Goal: Task Accomplishment & Management: Use online tool/utility

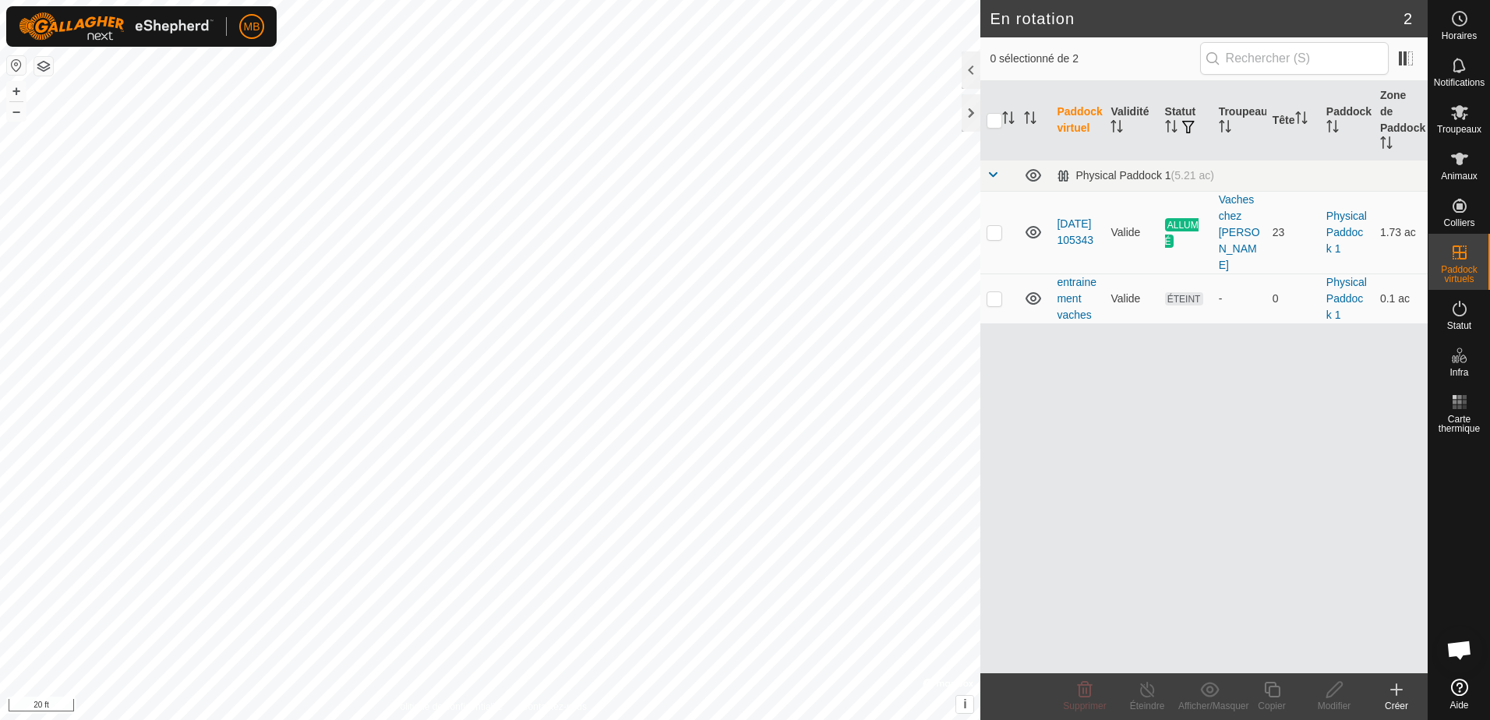
click at [1401, 18] on h2 "En rotation" at bounding box center [1196, 18] width 413 height 19
click at [1464, 74] on icon at bounding box center [1459, 65] width 19 height 19
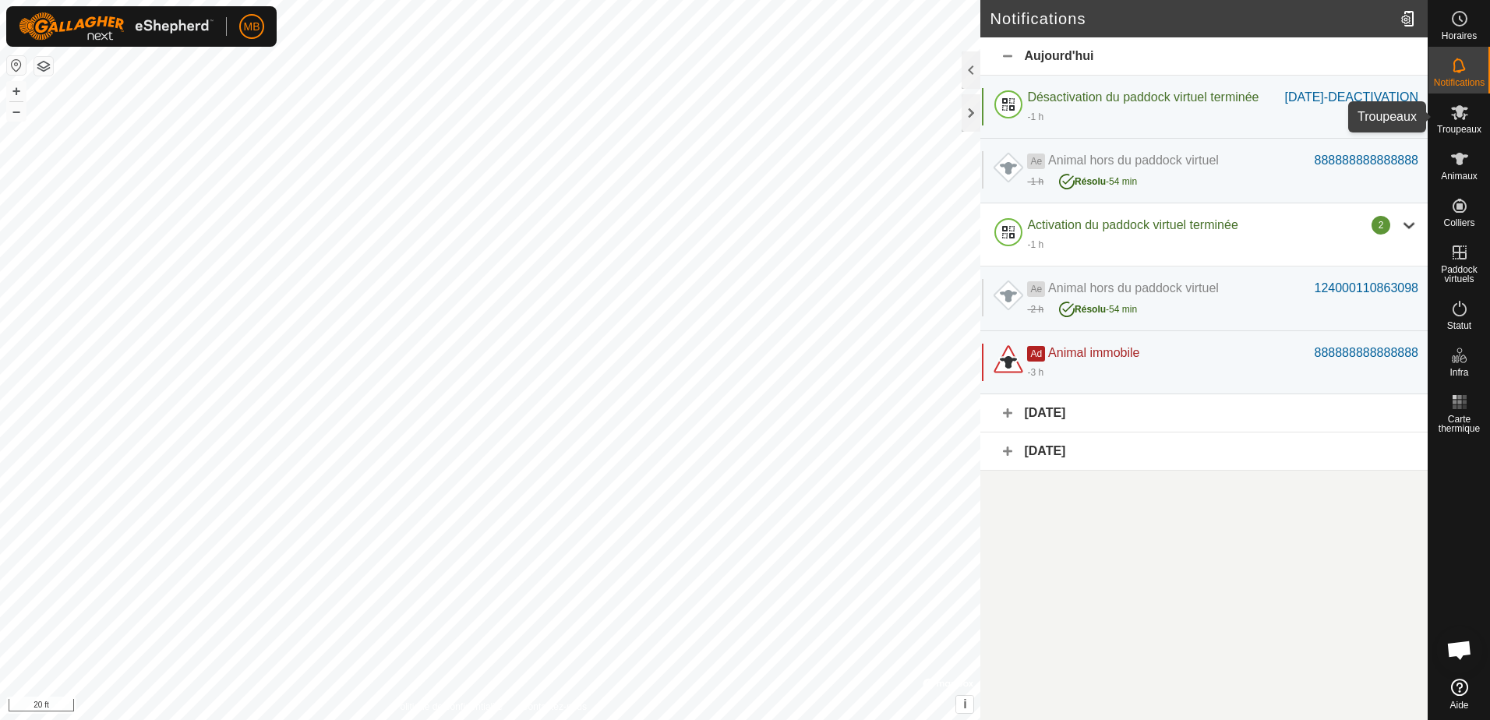
click at [1461, 114] on icon at bounding box center [1459, 112] width 17 height 15
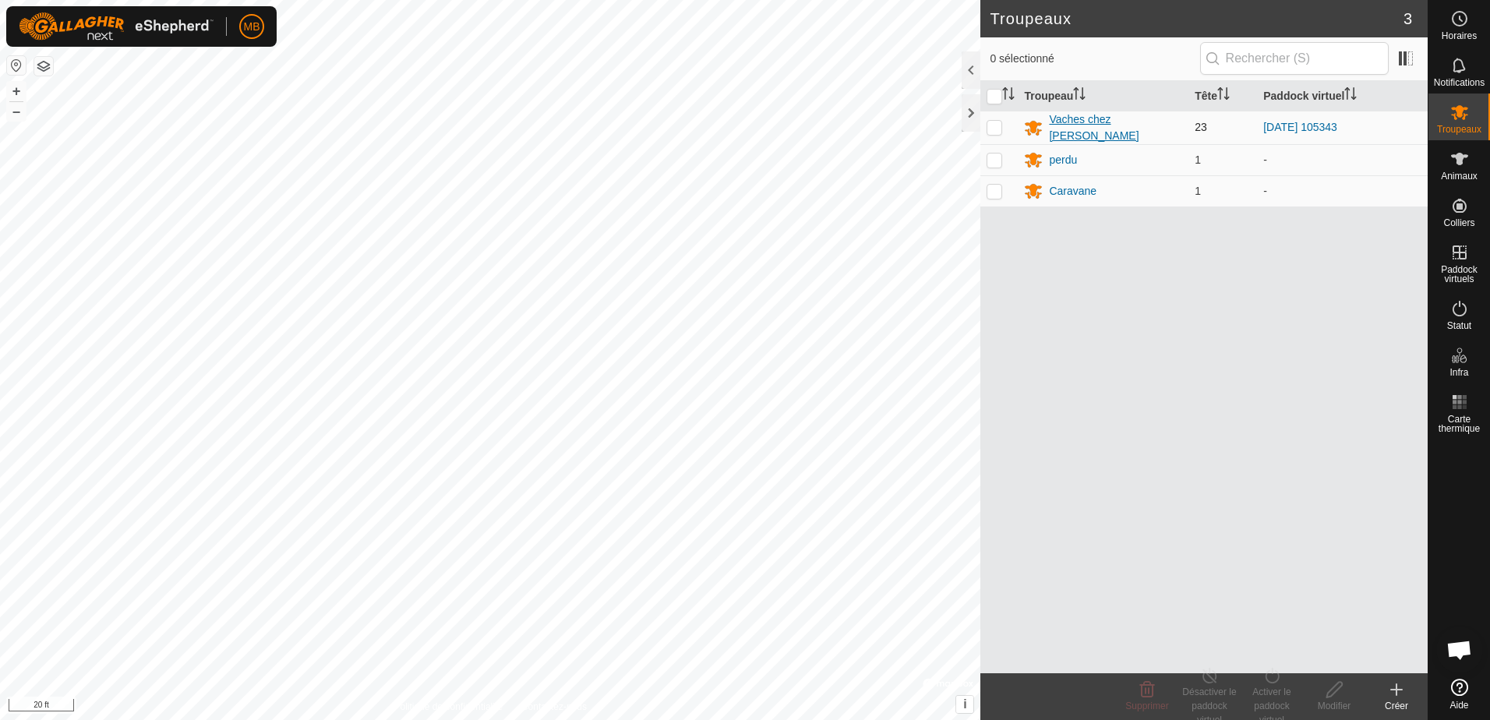
click at [1092, 125] on div "Vaches chez [PERSON_NAME]" at bounding box center [1115, 127] width 133 height 33
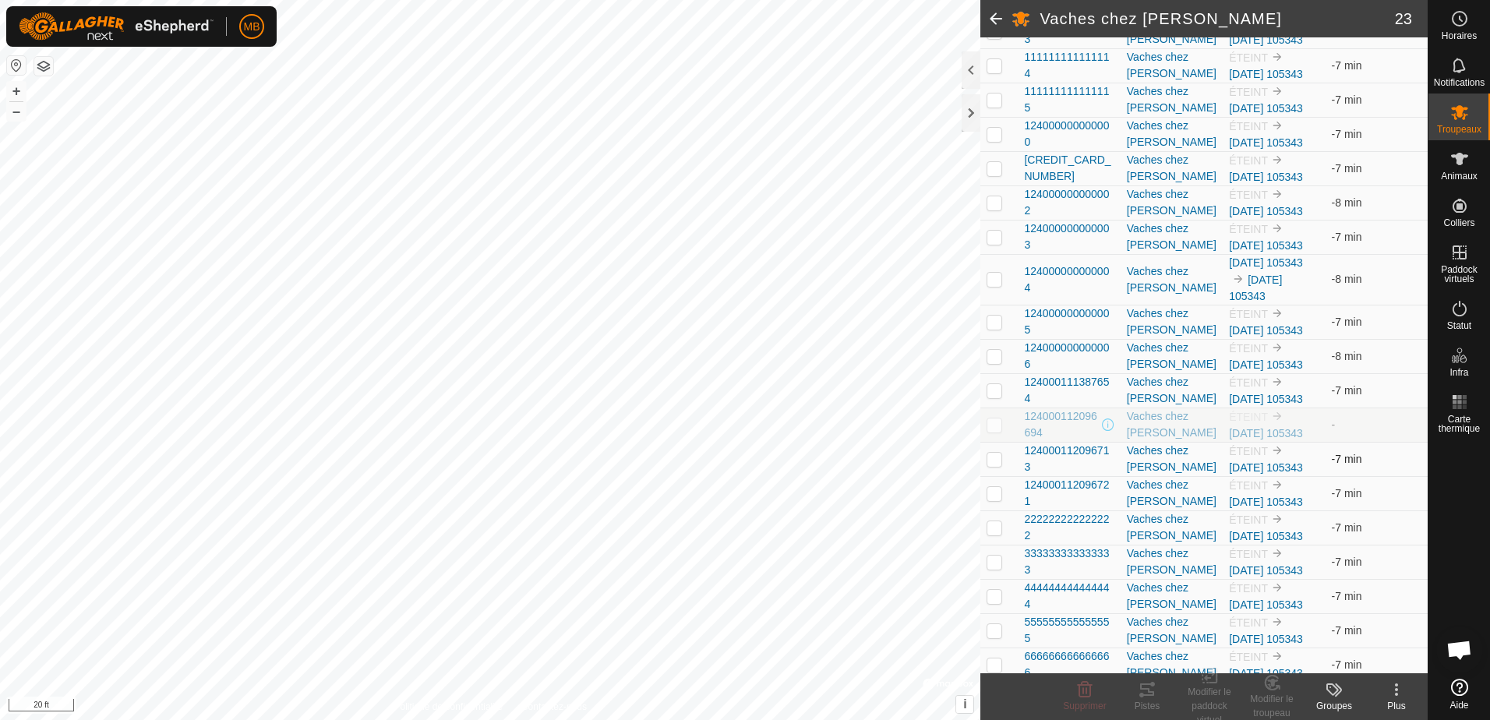
scroll to position [382, 0]
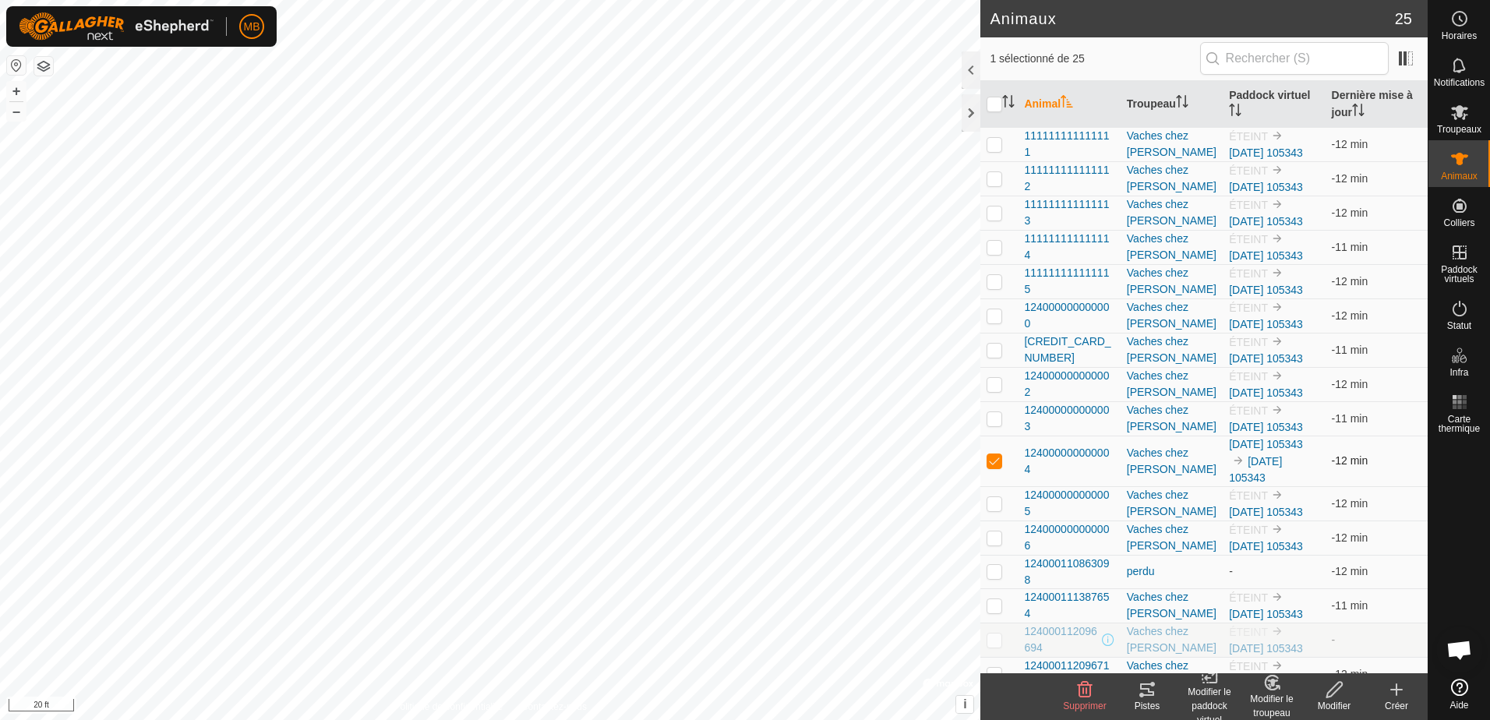
drag, startPoint x: 1392, startPoint y: 471, endPoint x: 1003, endPoint y: 485, distance: 389.9
click at [1003, 485] on tr "124000000000004 Vaches chez [PERSON_NAME] [DATE] 105343 [DATE] 105343 -12 min" at bounding box center [1203, 461] width 447 height 51
drag, startPoint x: 1003, startPoint y: 485, endPoint x: 1005, endPoint y: 475, distance: 10.4
click at [1005, 475] on td at bounding box center [998, 461] width 37 height 51
checkbox input "false"
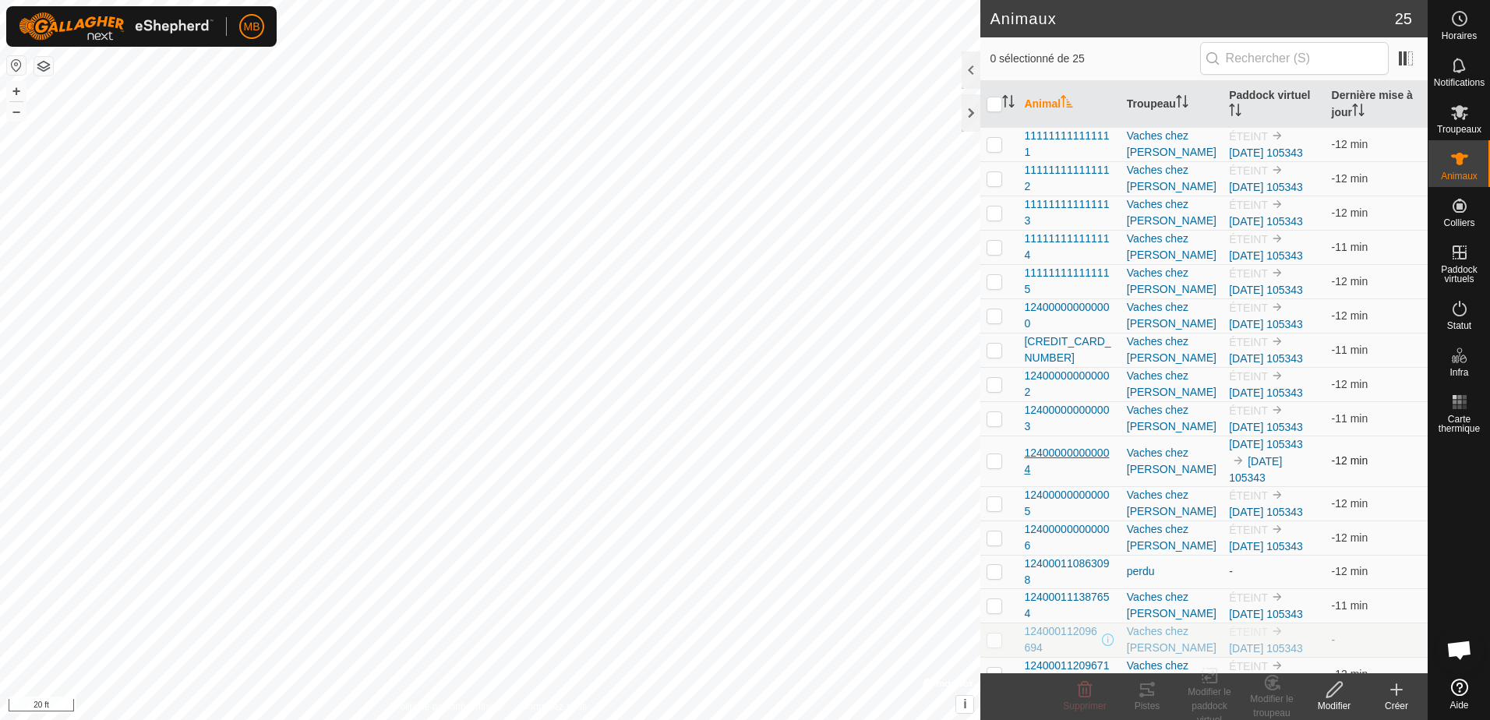
click at [1064, 453] on span "124000000000004" at bounding box center [1069, 461] width 90 height 33
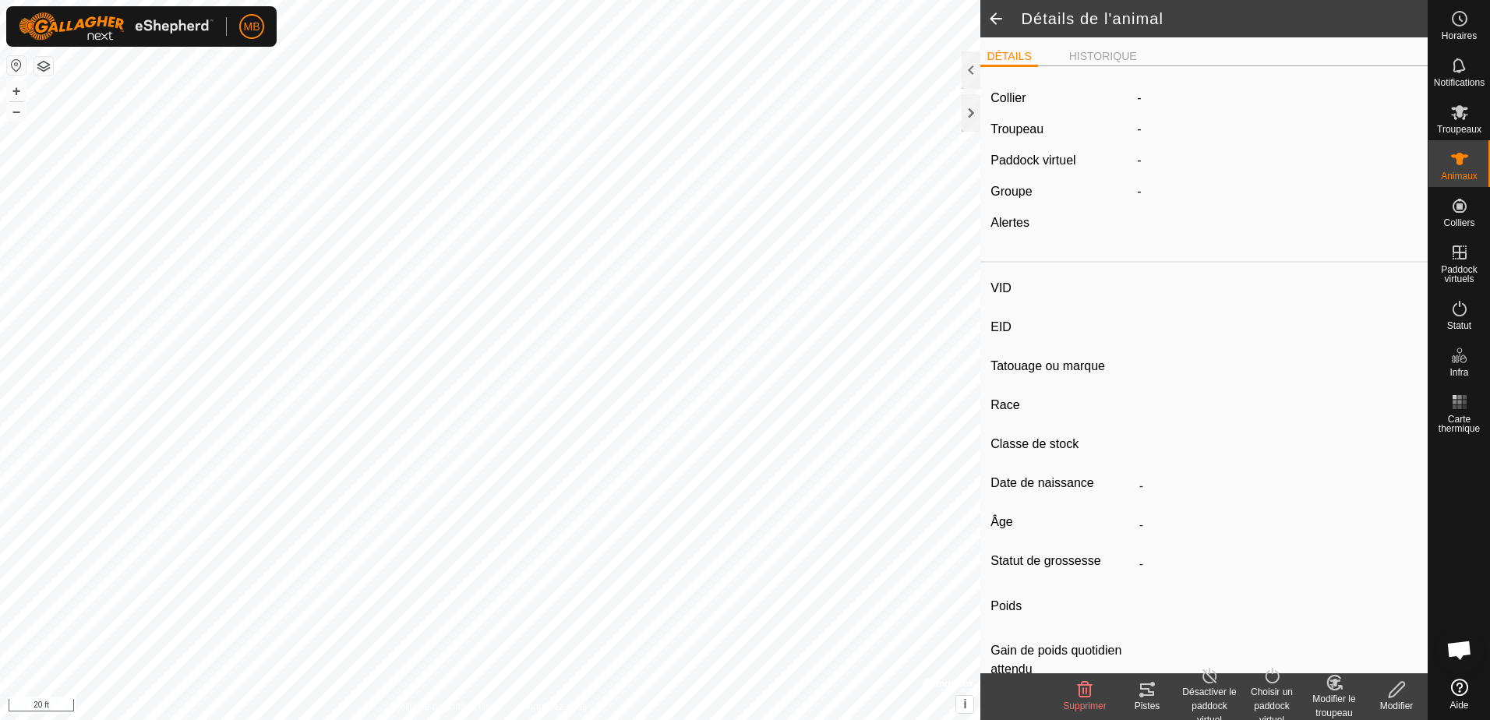
type input "-"
type input "124000000000004"
type input "-"
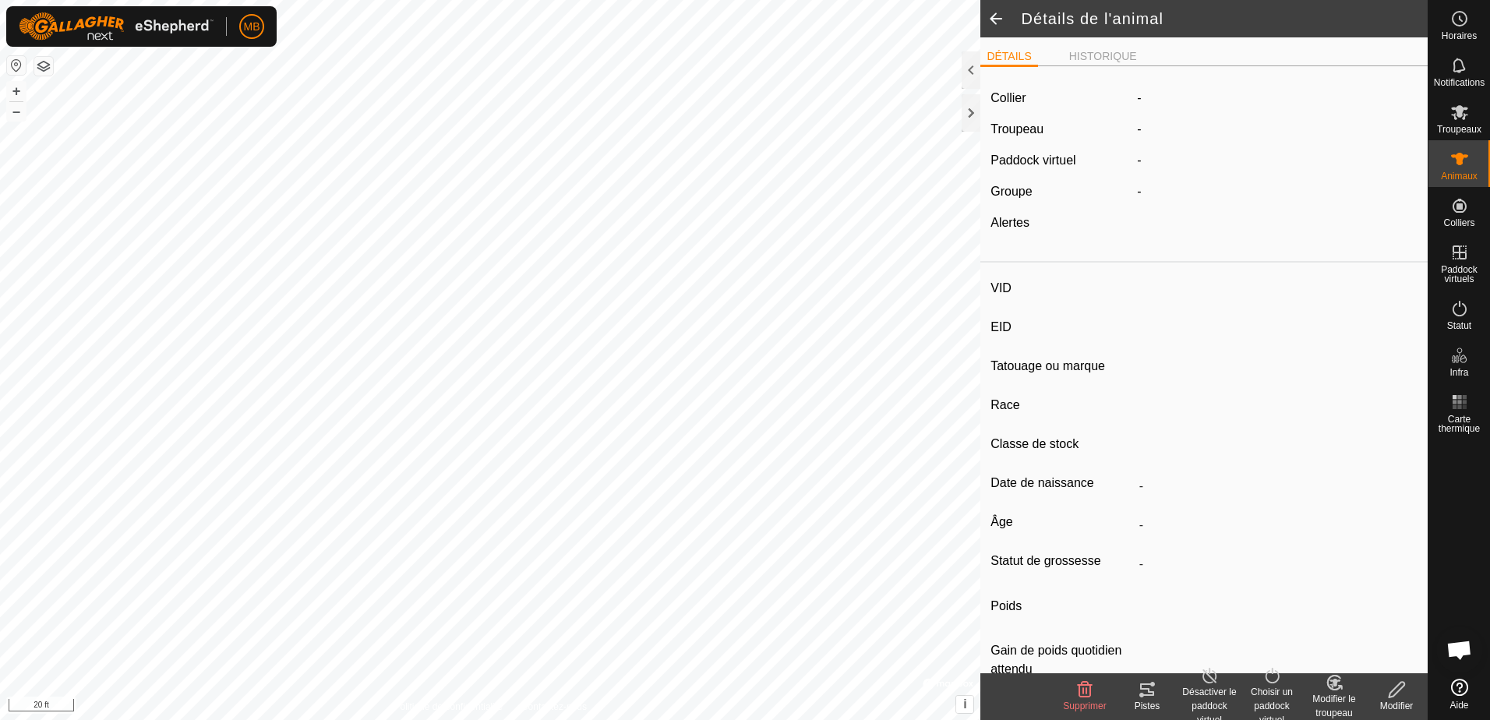
type input "0 kg"
type input "-"
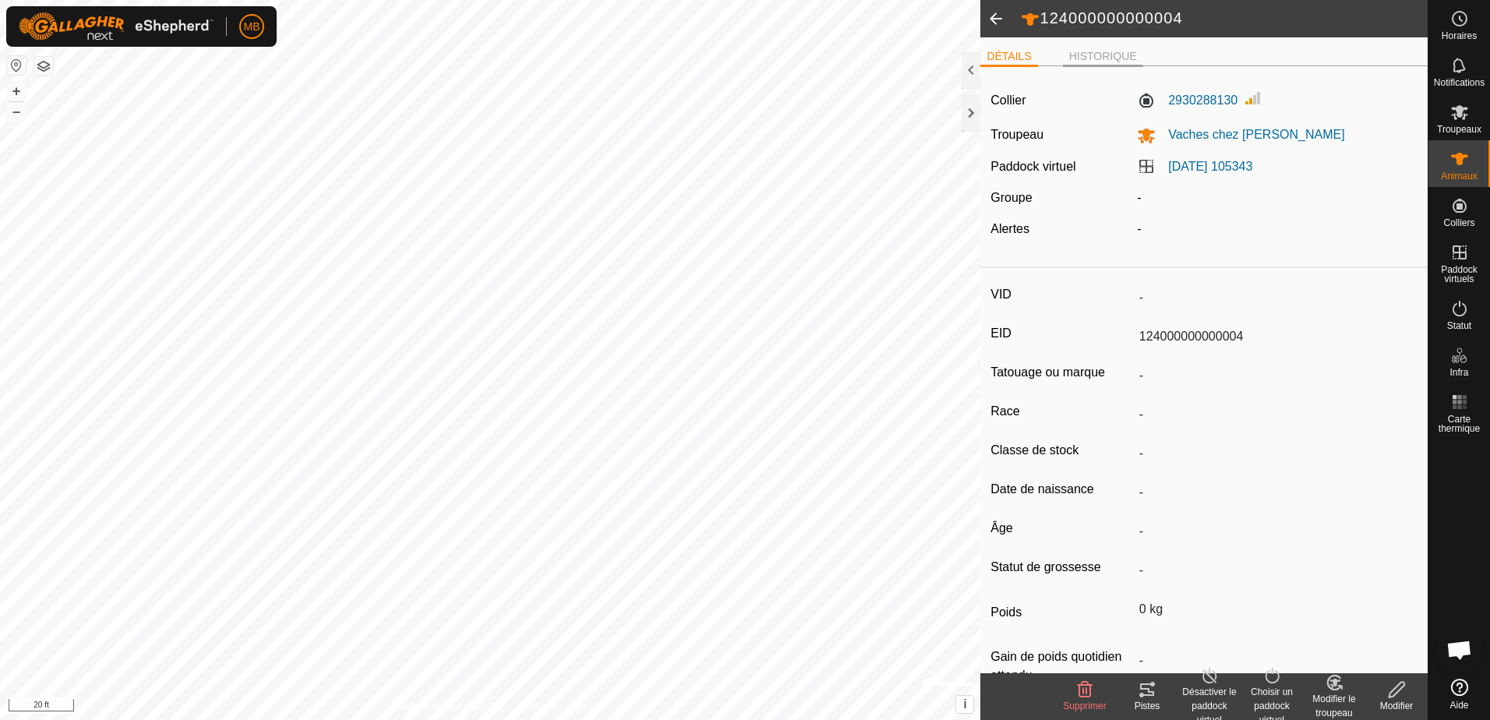
click at [1093, 49] on li "HISTORIQUE" at bounding box center [1103, 57] width 80 height 19
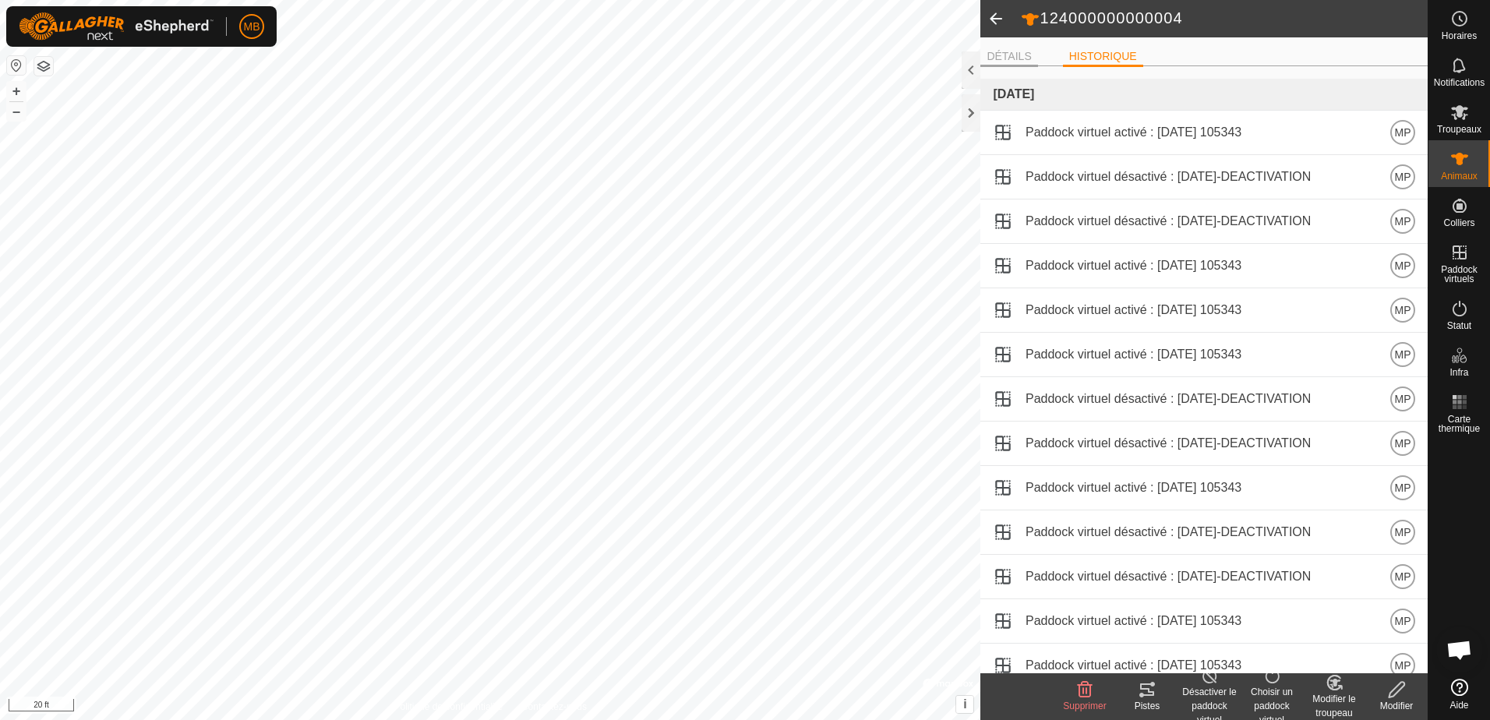
click at [1008, 62] on li "DÉTAILS" at bounding box center [1008, 57] width 57 height 19
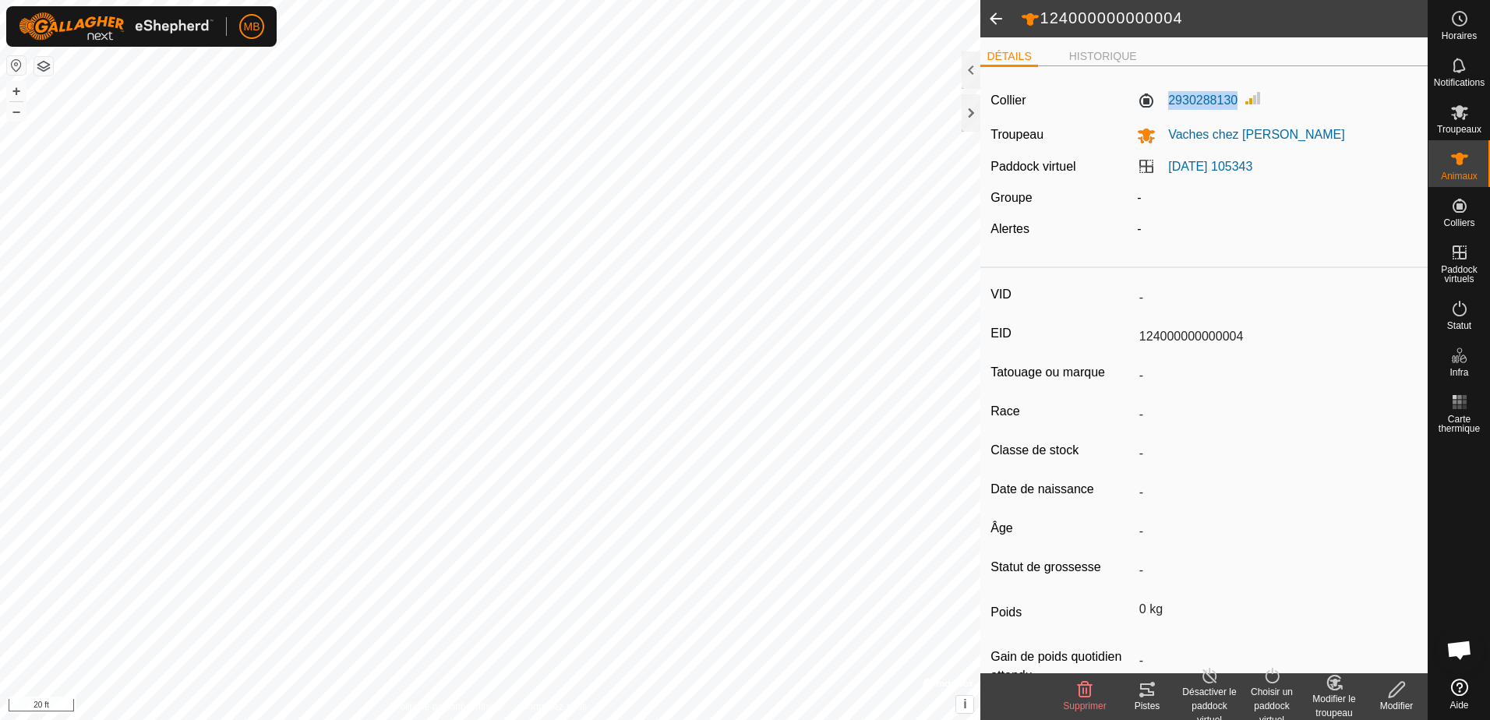
drag, startPoint x: 1163, startPoint y: 90, endPoint x: 1236, endPoint y: 110, distance: 75.8
click at [1236, 110] on div "2930288130" at bounding box center [1277, 101] width 293 height 24
copy label "2930288130"
click at [1460, 649] on span "Ouvrir le chat" at bounding box center [1459, 651] width 26 height 22
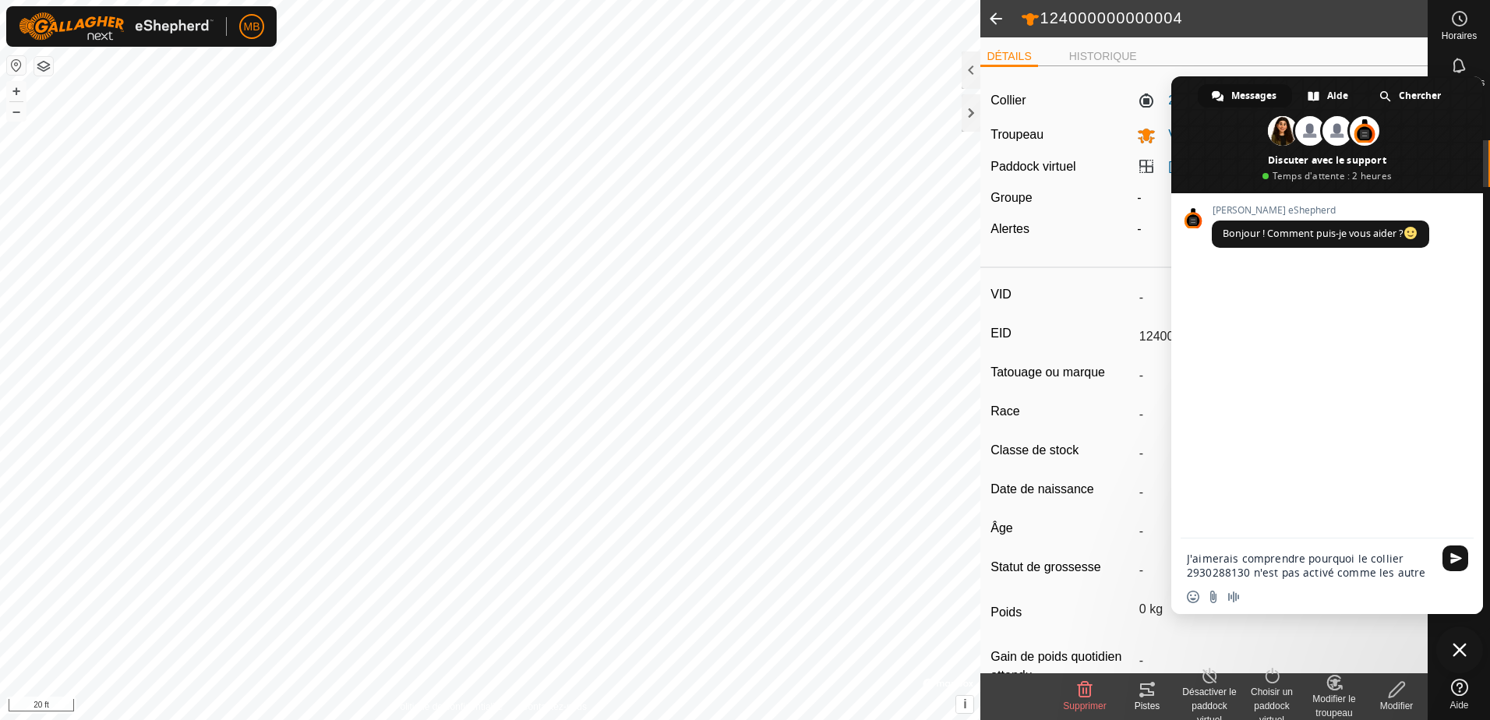
type textarea "J'aimerais comprendre pourquoi le collier 2930288130 n'est pas activé comme les…"
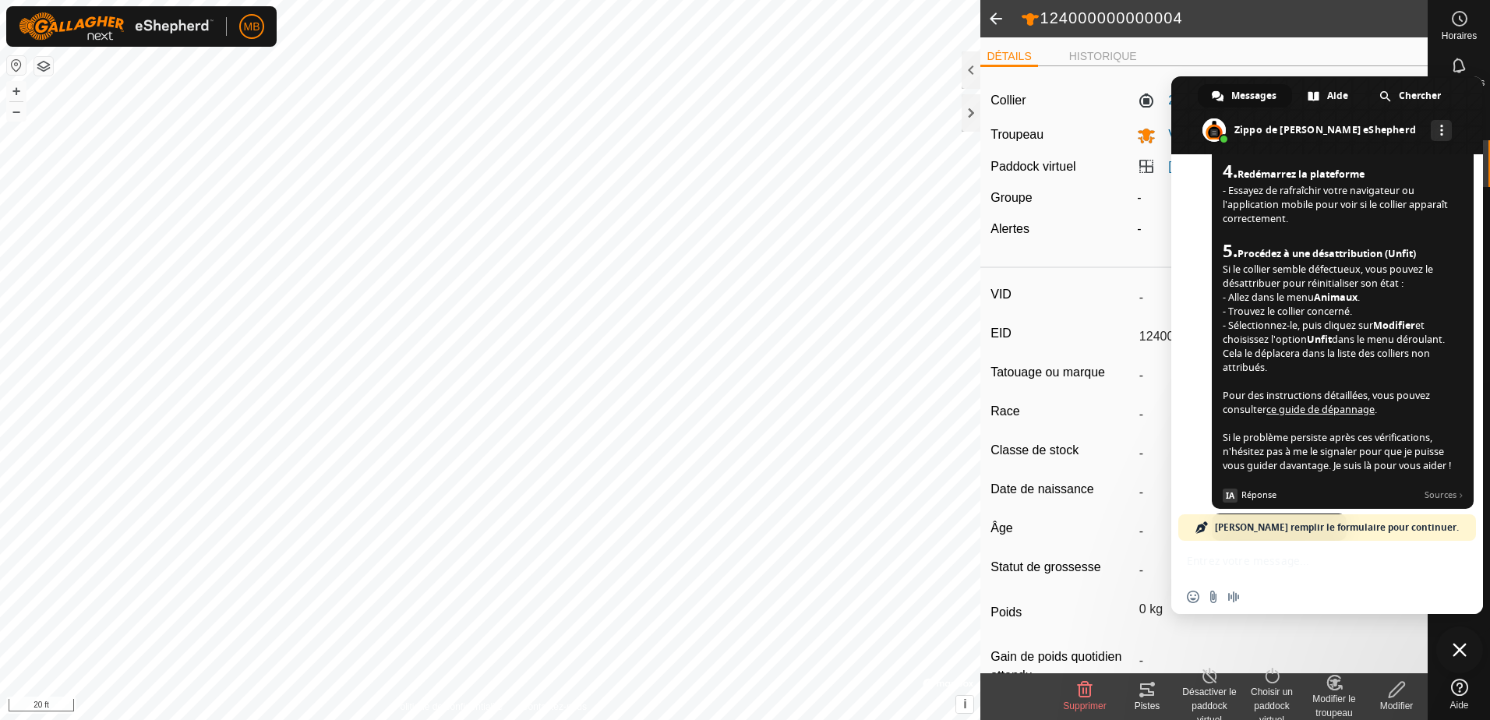
scroll to position [746, 0]
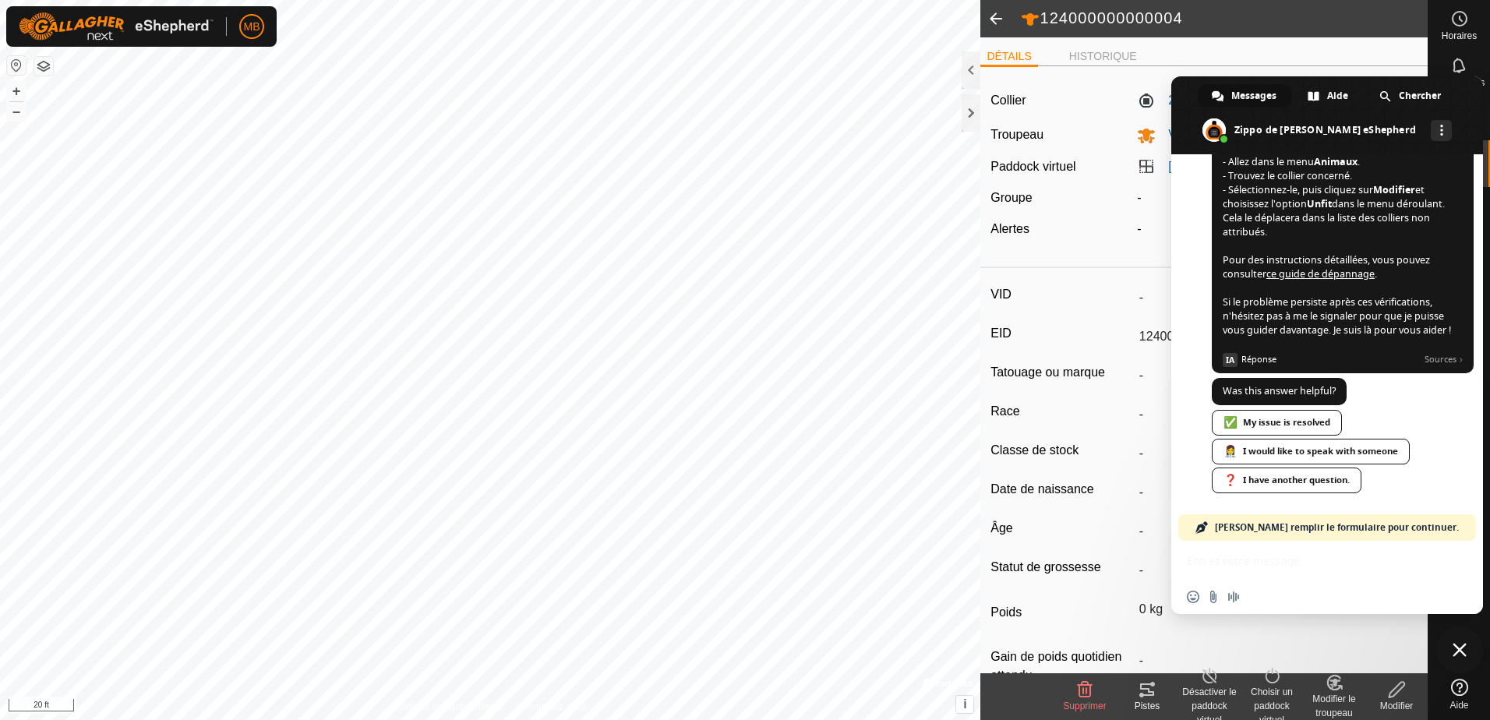
click at [1466, 648] on span "Fermer le chat" at bounding box center [1459, 649] width 47 height 47
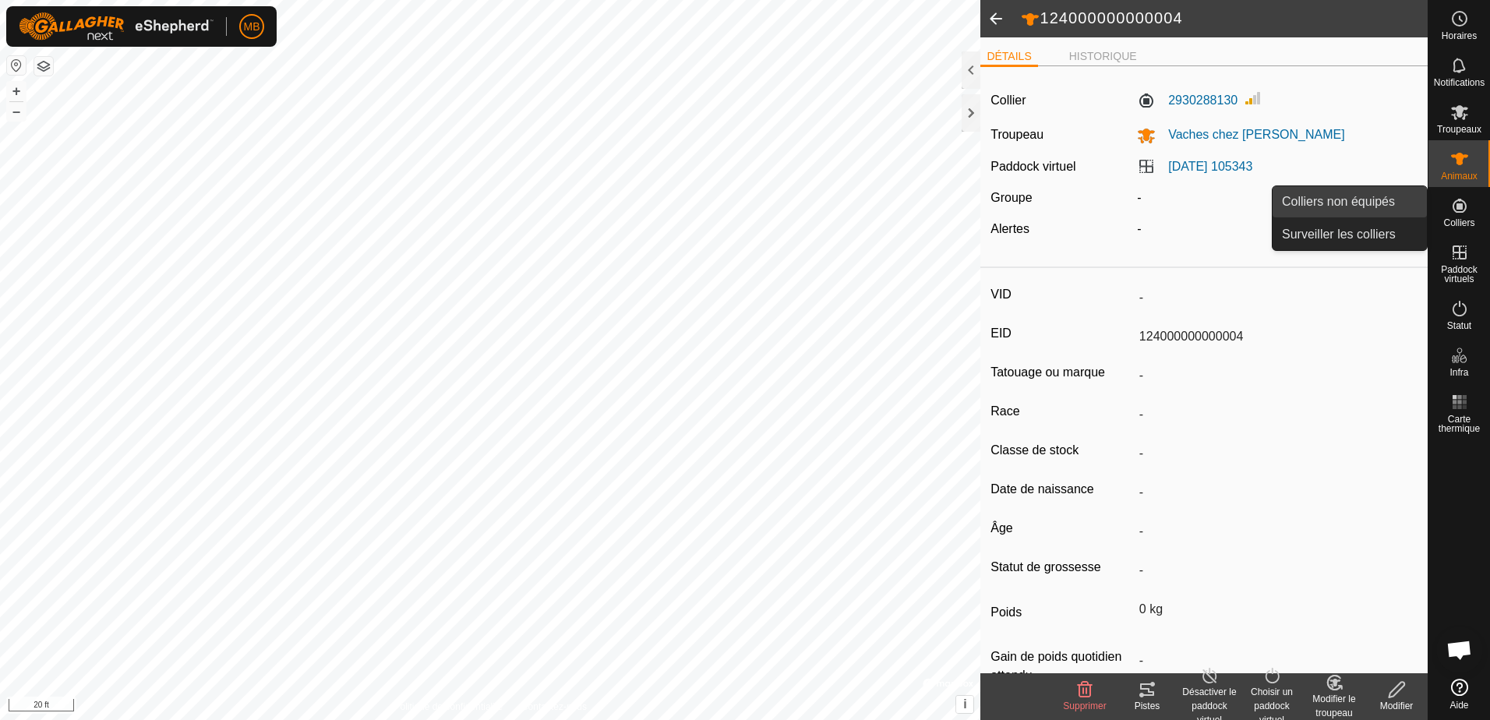
click at [1352, 197] on link "Colliers non équipés" at bounding box center [1349, 201] width 154 height 31
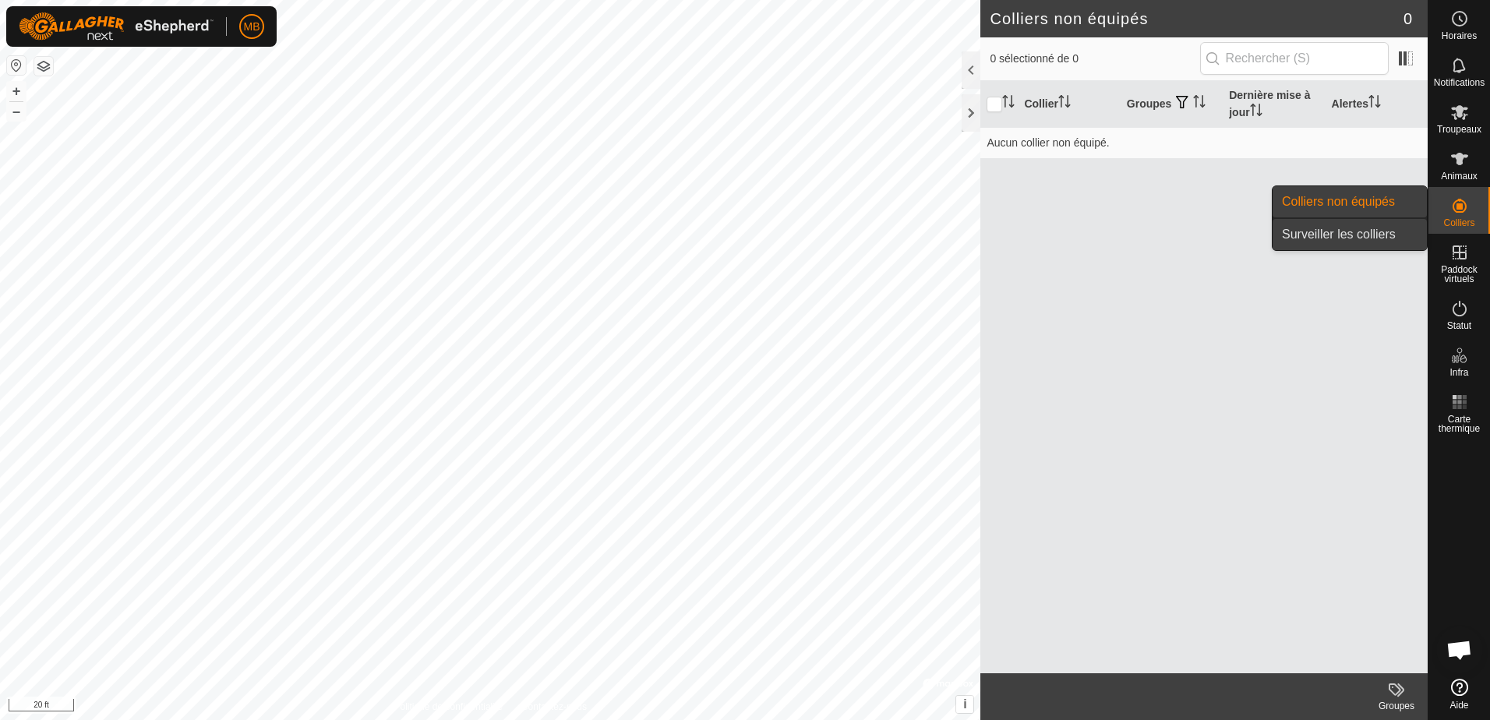
click at [1314, 237] on link "Surveiller les colliers" at bounding box center [1349, 234] width 154 height 31
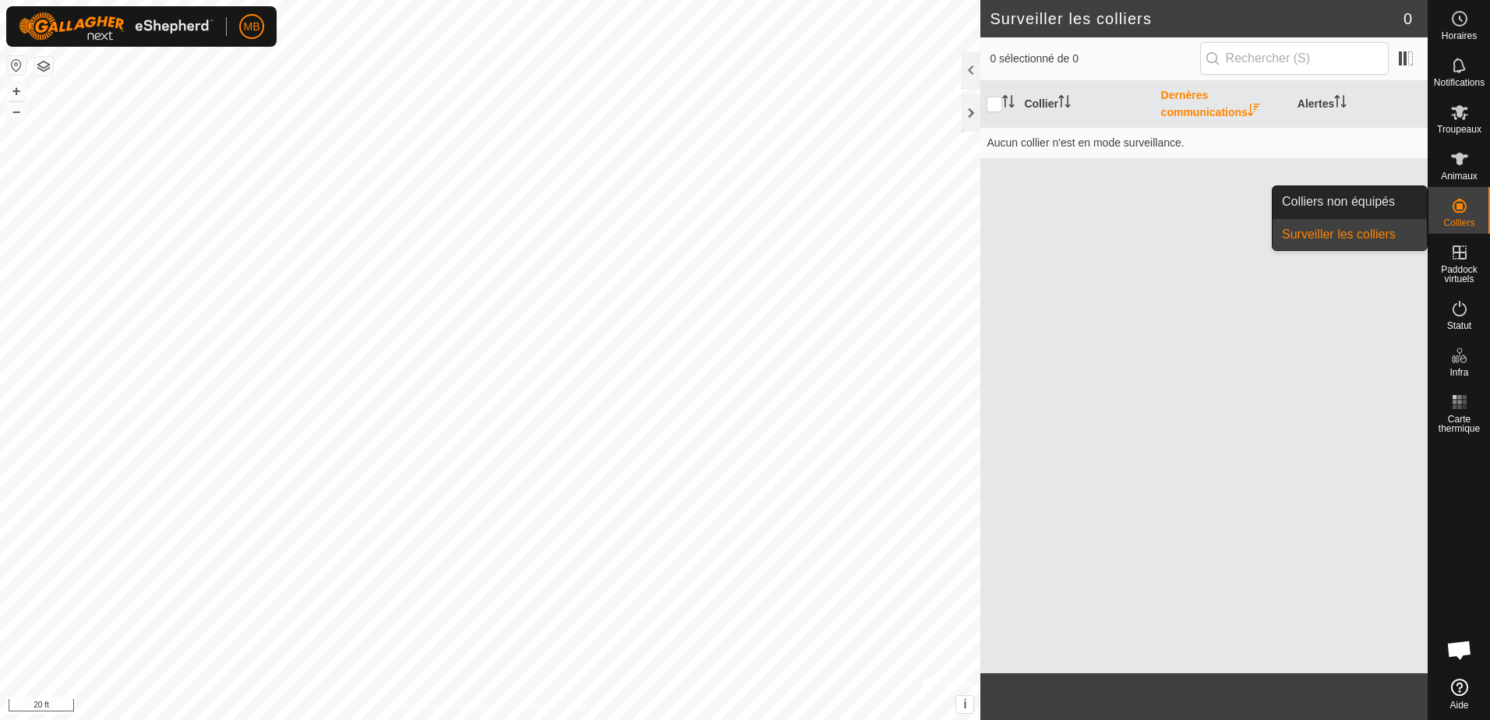
click at [1349, 245] on link "Surveiller les colliers" at bounding box center [1349, 234] width 154 height 31
click at [1359, 202] on link "Colliers non équipés" at bounding box center [1349, 201] width 154 height 31
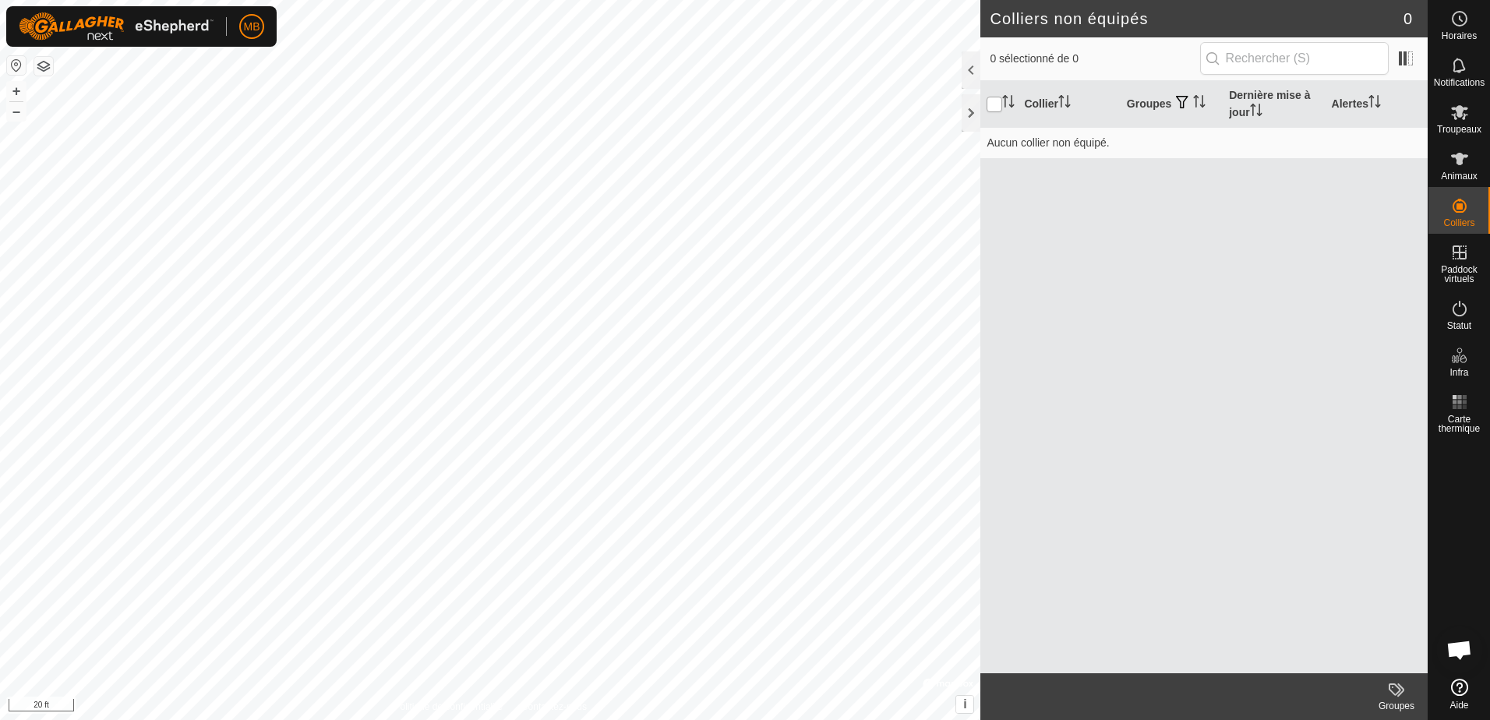
click at [995, 100] on input "checkbox" at bounding box center [994, 105] width 16 height 16
checkbox input "true"
click at [1041, 101] on th "Collier" at bounding box center [1069, 104] width 102 height 47
click at [1463, 115] on icon at bounding box center [1459, 112] width 19 height 19
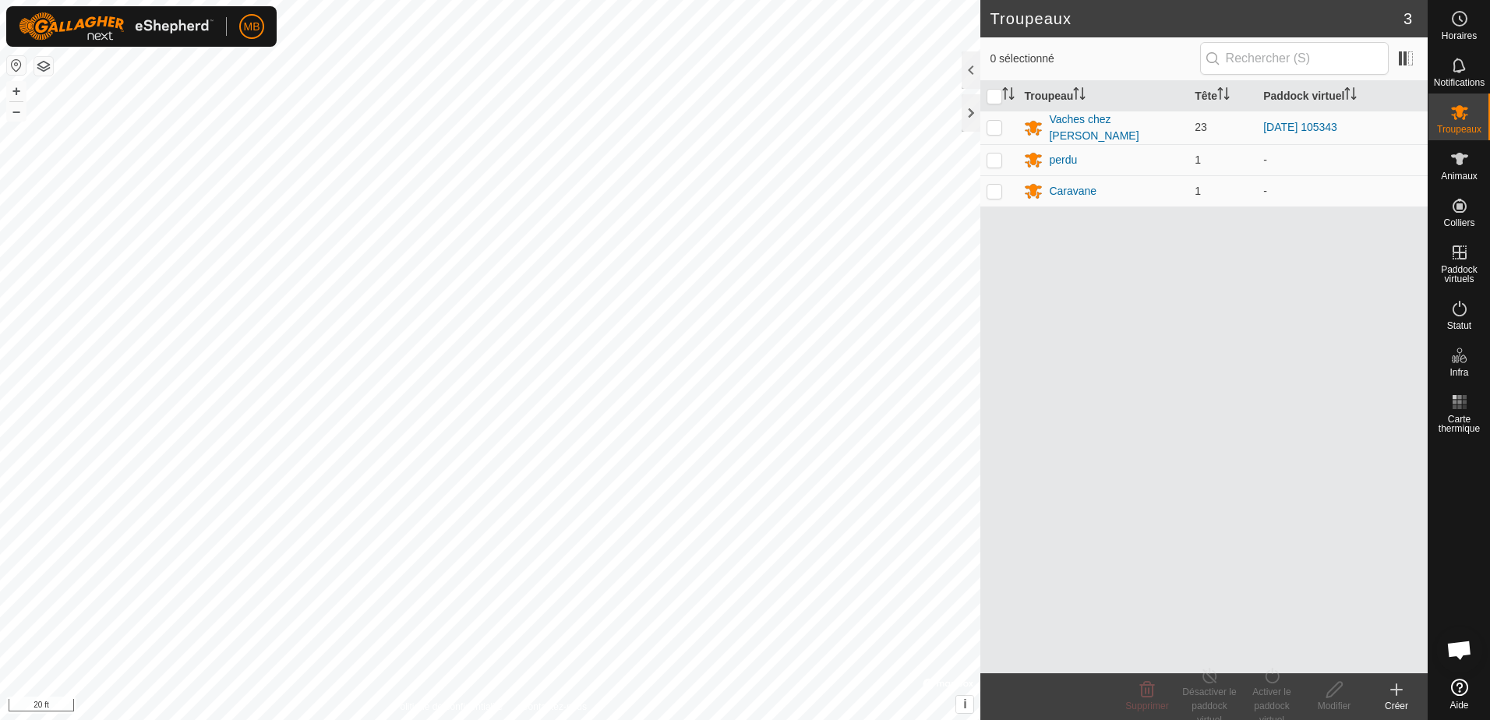
click at [1459, 651] on span "Ouvrir le chat" at bounding box center [1459, 651] width 26 height 22
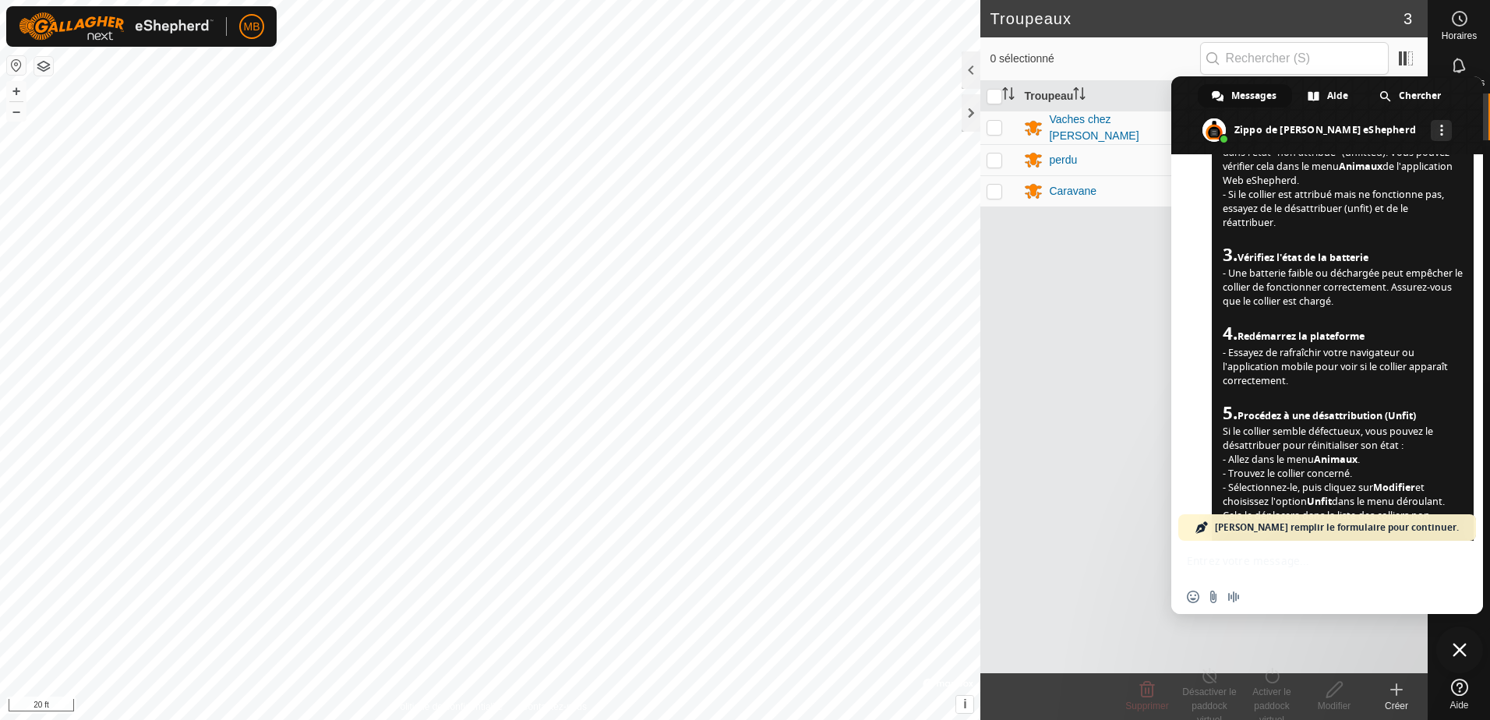
scroll to position [512, 0]
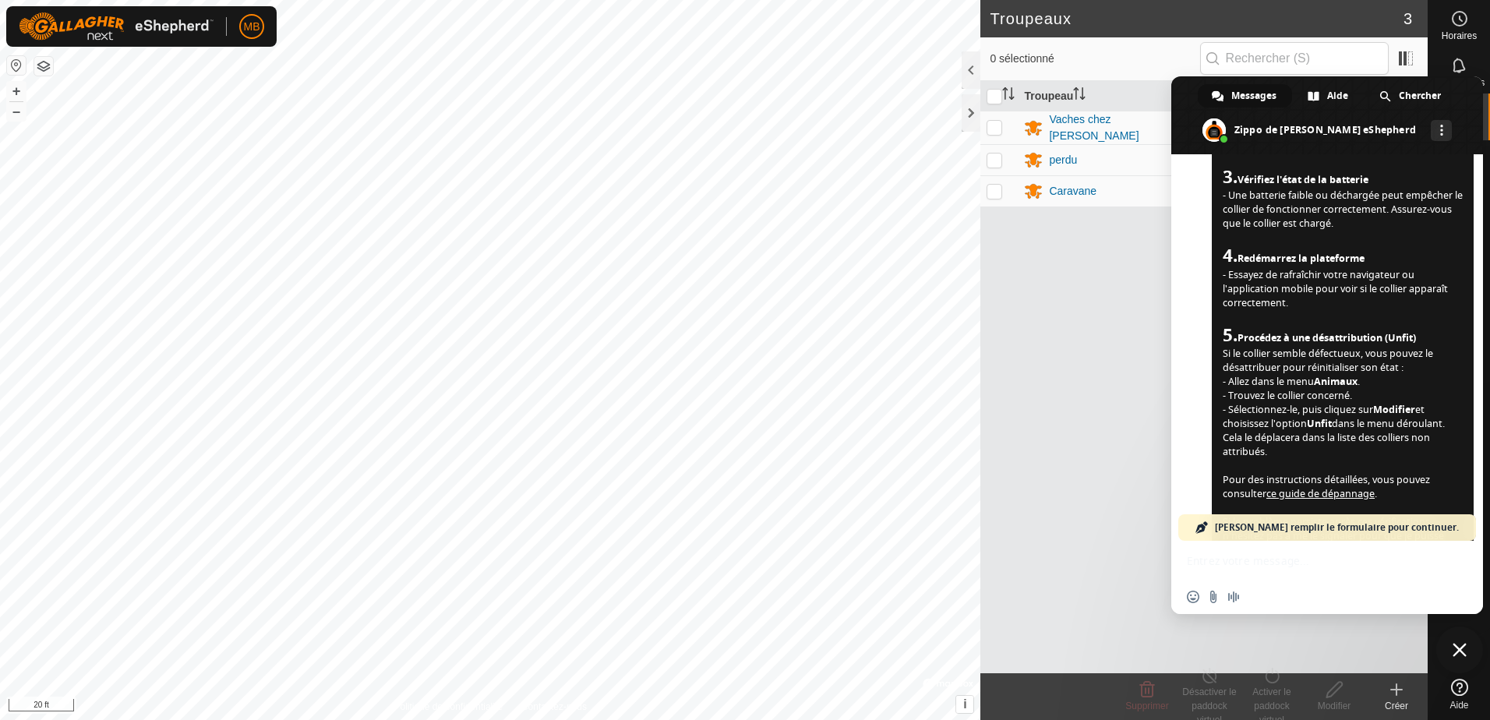
click at [1459, 647] on span "Fermer le chat" at bounding box center [1459, 650] width 14 height 14
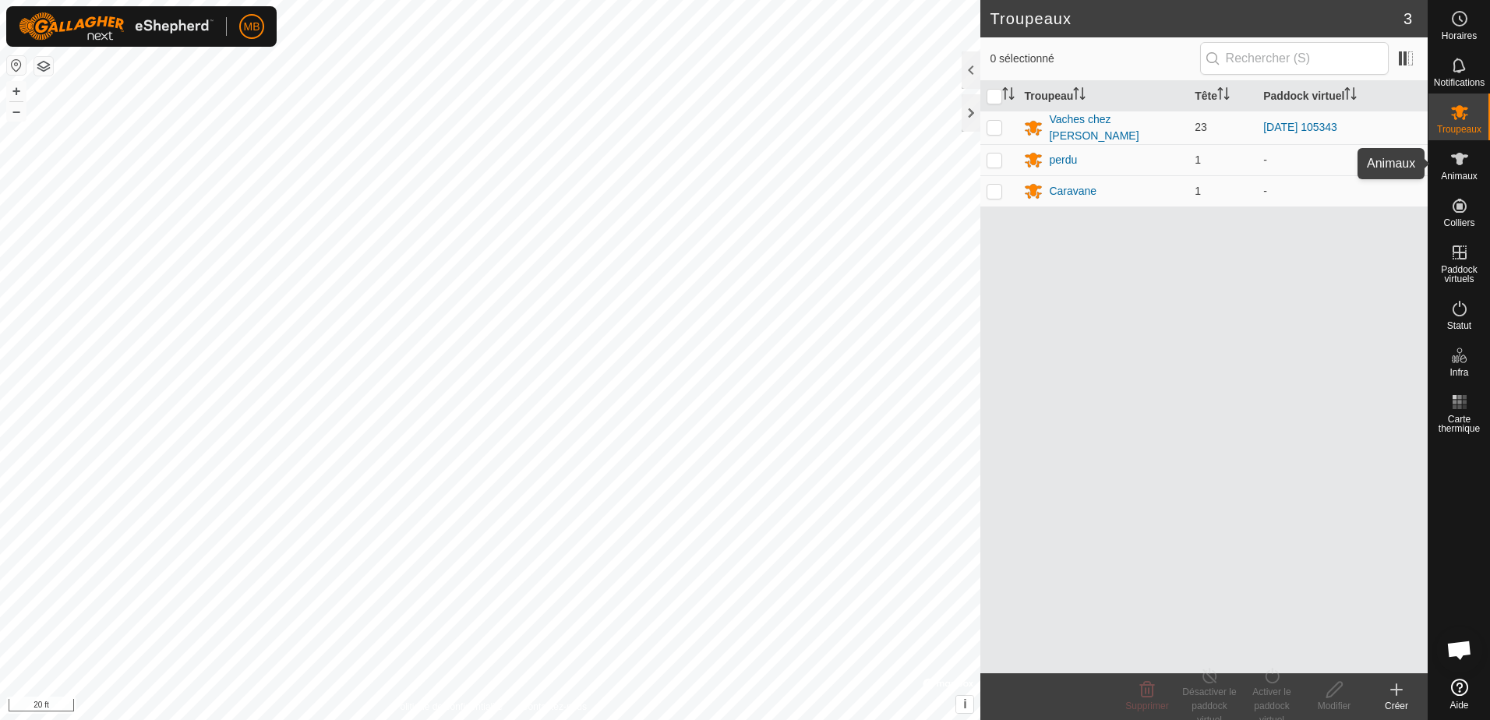
click at [1468, 160] on icon at bounding box center [1459, 159] width 19 height 19
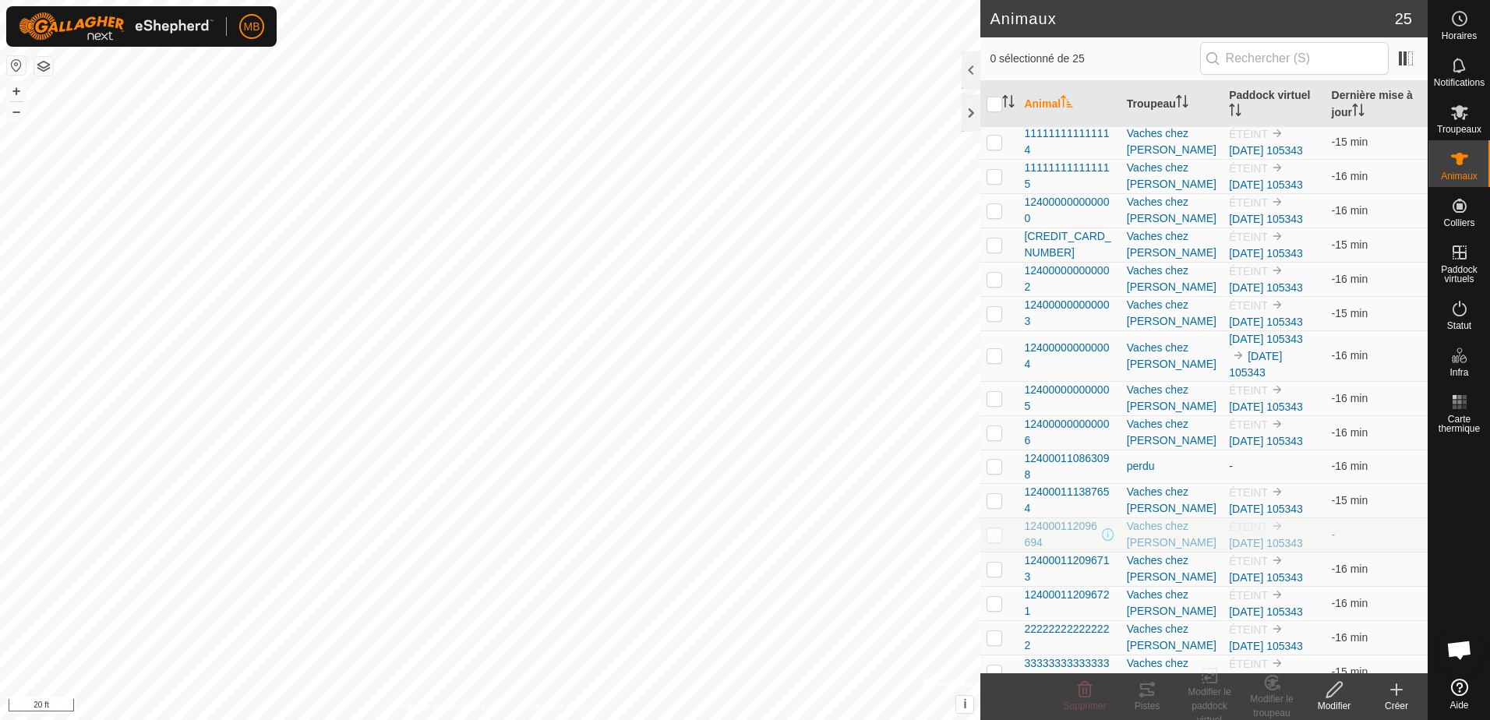
scroll to position [93, 0]
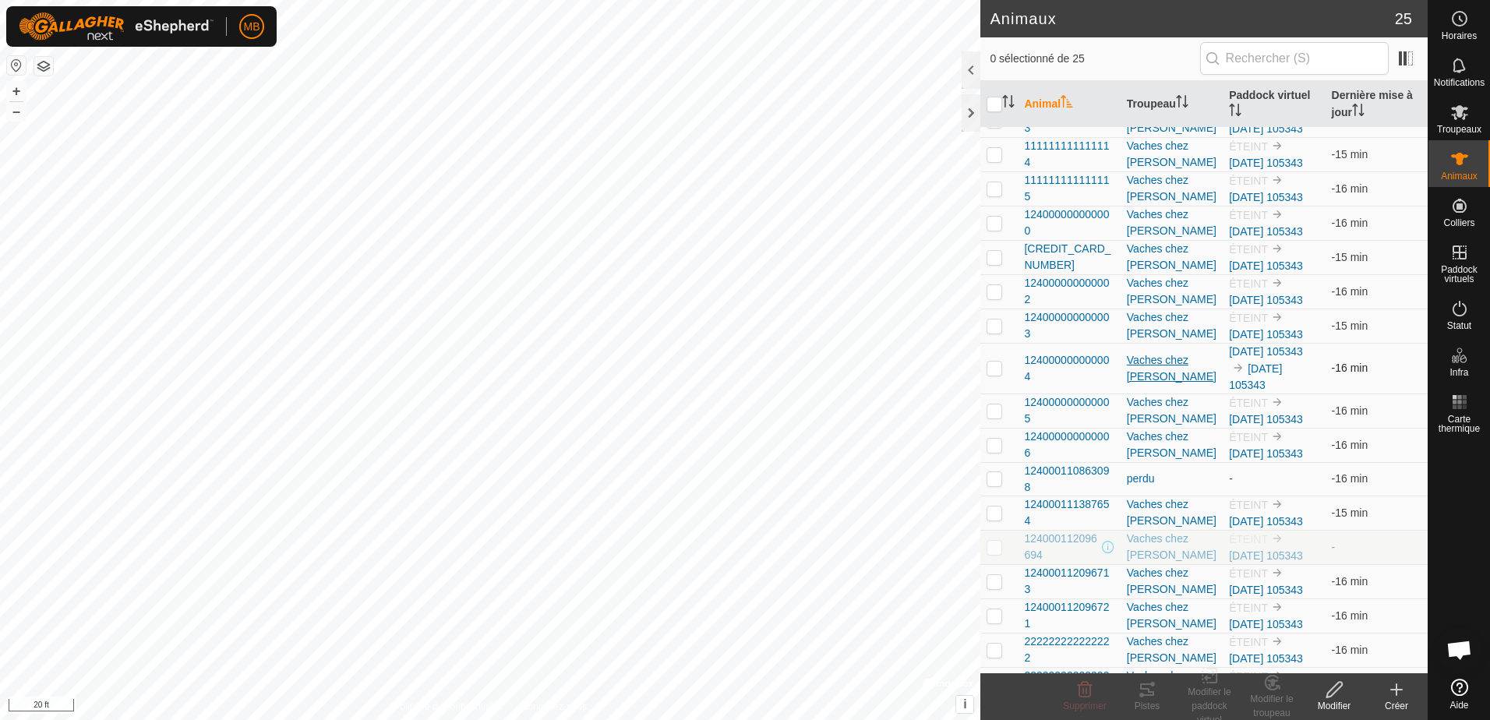
click at [1147, 357] on div "Vaches chez [PERSON_NAME]" at bounding box center [1172, 368] width 90 height 33
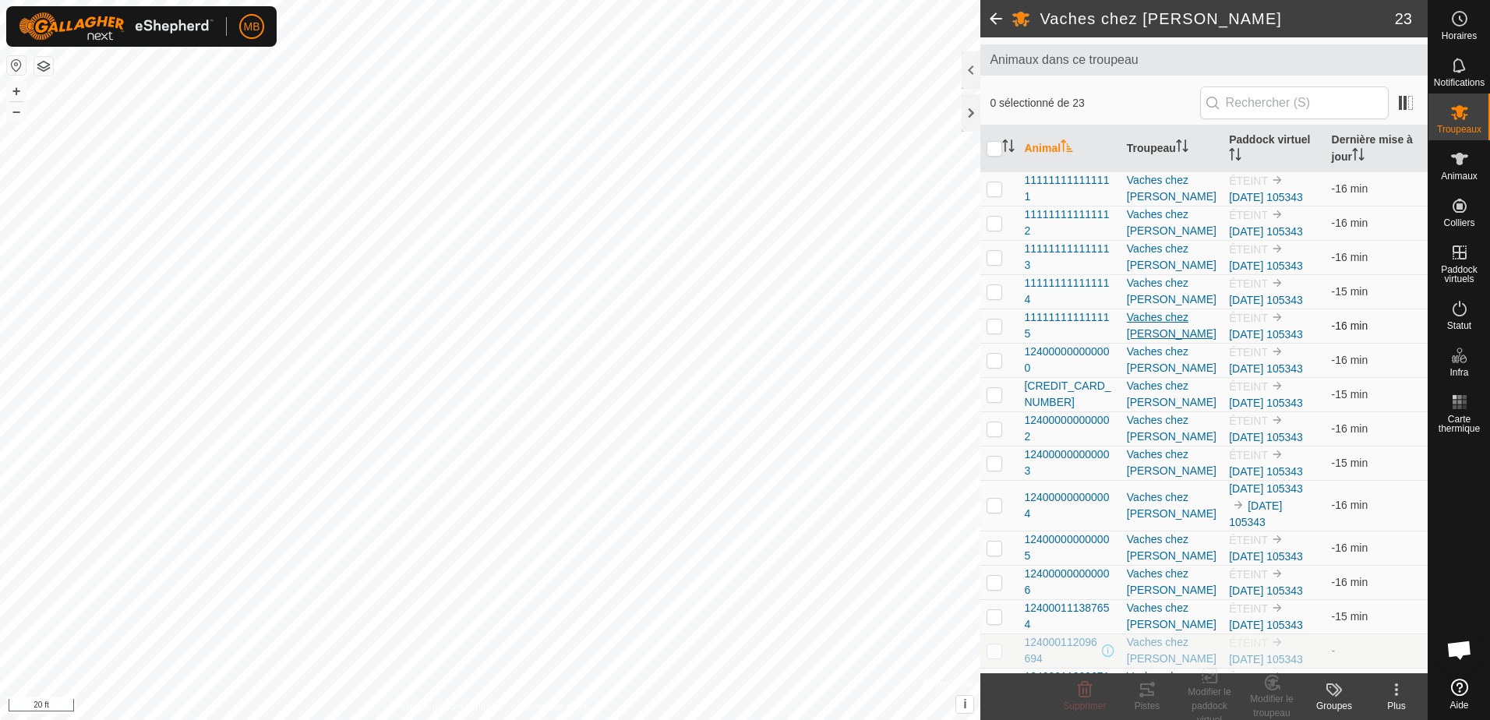
scroll to position [156, 0]
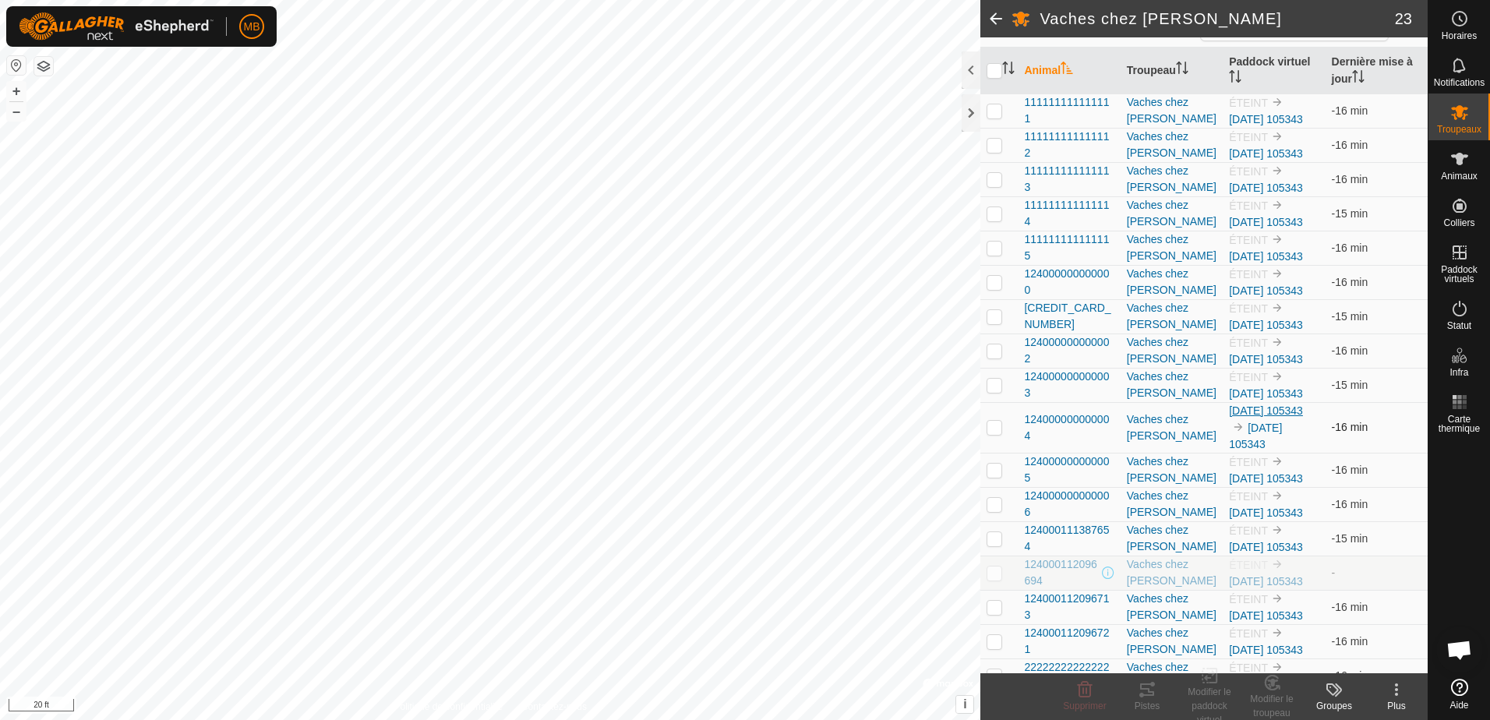
click at [1250, 413] on link "[DATE] 105343" at bounding box center [1266, 410] width 74 height 12
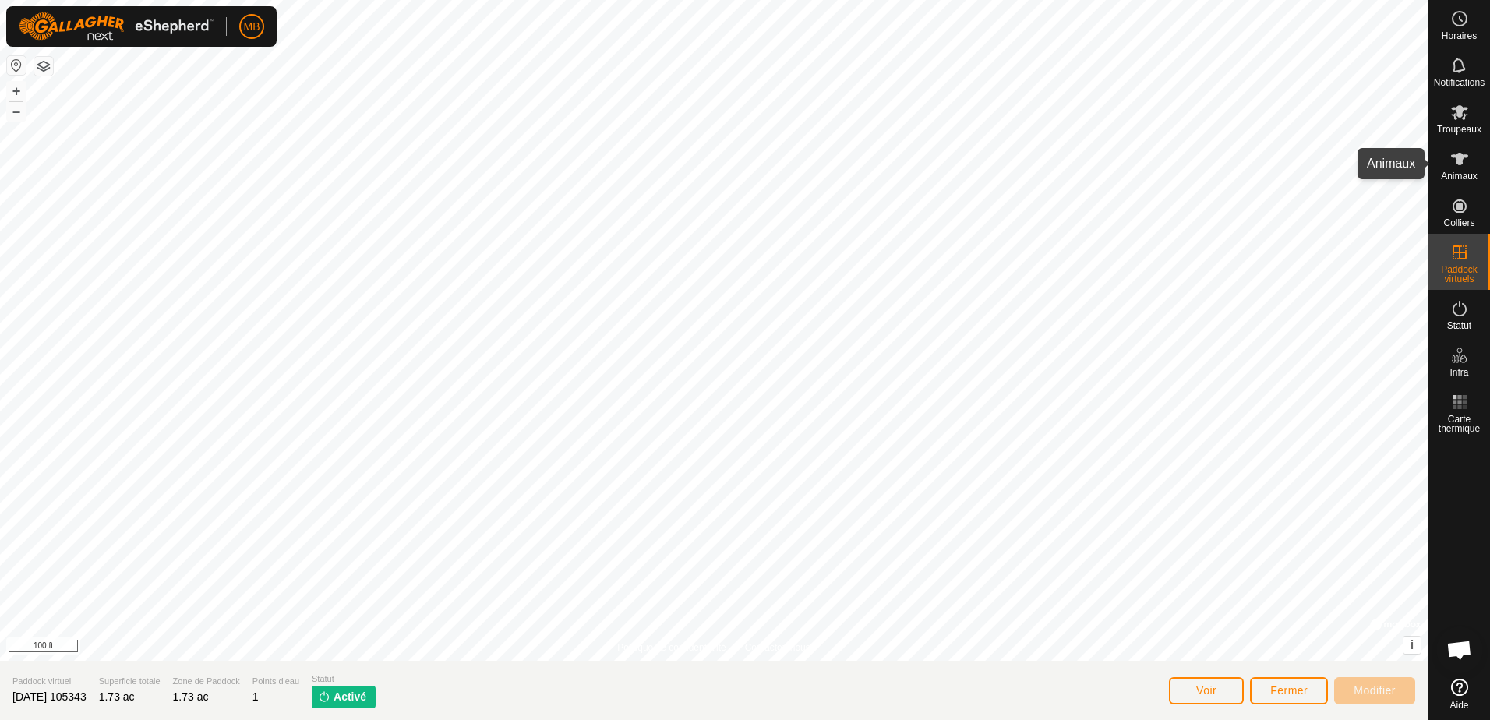
click at [1470, 157] on es-animals-svg-icon at bounding box center [1459, 158] width 28 height 25
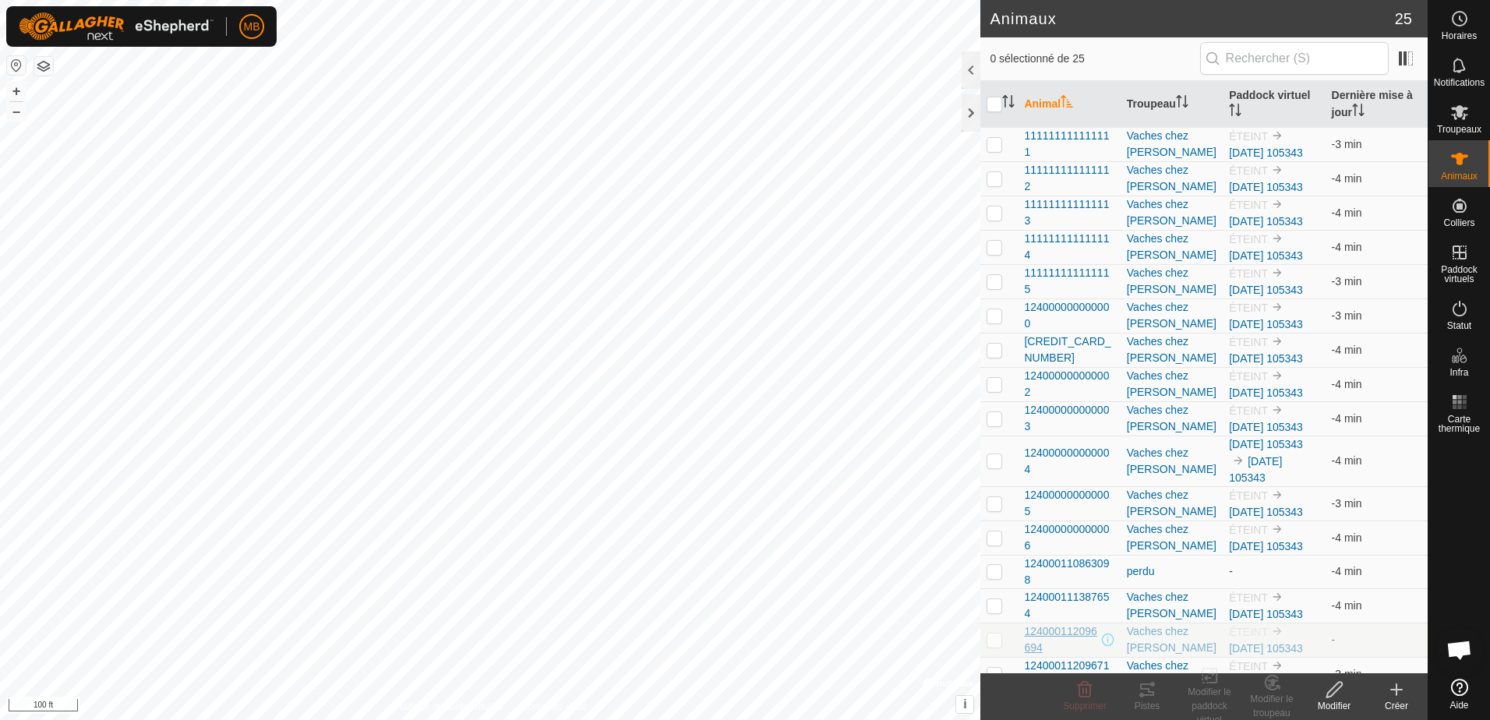
click at [1049, 633] on span "124000112096694" at bounding box center [1061, 639] width 74 height 33
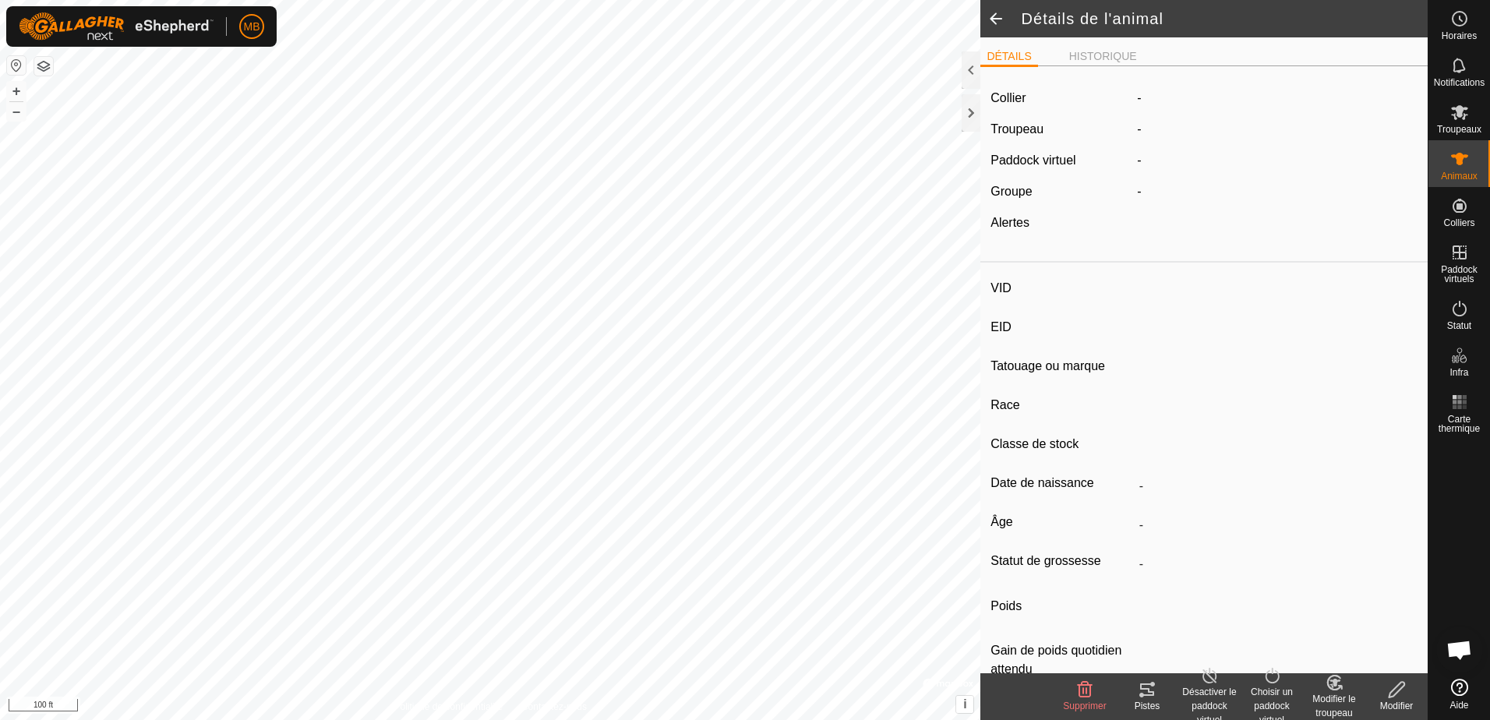
type input "-"
type input "124000112096694"
type input "la 94"
type input "CR"
type input "-"
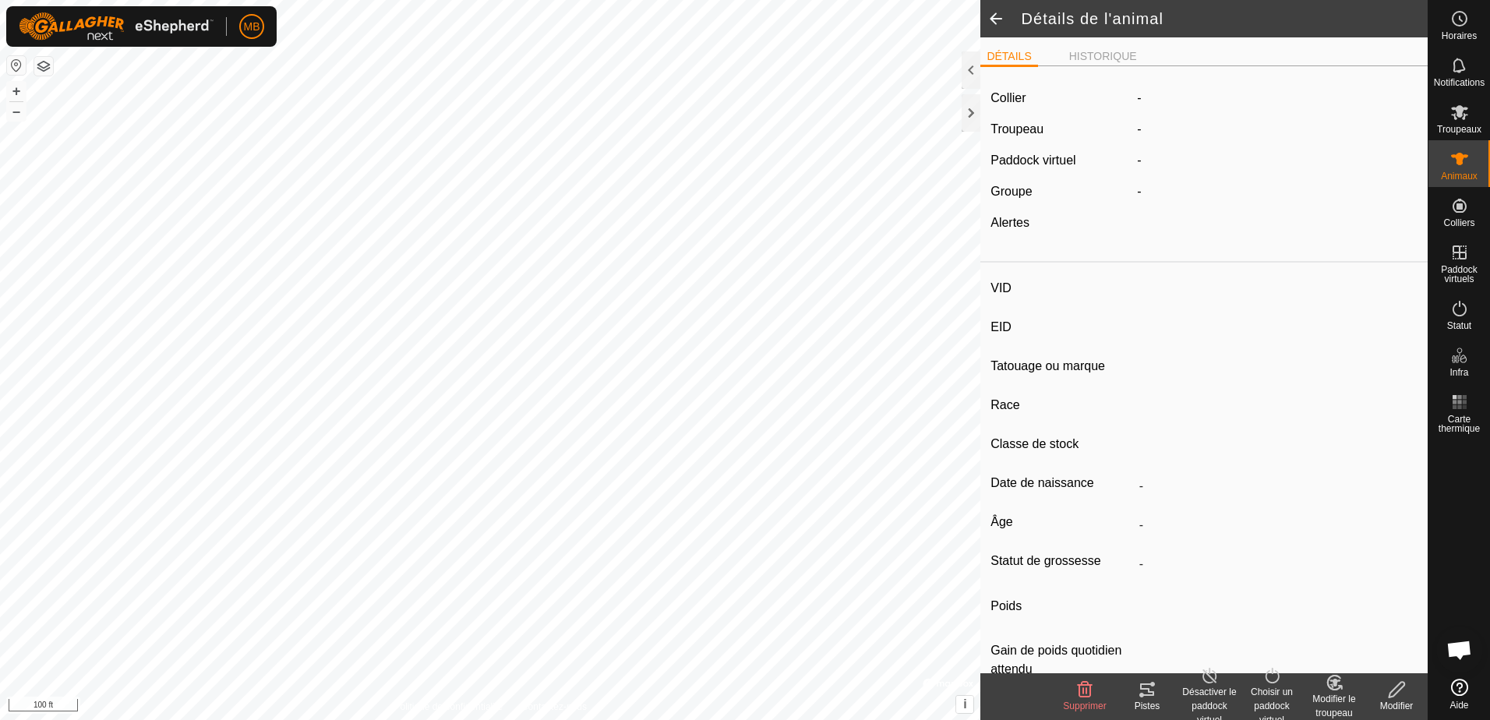
type input "05/2021"
type input "4 years 5 months"
type input "Enceinte"
type input "1000 kg"
type input "-"
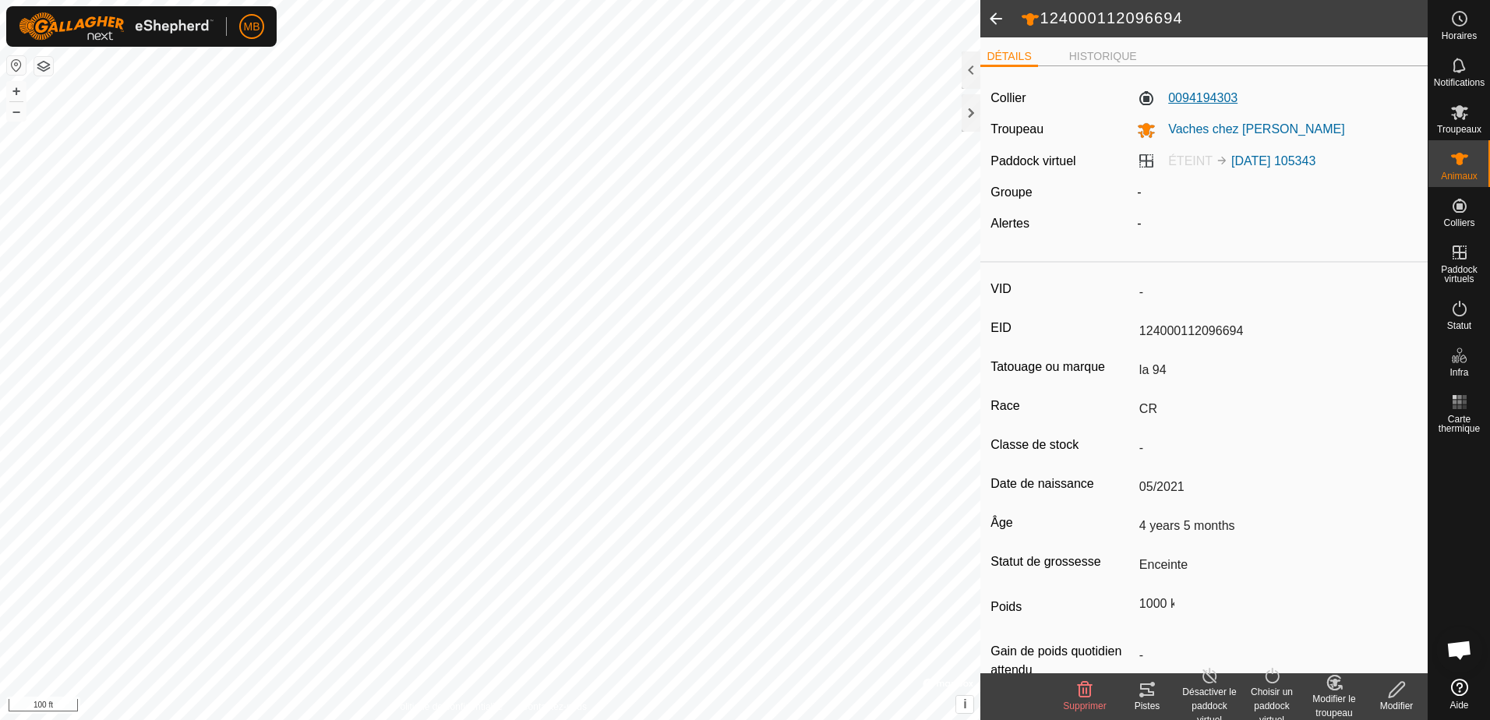
drag, startPoint x: 1205, startPoint y: 92, endPoint x: 1166, endPoint y: 100, distance: 39.7
drag, startPoint x: 1166, startPoint y: 100, endPoint x: 1219, endPoint y: 83, distance: 56.4
click at [1218, 83] on div "Collier 0094194303 Troupeau Vaches chez [PERSON_NAME] virtuel ÉTEINT [DATE] 105…" at bounding box center [1203, 167] width 447 height 176
drag, startPoint x: 1251, startPoint y: 86, endPoint x: 1164, endPoint y: 102, distance: 88.8
click at [1164, 102] on div "Collier 0094194303 Troupeau Vaches chez [PERSON_NAME] virtuel ÉTEINT [DATE] 105…" at bounding box center [1203, 167] width 447 height 176
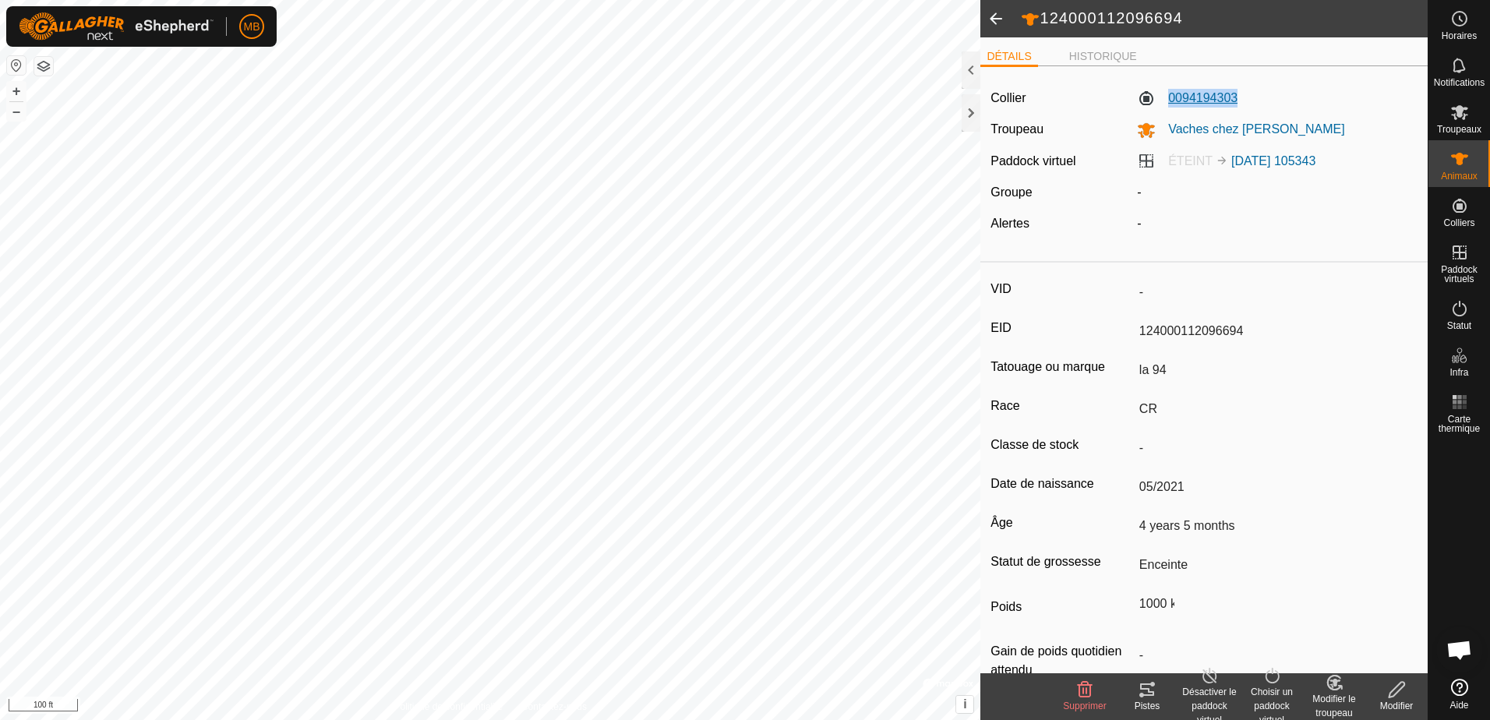
copy label "0094194303"
type input "-"
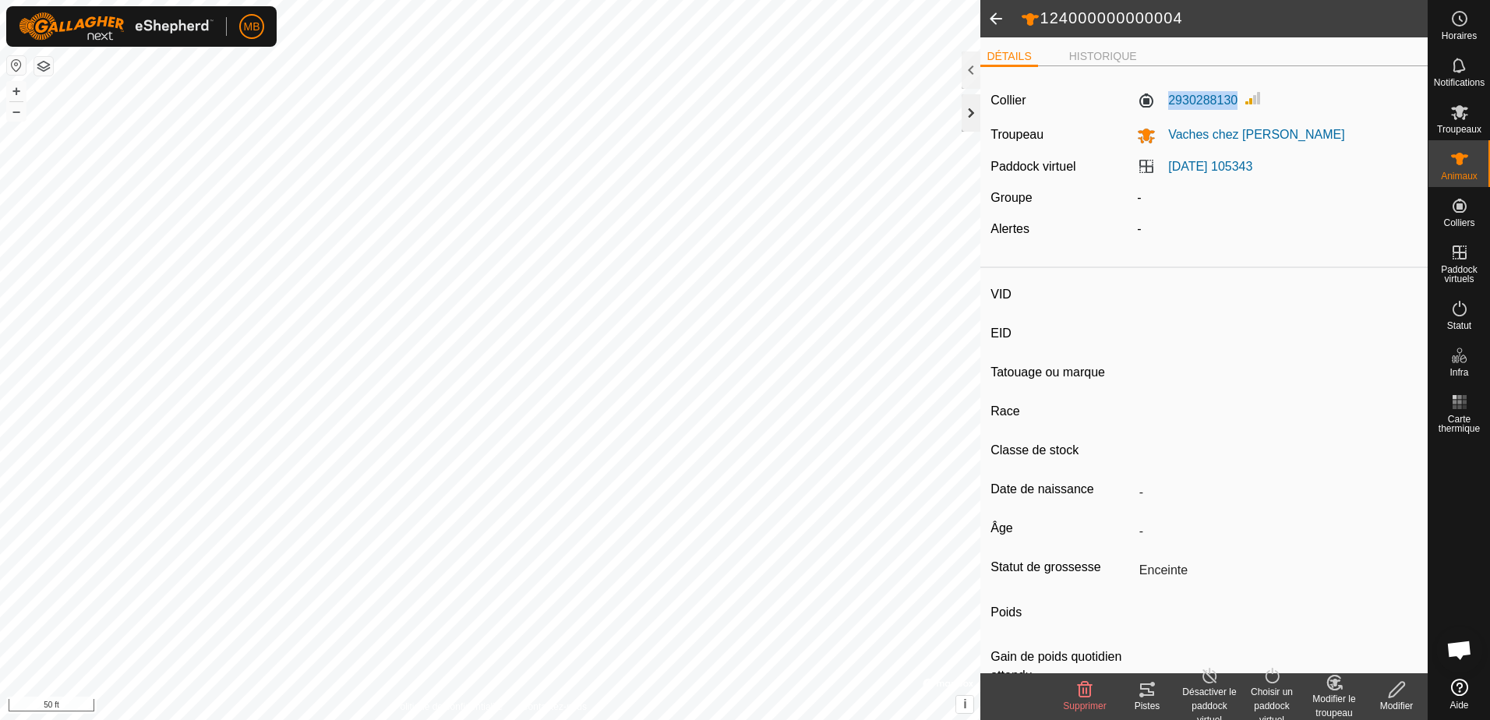
type input "-"
type input "124000000000004"
type input "-"
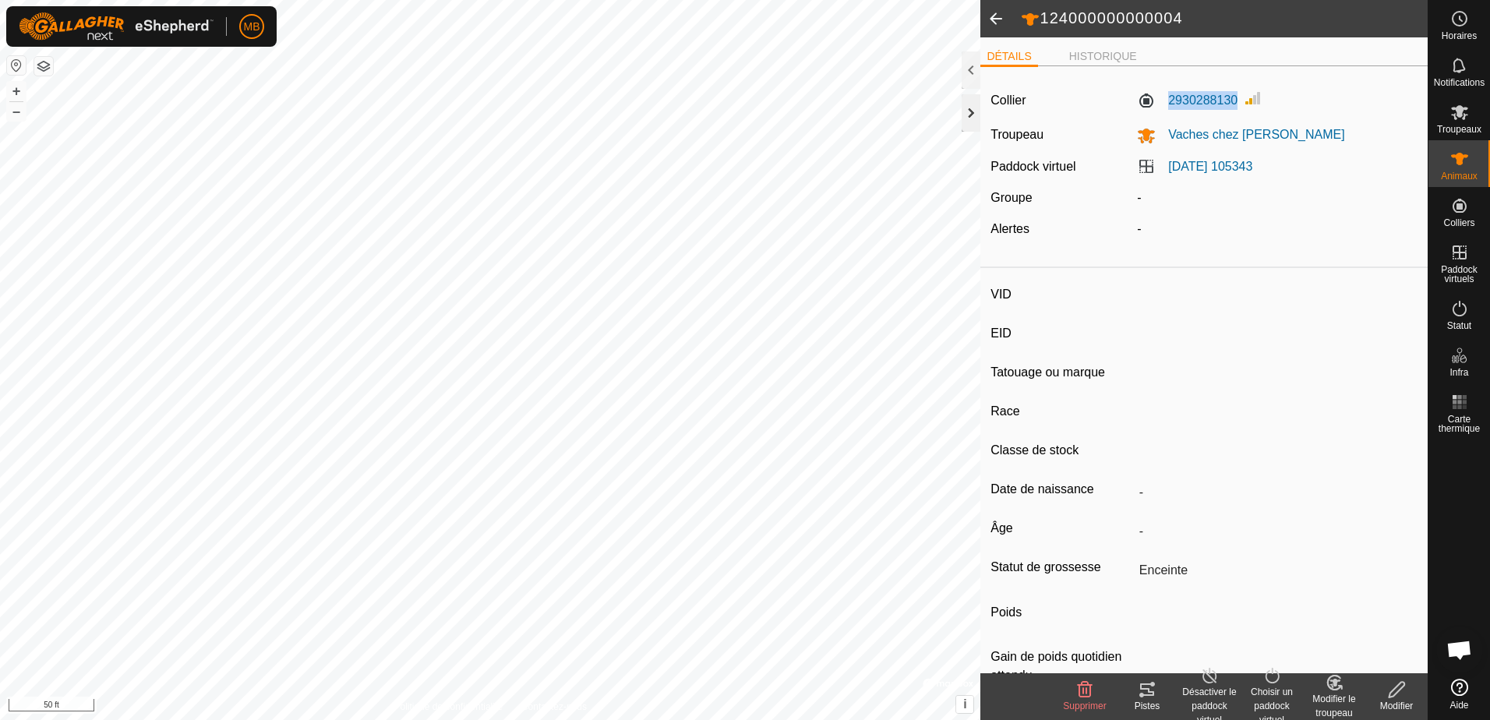
type input "-"
type input "0 kg"
type input "-"
type input "777777777777777"
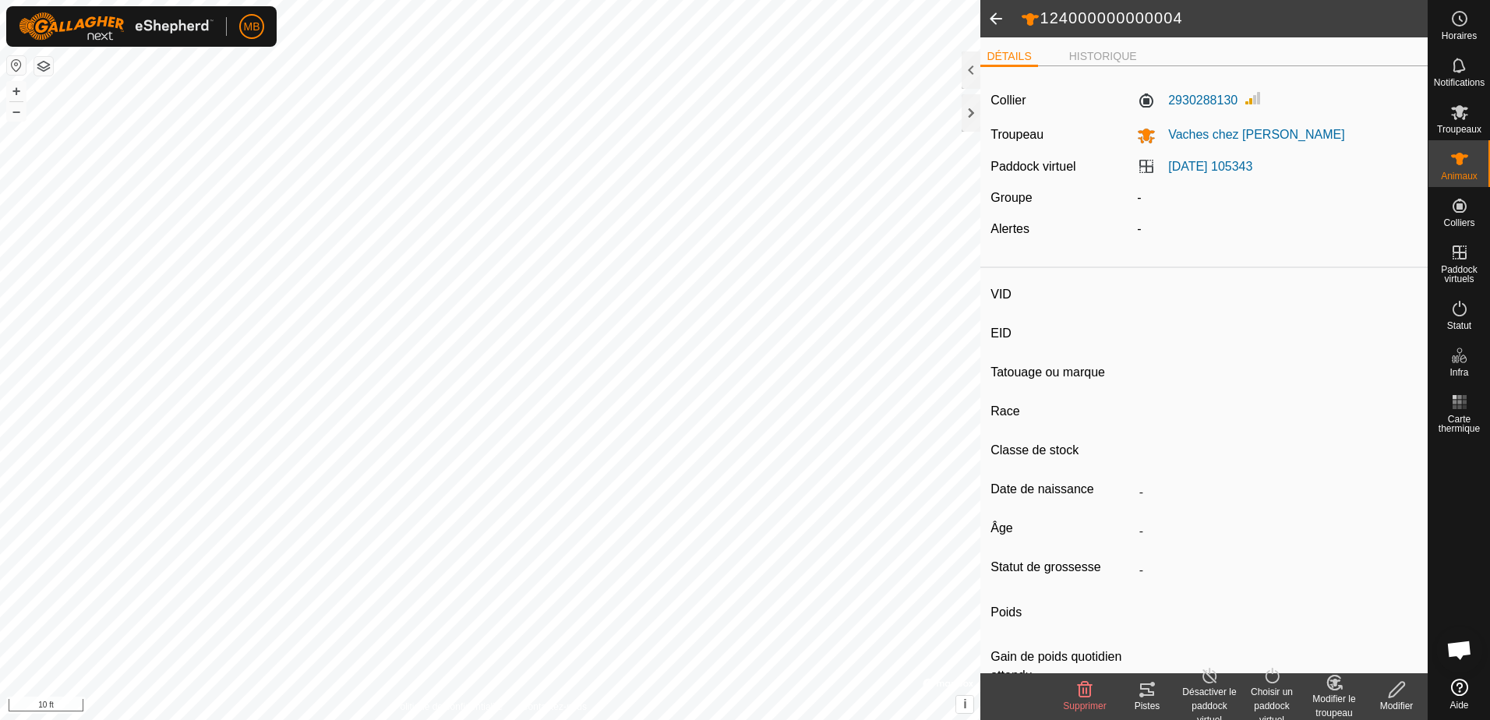
type input "-"
type input "LH"
type input "-"
type input "450 kg"
type input "-"
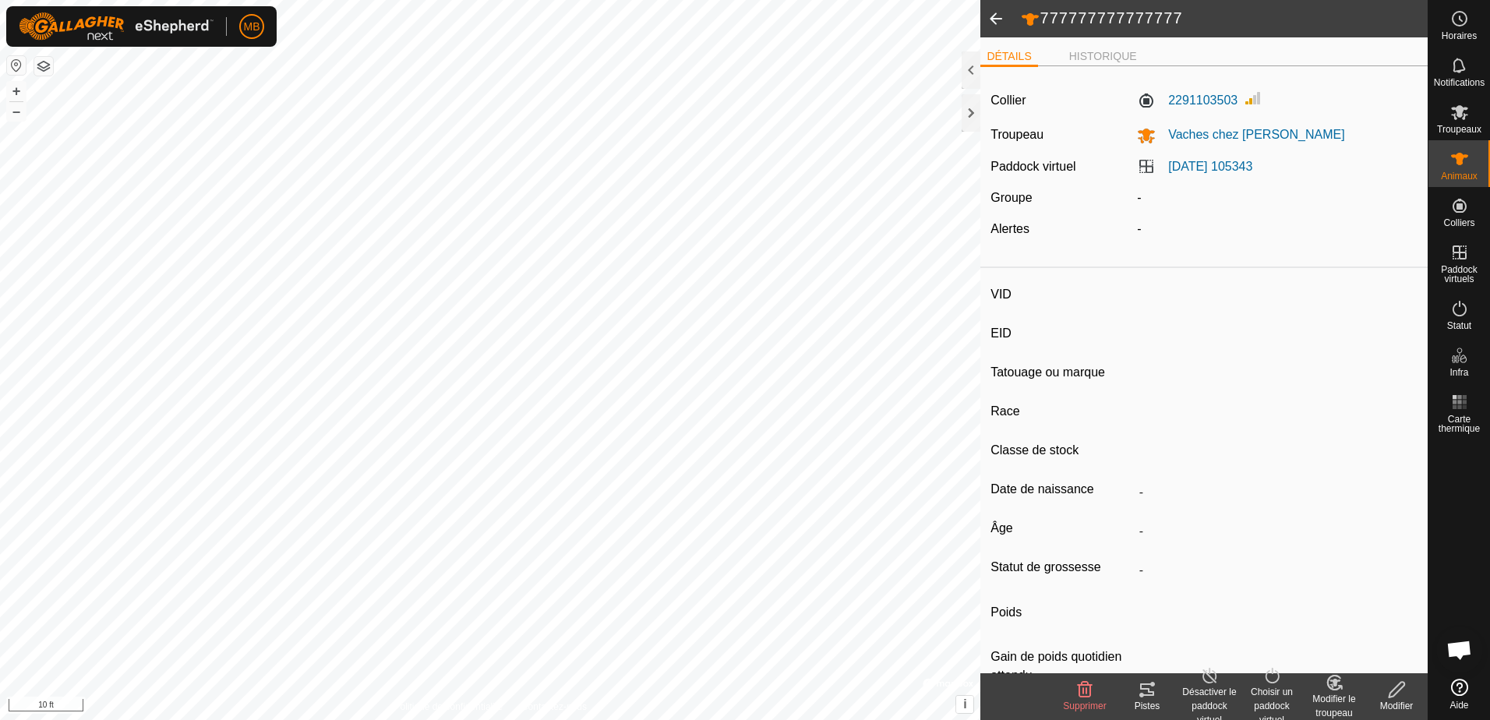
type input "-"
type input "124000000000004"
type input "-"
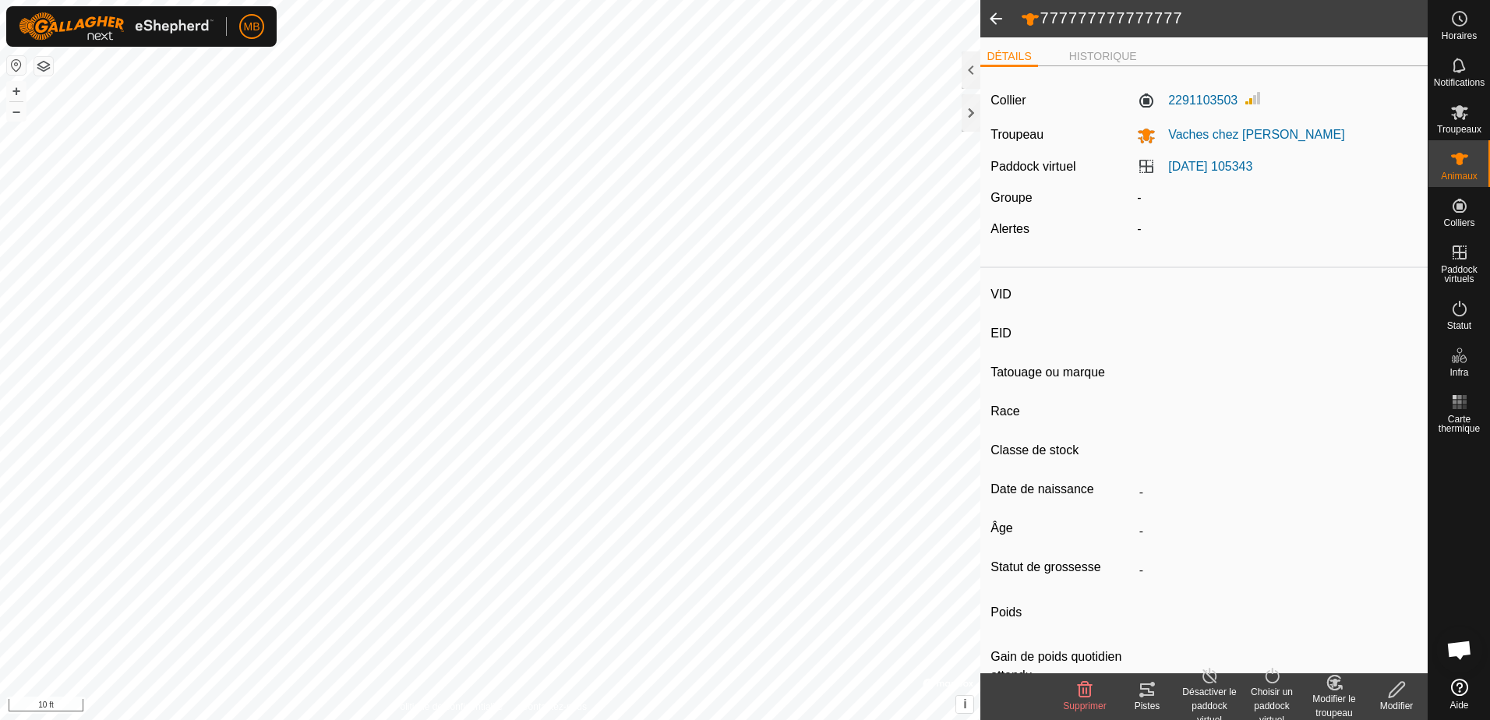
type input "0 kg"
type input "-"
type input "777777777777777"
type input "-"
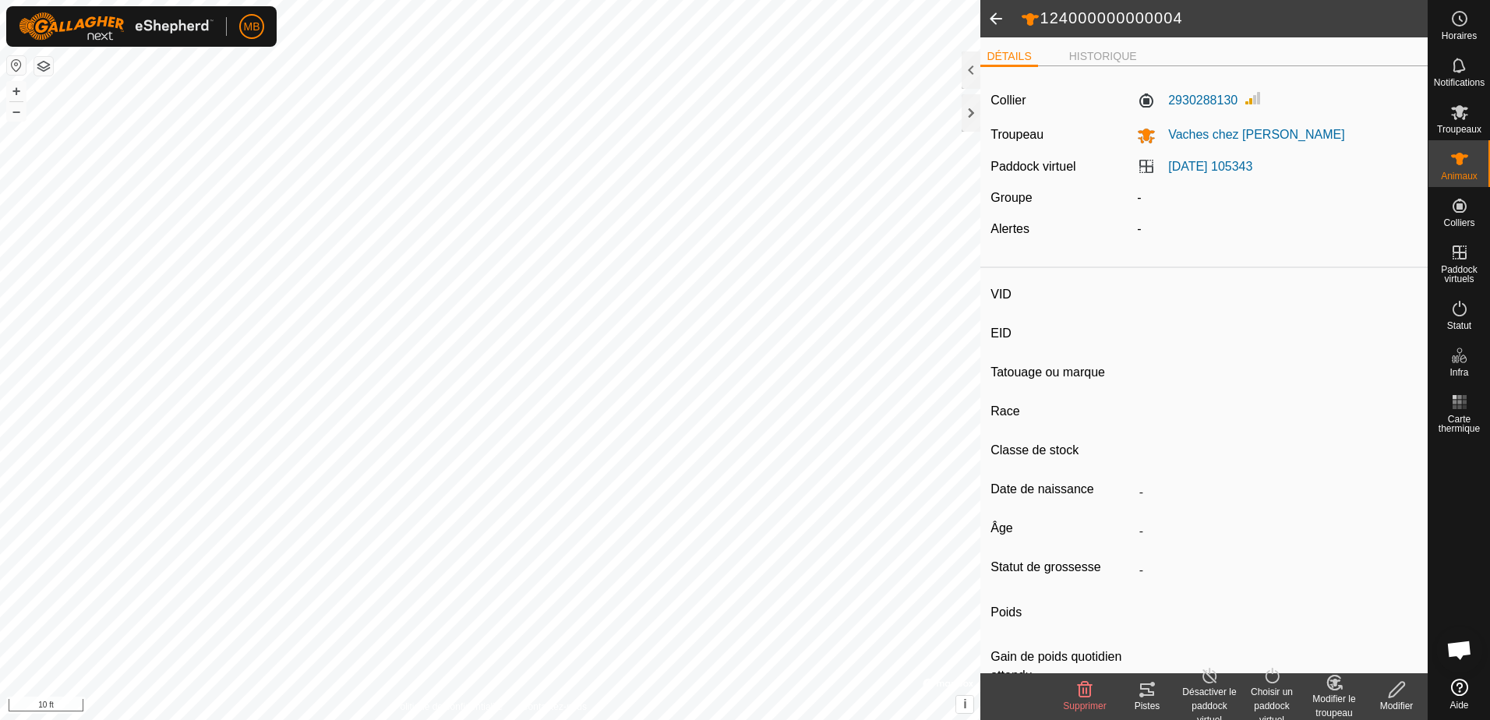
type input "LH"
type input "-"
type input "450 kg"
type input "-"
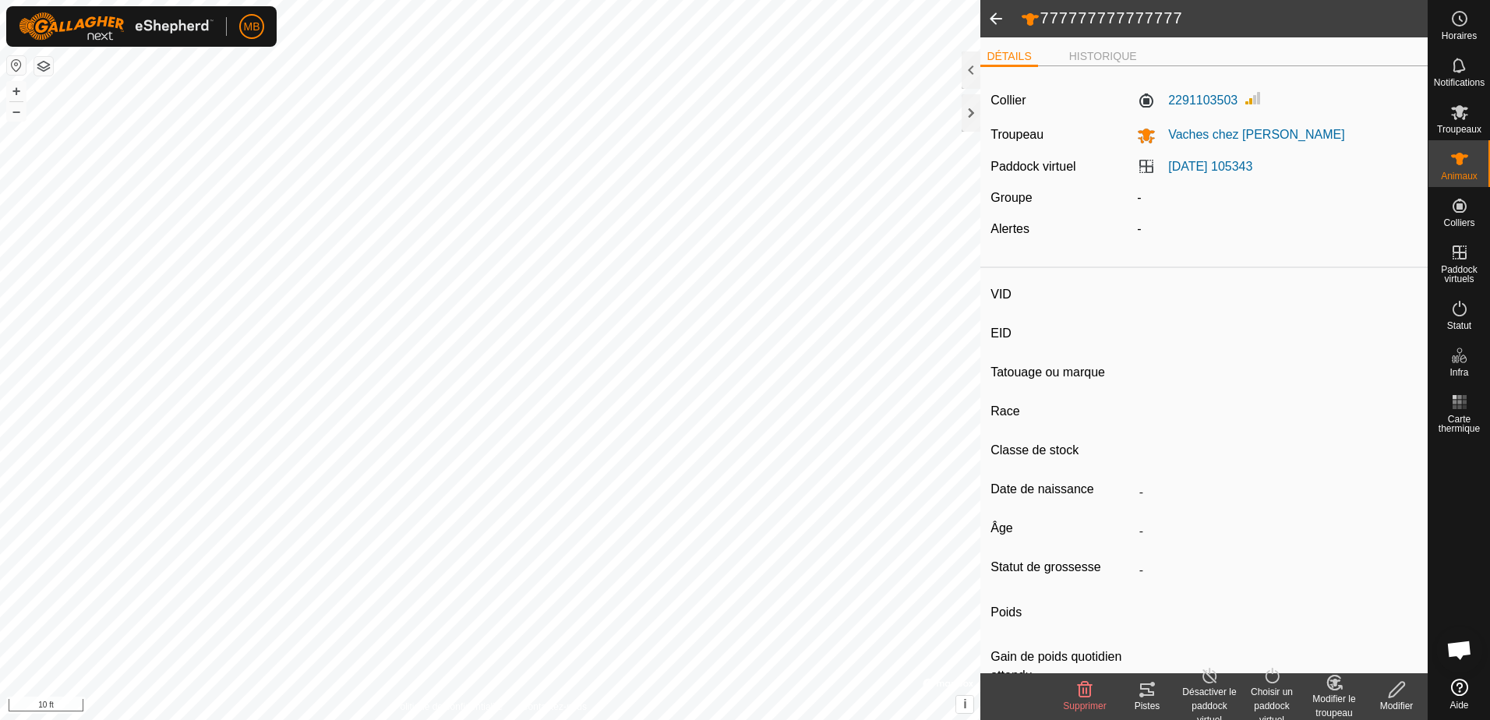
type input "124000000000004"
type input "-"
type input "0 kg"
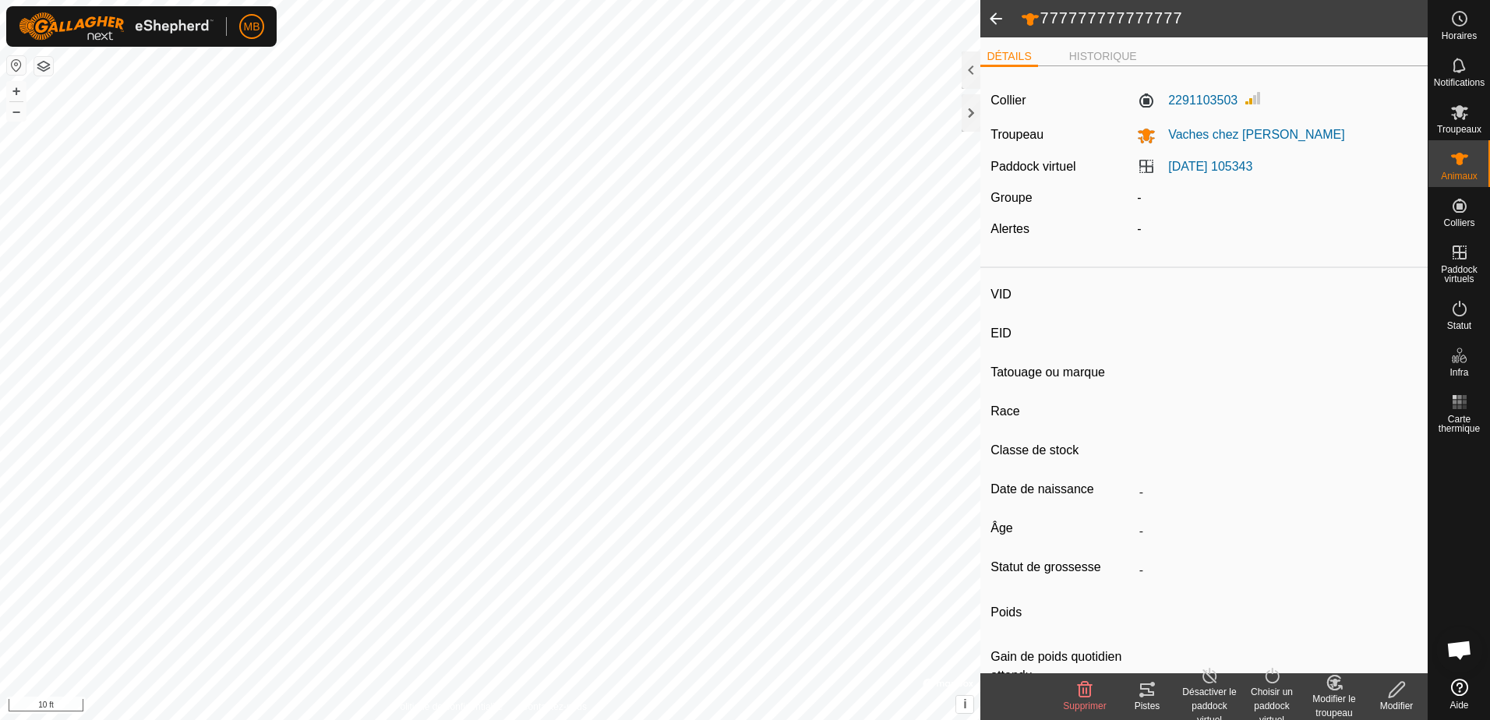
type input "-"
click at [964, 67] on div at bounding box center [971, 69] width 19 height 37
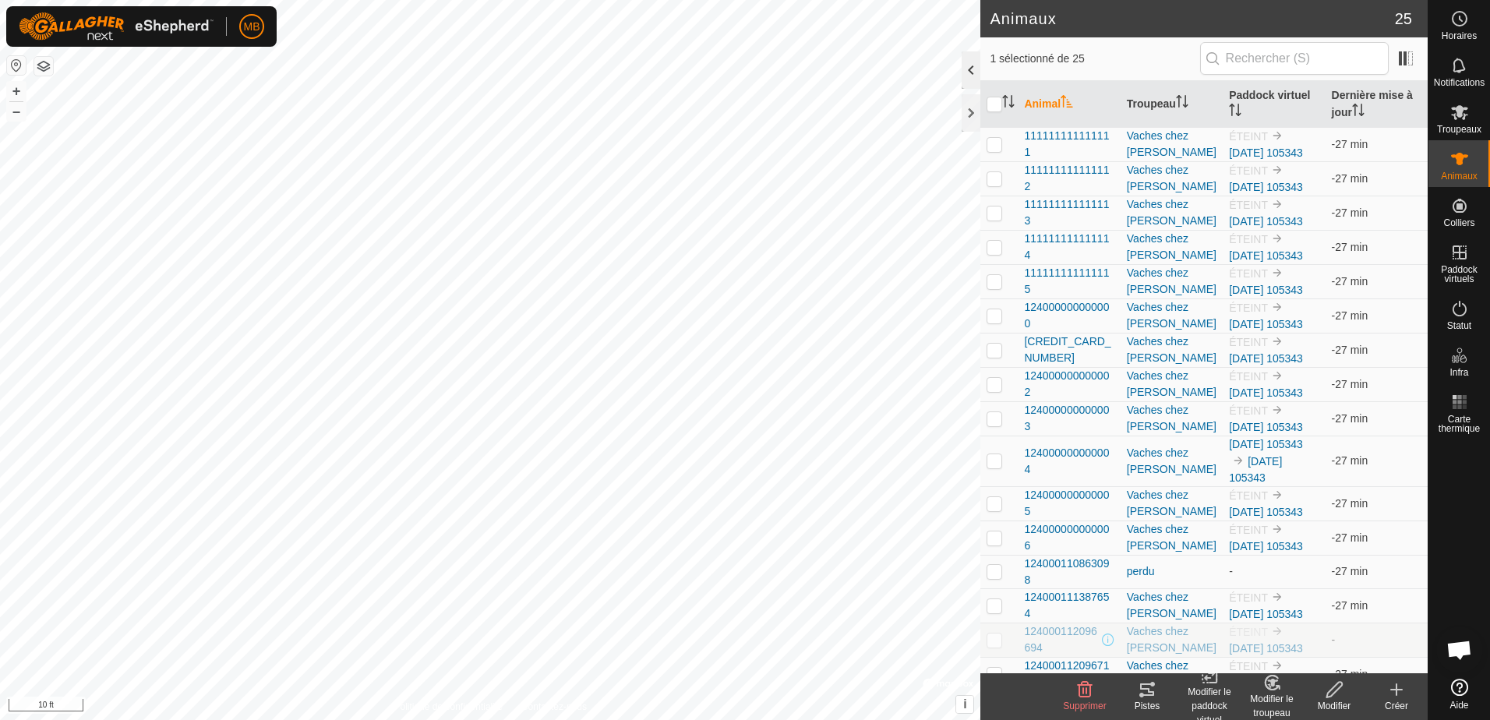
click at [967, 70] on div at bounding box center [971, 69] width 19 height 37
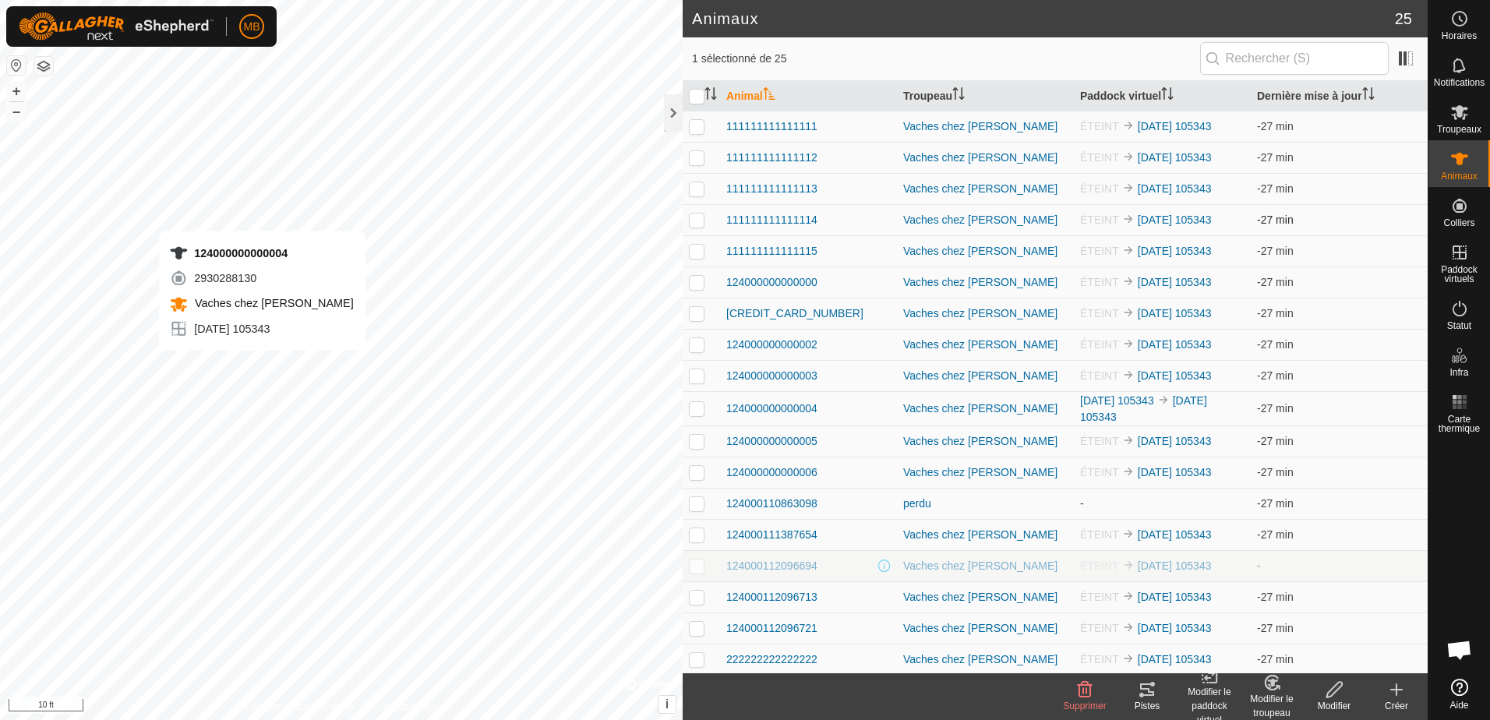
checkbox input "true"
checkbox input "false"
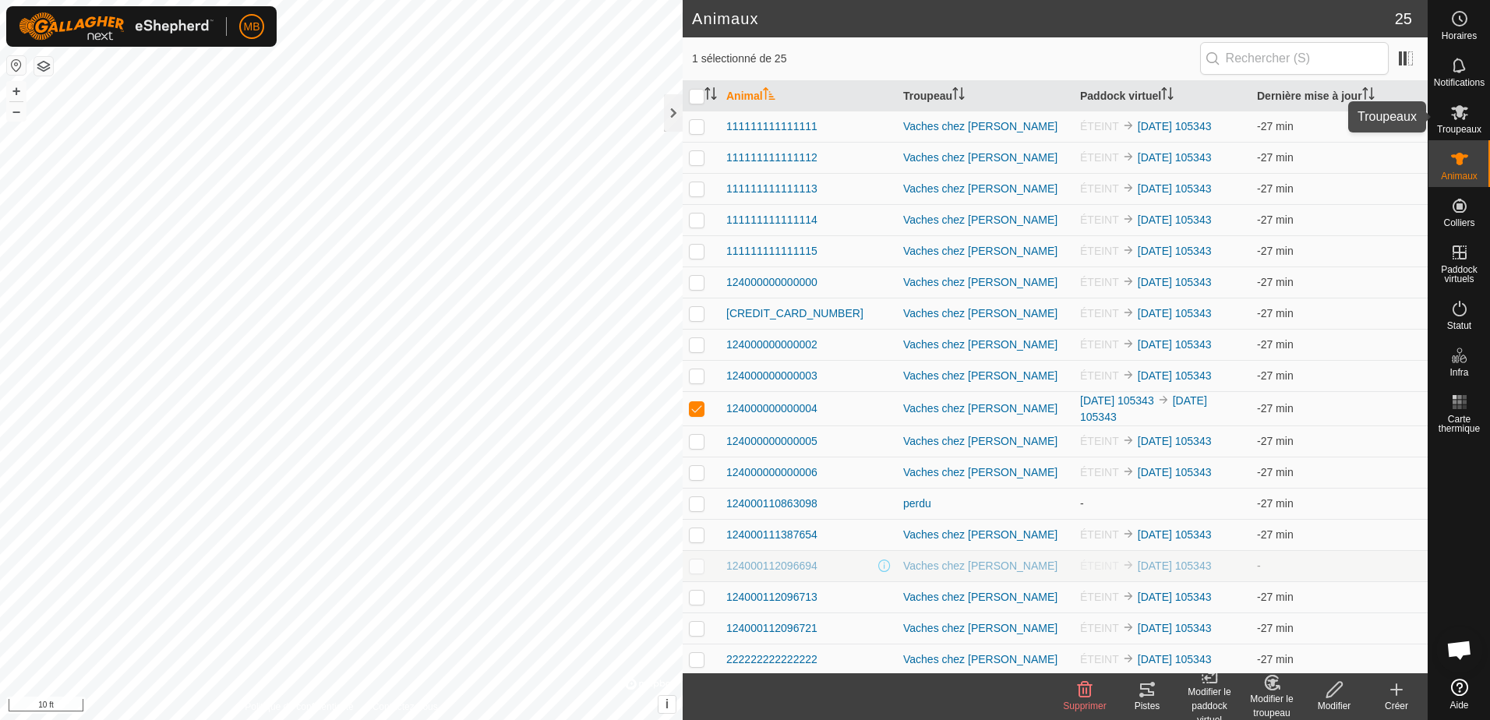
click at [1453, 122] on es-mob-svg-icon at bounding box center [1459, 112] width 28 height 25
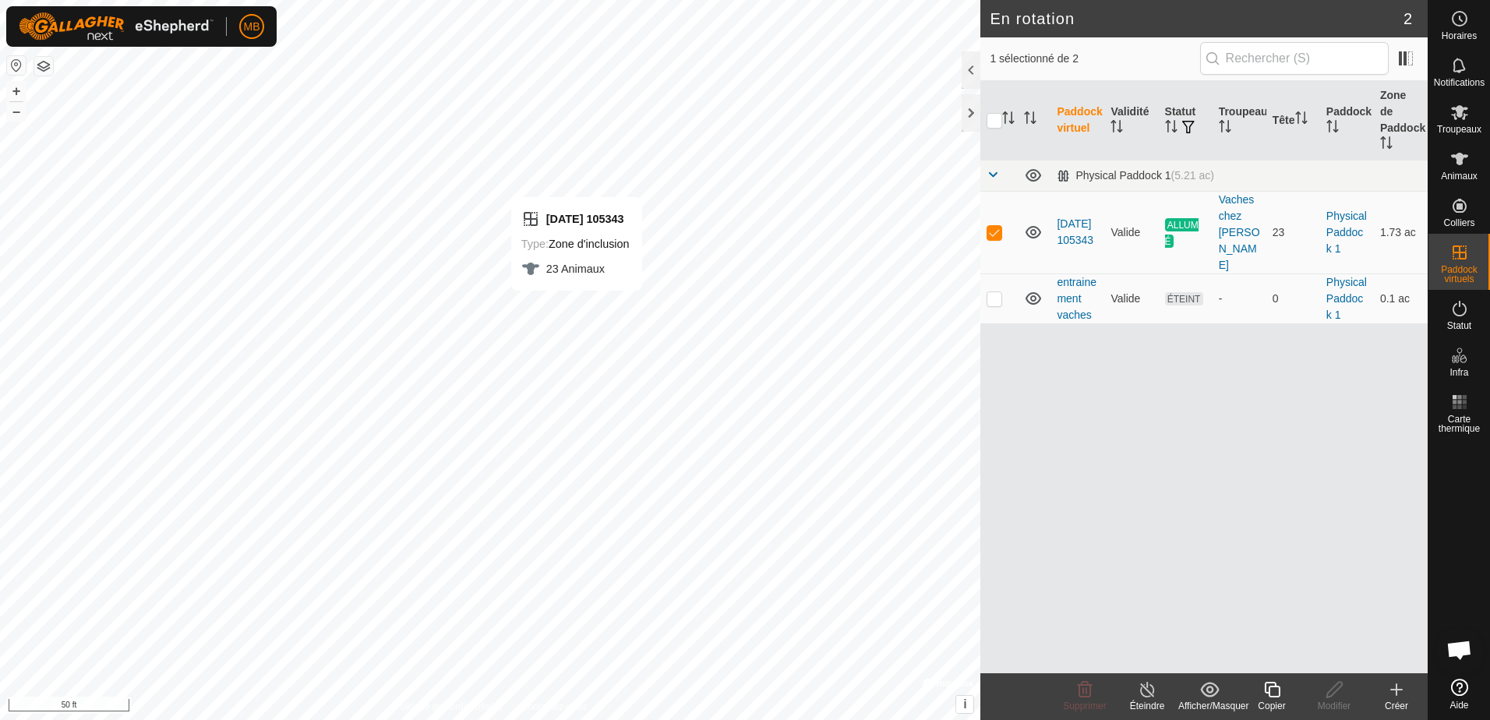
checkbox input "false"
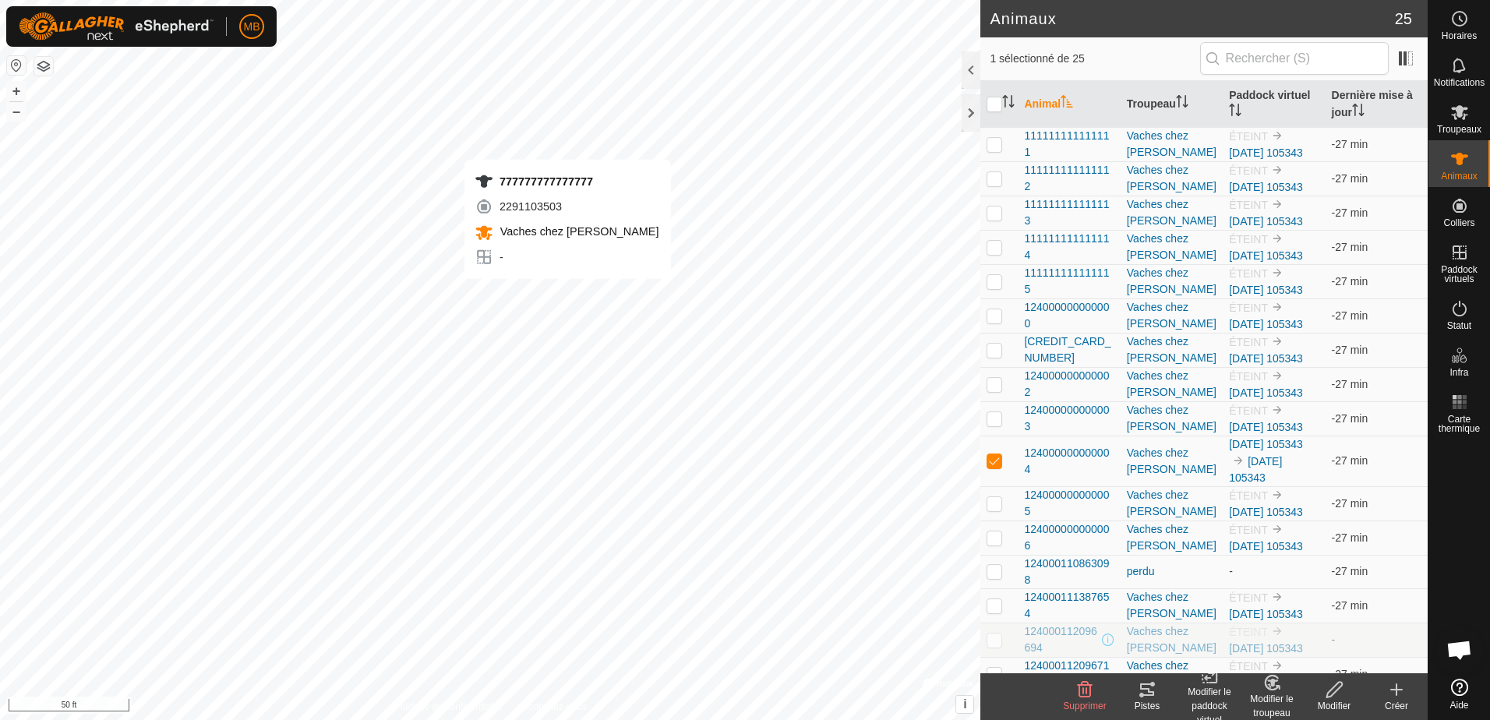
checkbox input "false"
checkbox input "true"
click at [615, 719] on html "MB Horaires Notifications Troupeaux Animaux Colliers Paddock virtuels Statut In…" at bounding box center [745, 360] width 1490 height 720
click at [1459, 169] on es-animals-svg-icon at bounding box center [1459, 158] width 28 height 25
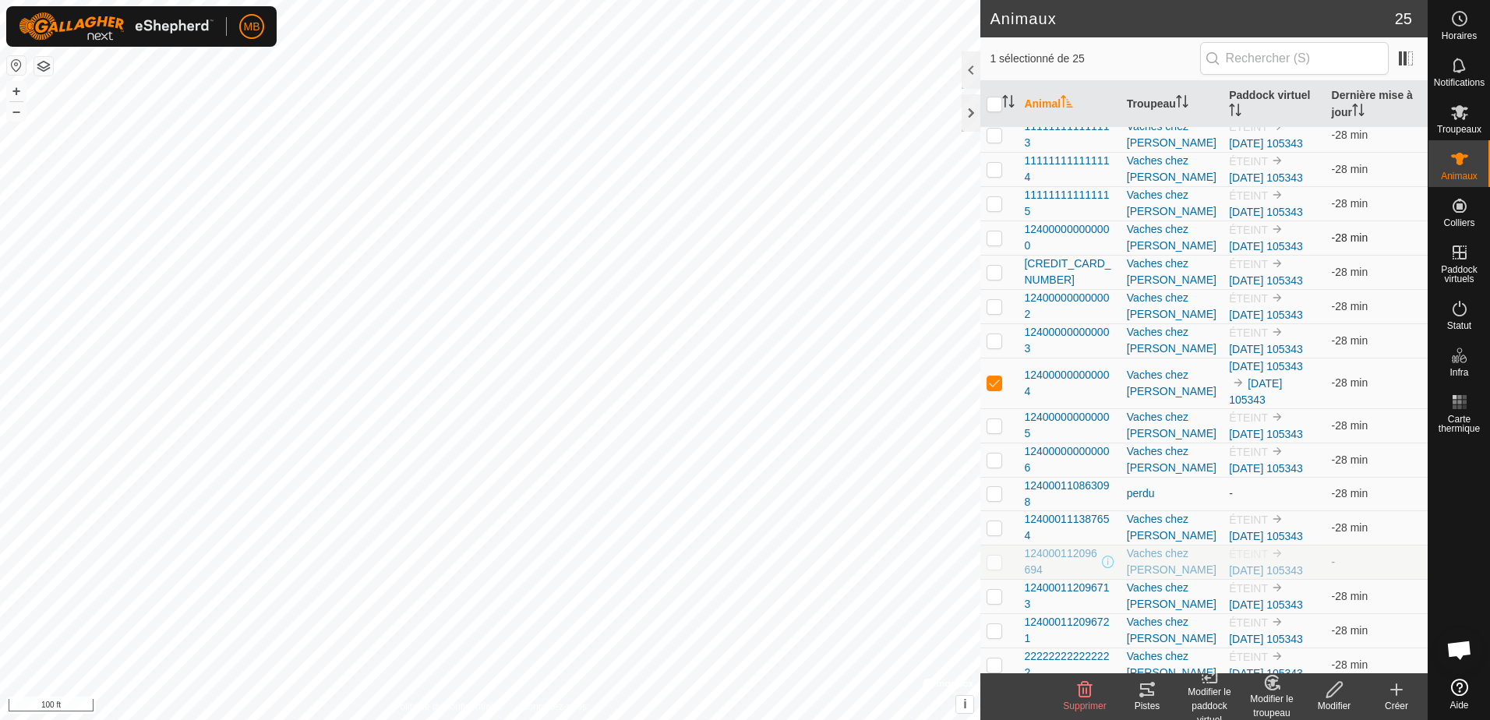
scroll to position [156, 0]
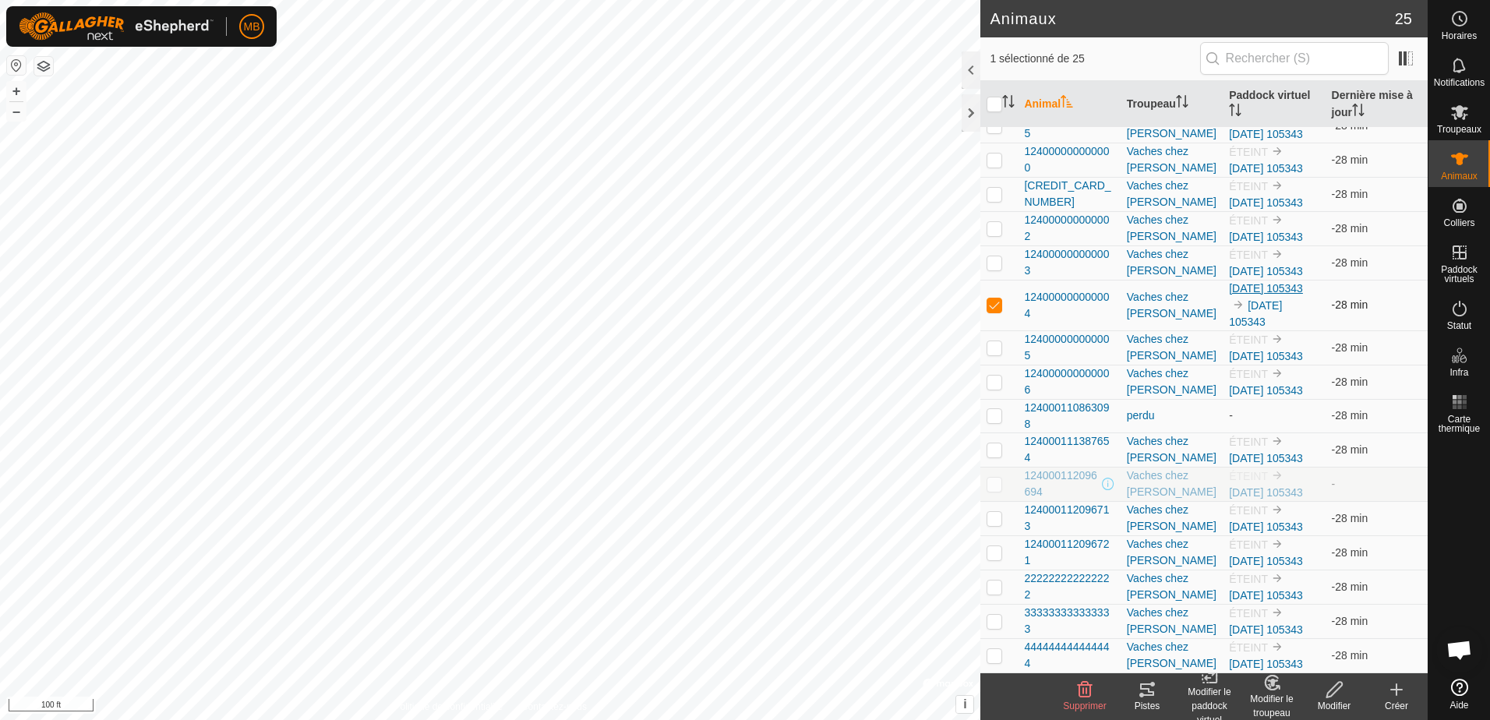
click at [1259, 291] on link "[DATE] 105343" at bounding box center [1266, 288] width 74 height 12
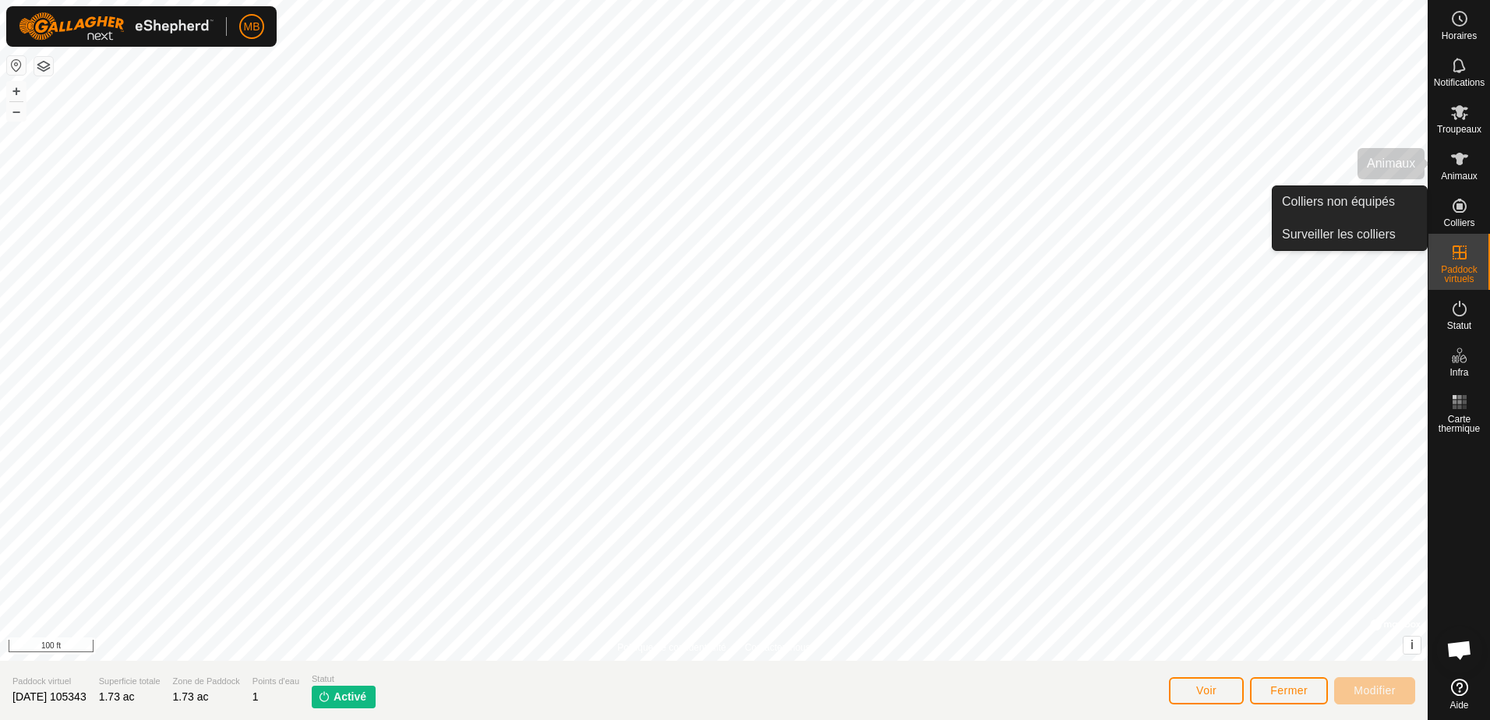
click at [1452, 167] on icon at bounding box center [1459, 159] width 19 height 19
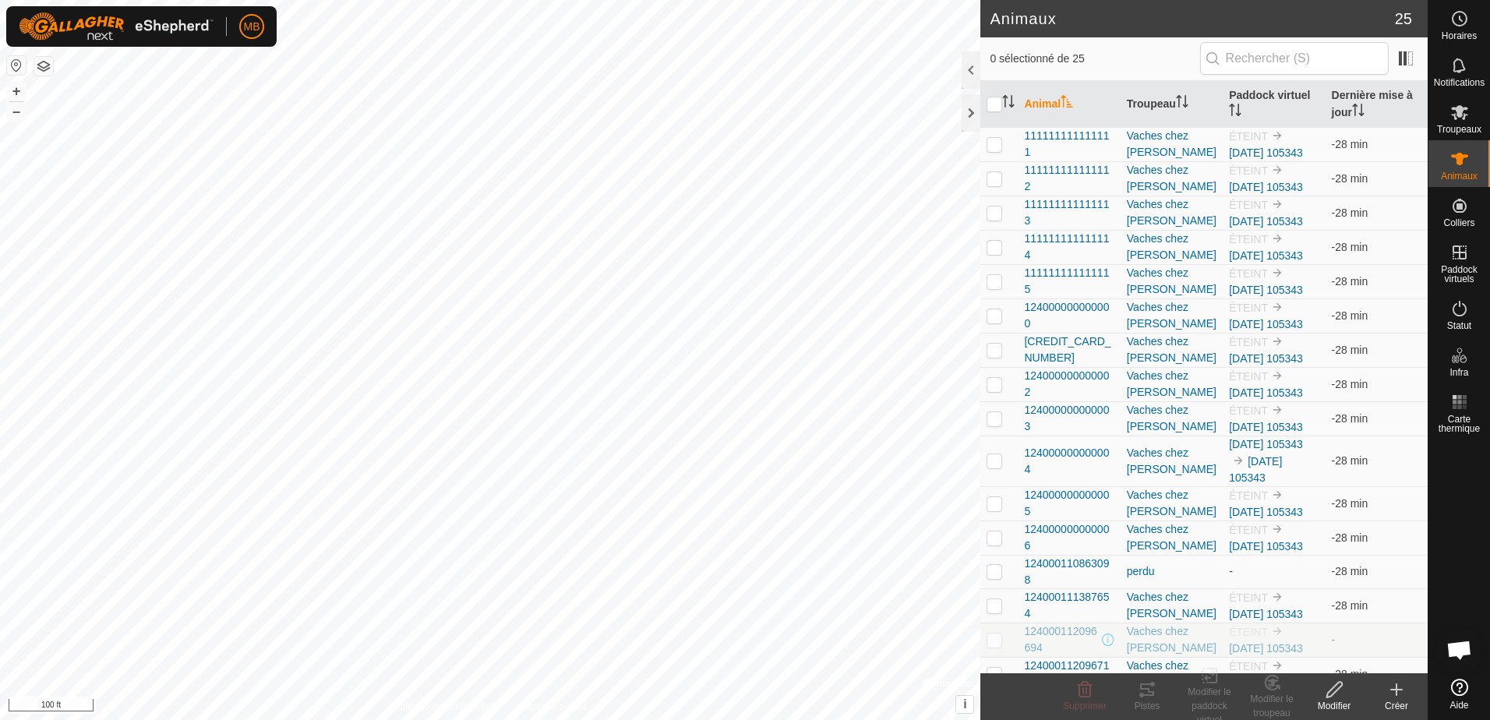
click at [1462, 693] on icon at bounding box center [1459, 687] width 17 height 17
click at [250, 25] on span "MB" at bounding box center [252, 27] width 16 height 16
click at [288, 98] on link "Paramètres" at bounding box center [323, 91] width 154 height 25
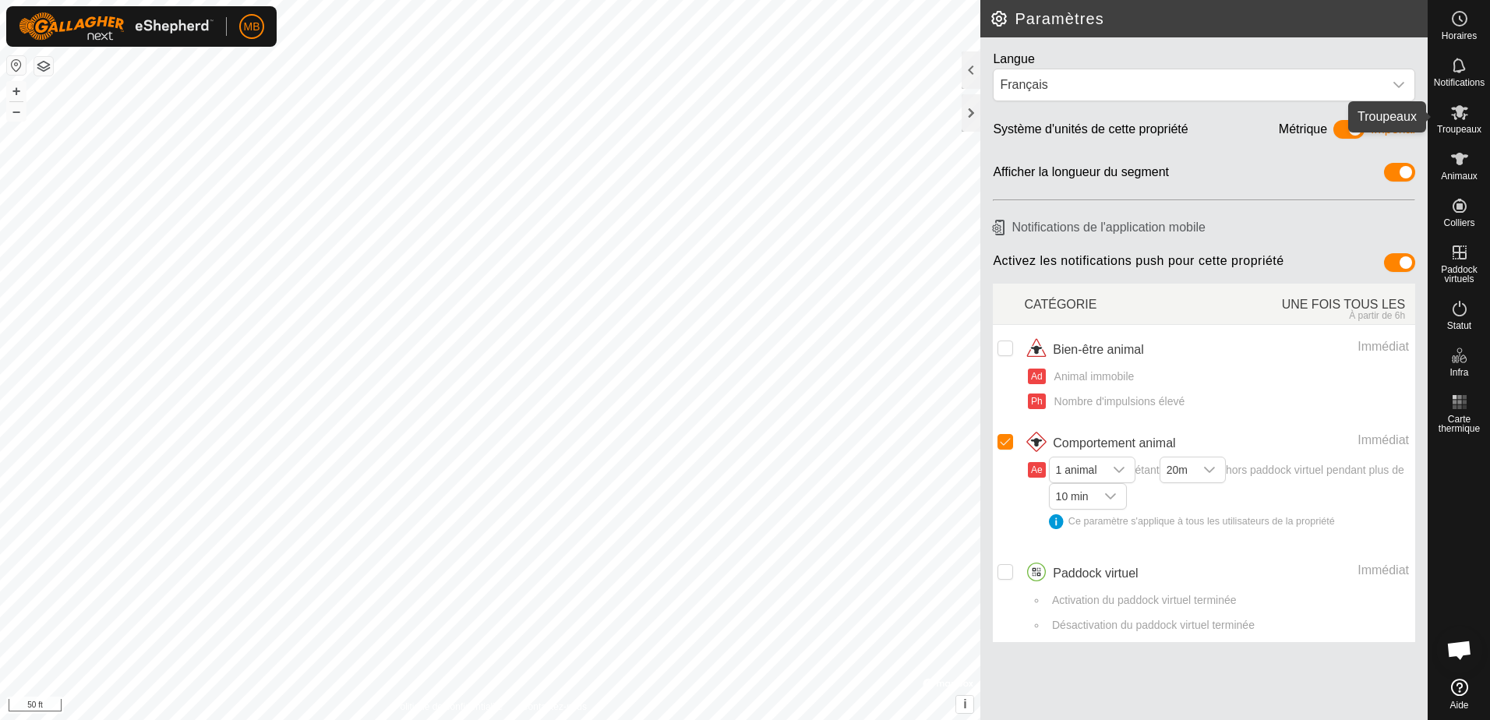
click at [1463, 127] on span "Troupeaux" at bounding box center [1459, 129] width 44 height 9
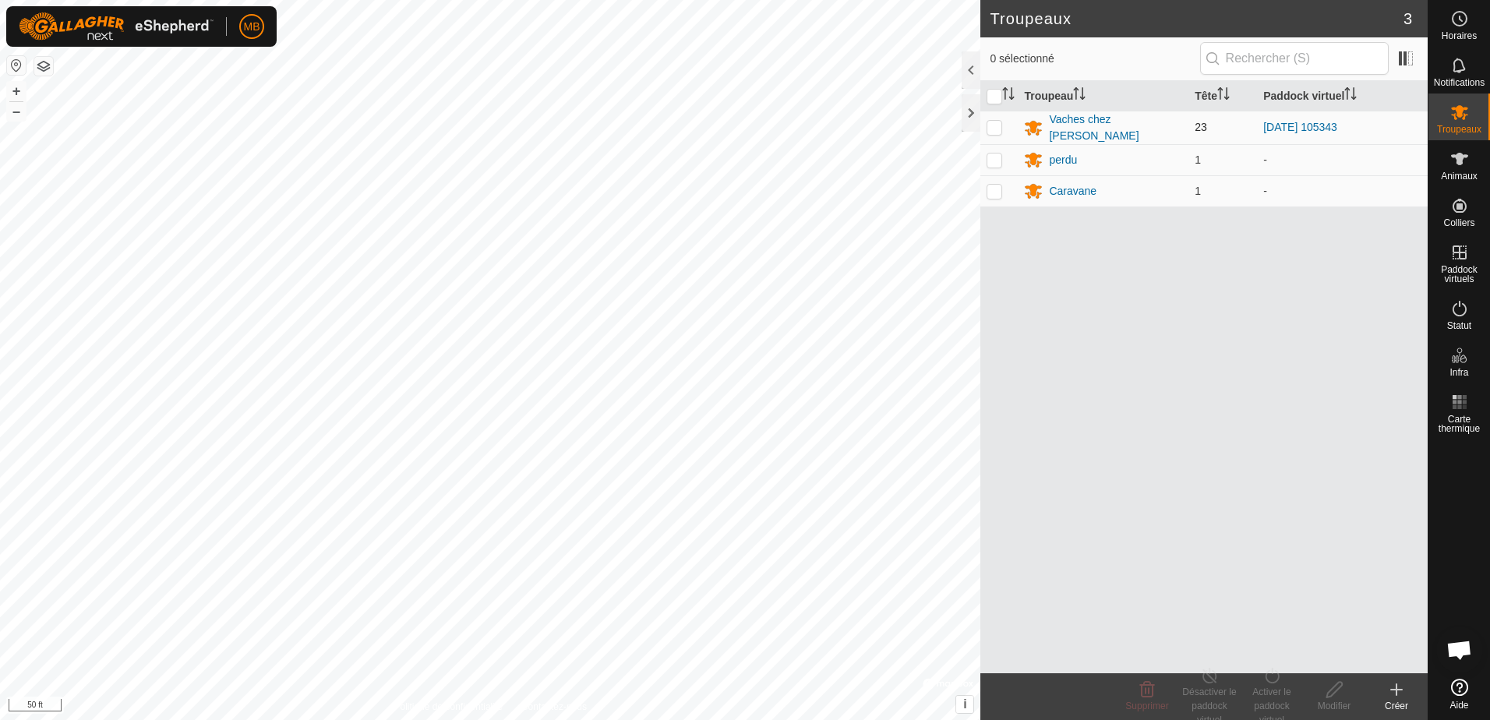
click at [993, 125] on p-checkbox at bounding box center [994, 127] width 16 height 12
checkbox input "true"
click at [252, 30] on span "MB" at bounding box center [252, 27] width 16 height 16
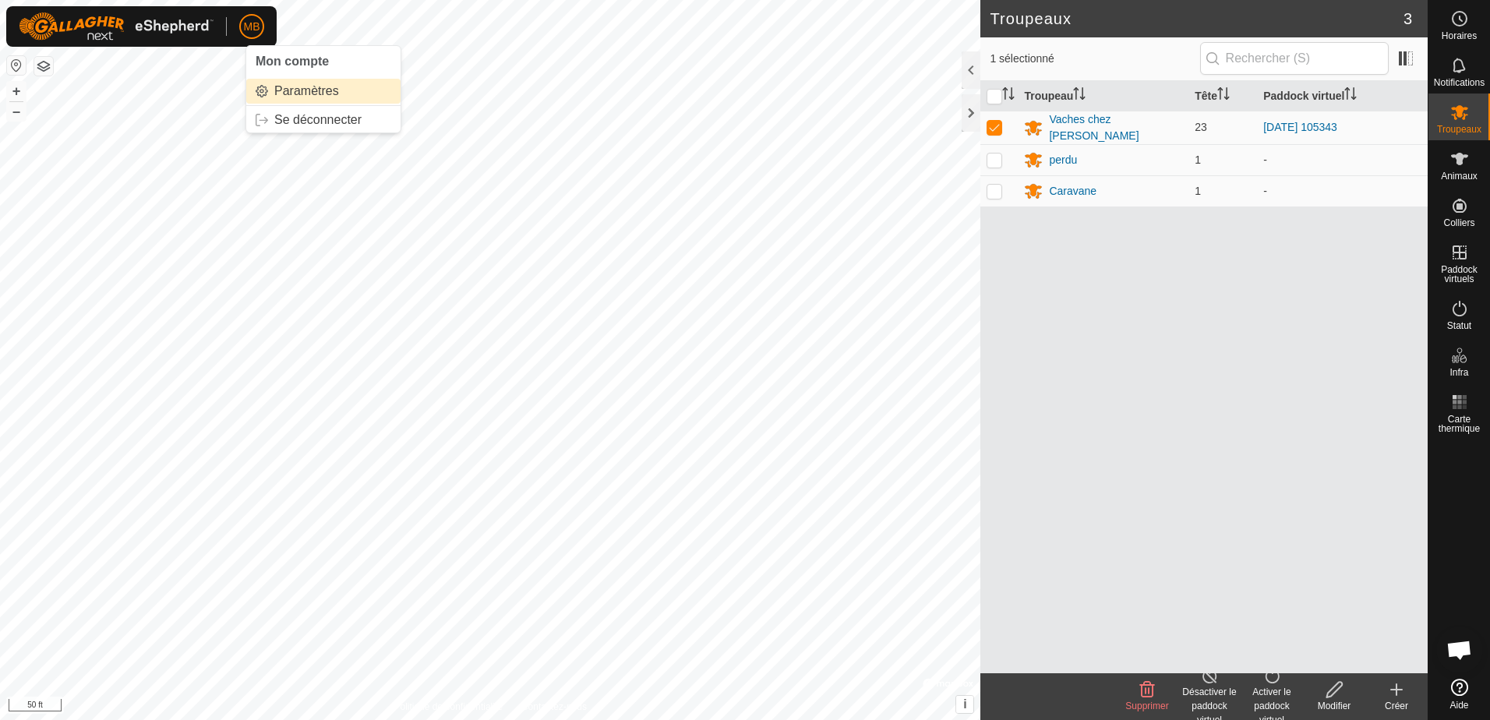
click at [278, 83] on link "Paramètres" at bounding box center [323, 91] width 154 height 25
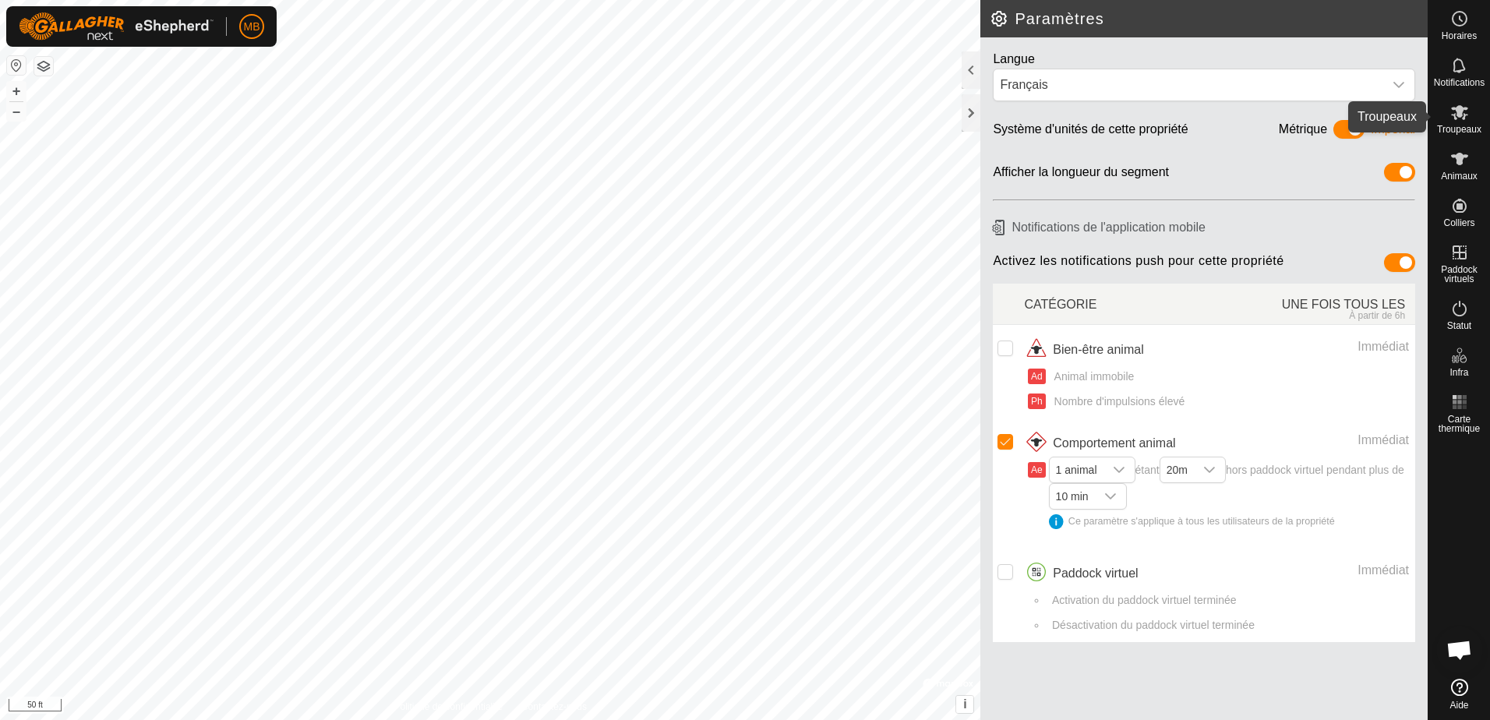
click at [1454, 117] on icon at bounding box center [1459, 112] width 17 height 15
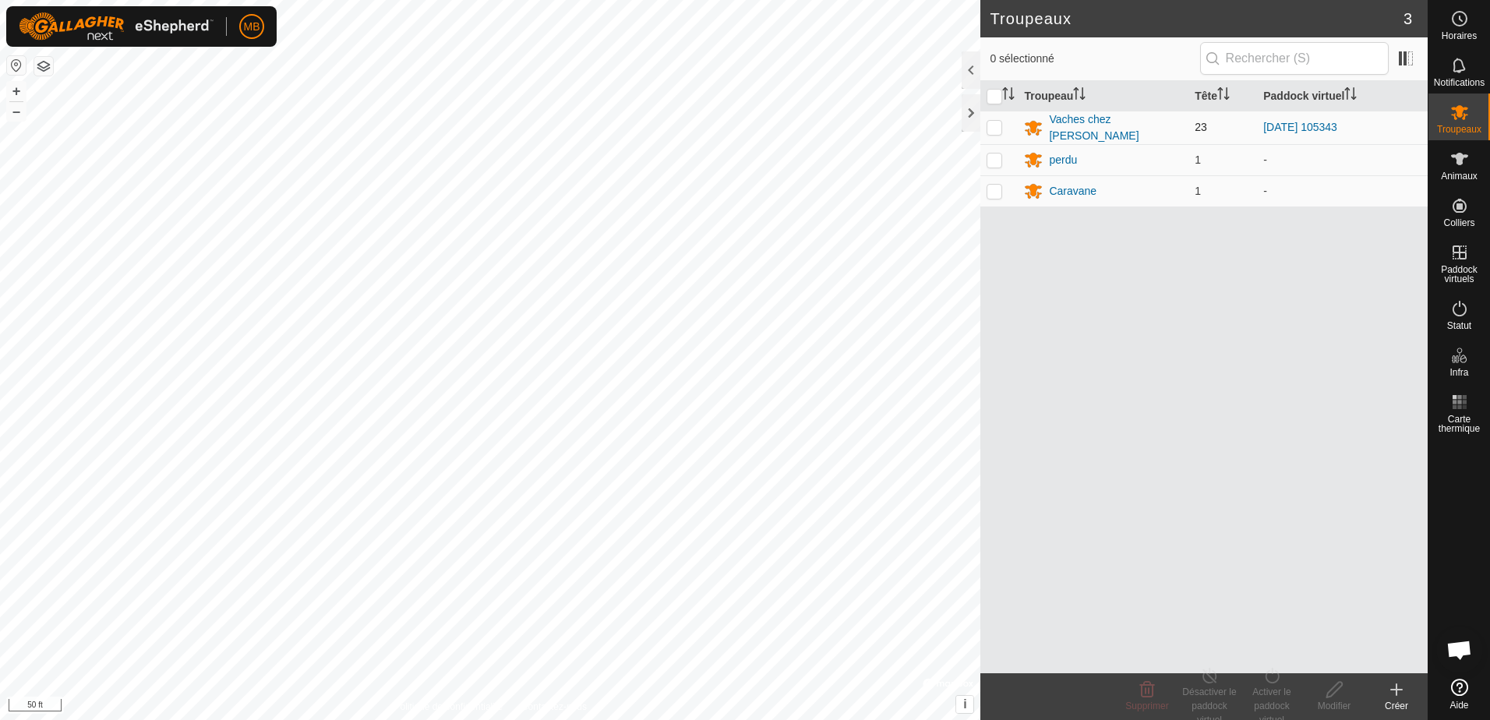
click at [994, 125] on p-checkbox at bounding box center [994, 127] width 16 height 12
checkbox input "true"
click at [1261, 690] on div "Activer le paddock virtuel" at bounding box center [1271, 706] width 62 height 42
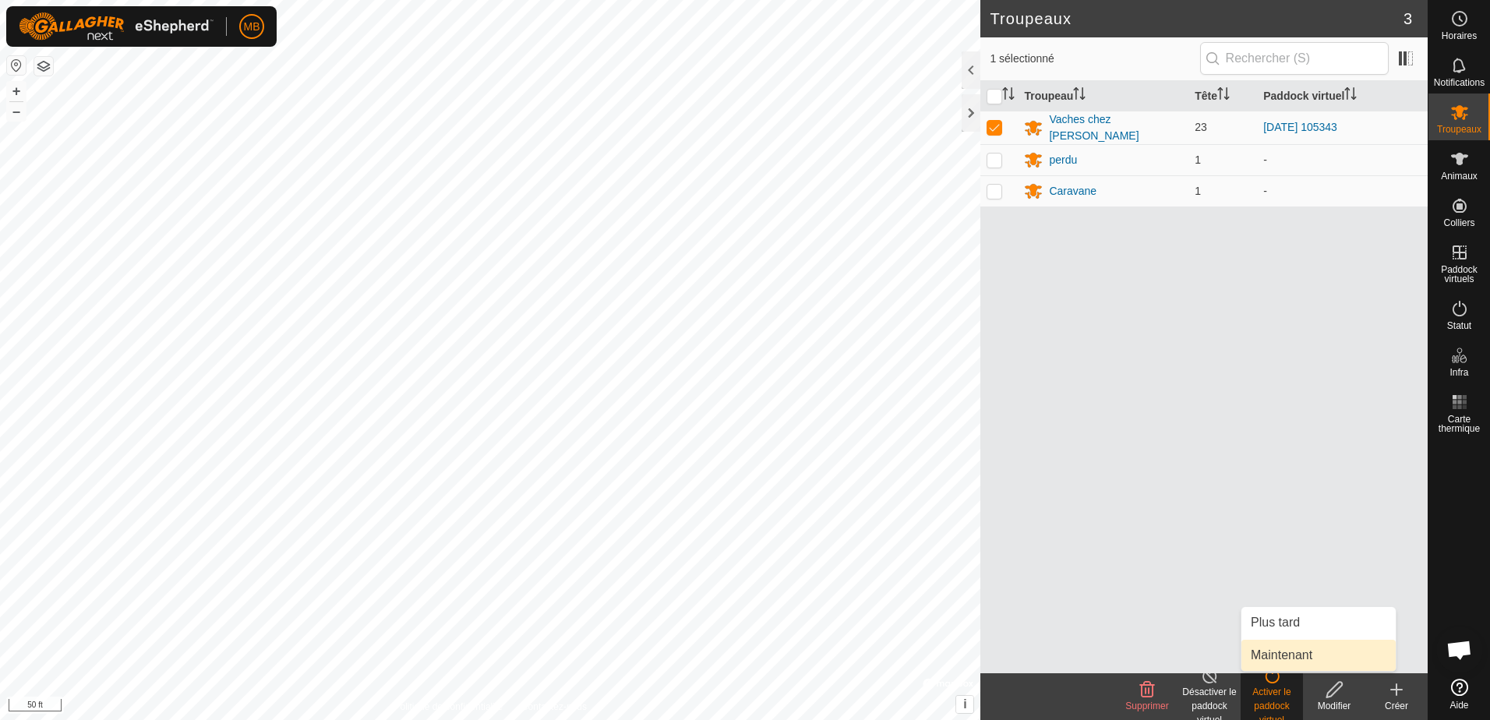
click at [1286, 643] on link "Maintenant" at bounding box center [1318, 655] width 154 height 31
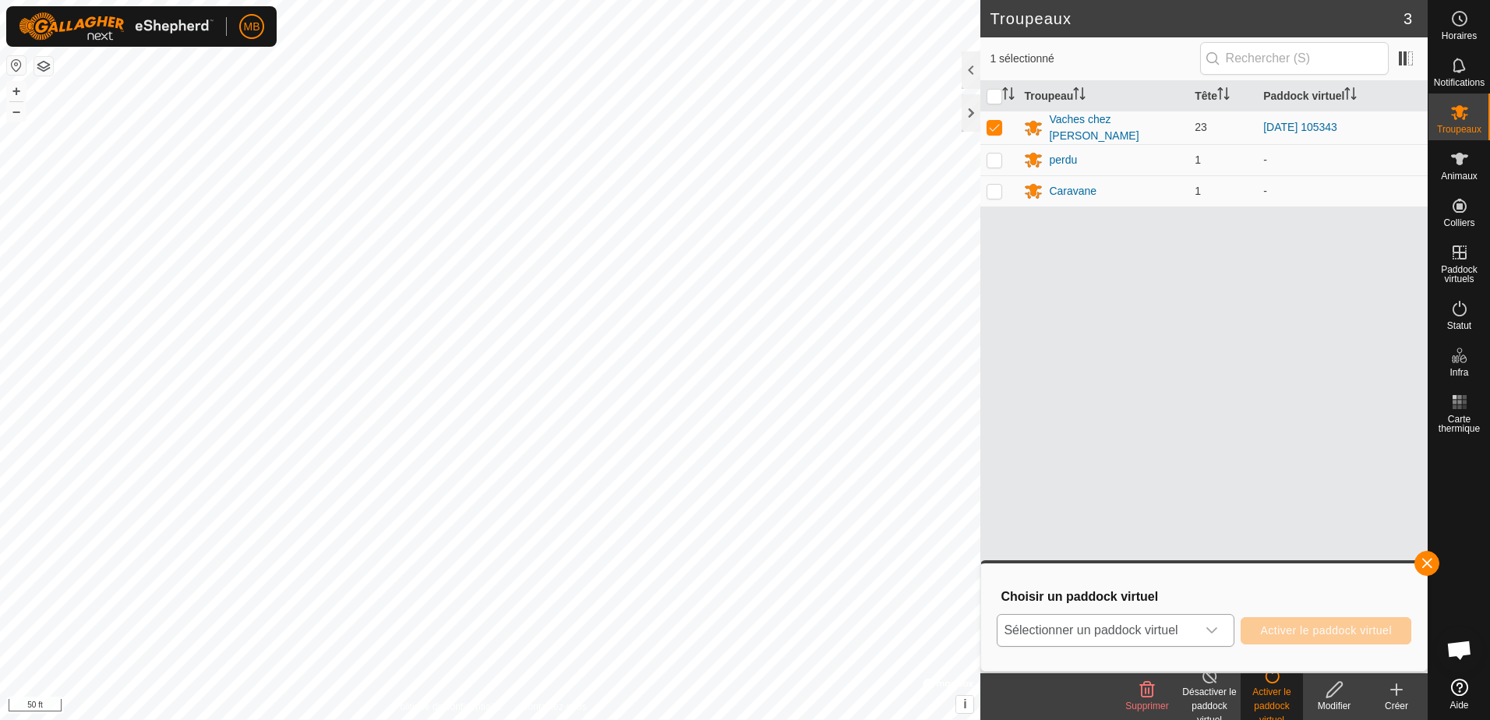
click at [1209, 629] on icon "dropdown trigger" at bounding box center [1211, 630] width 12 height 12
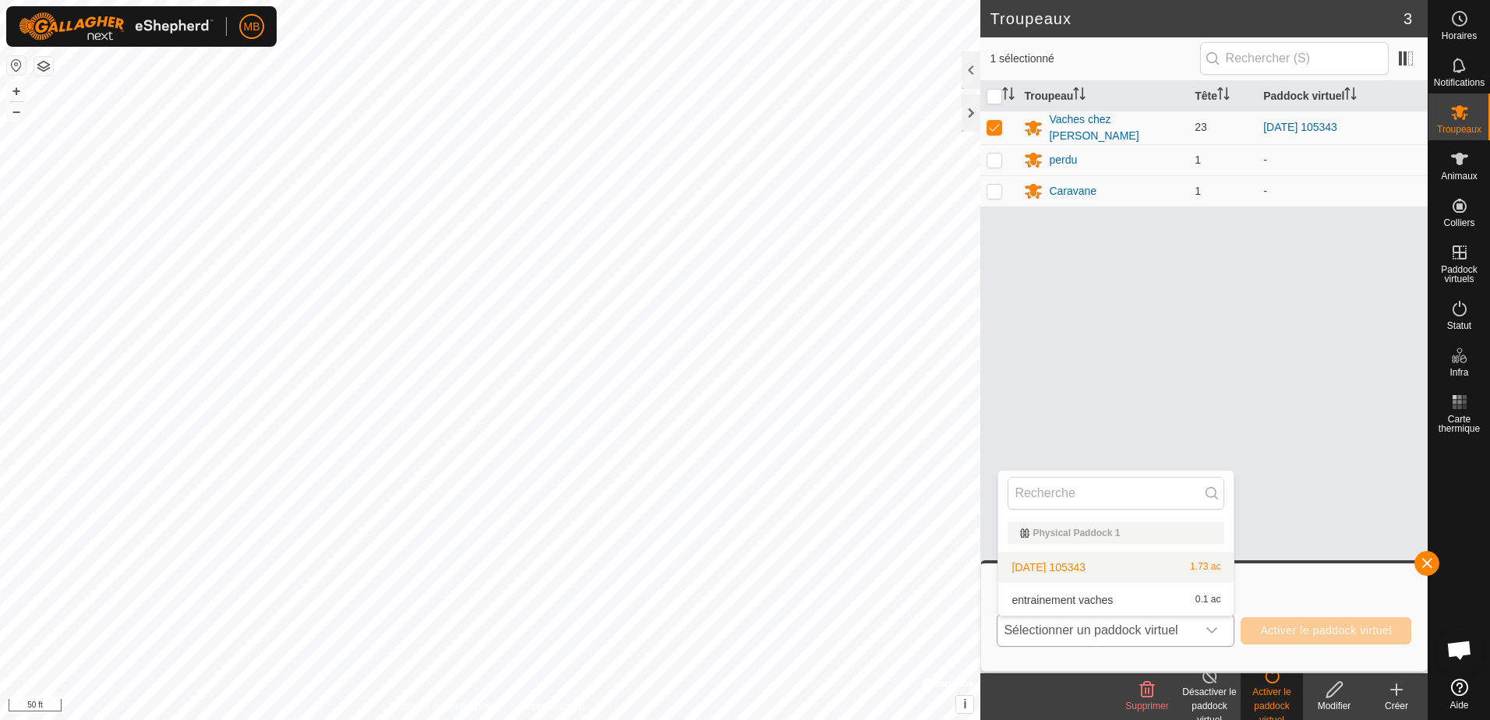
click at [1139, 572] on li "[DATE] 105343 1.73 ac" at bounding box center [1115, 567] width 235 height 31
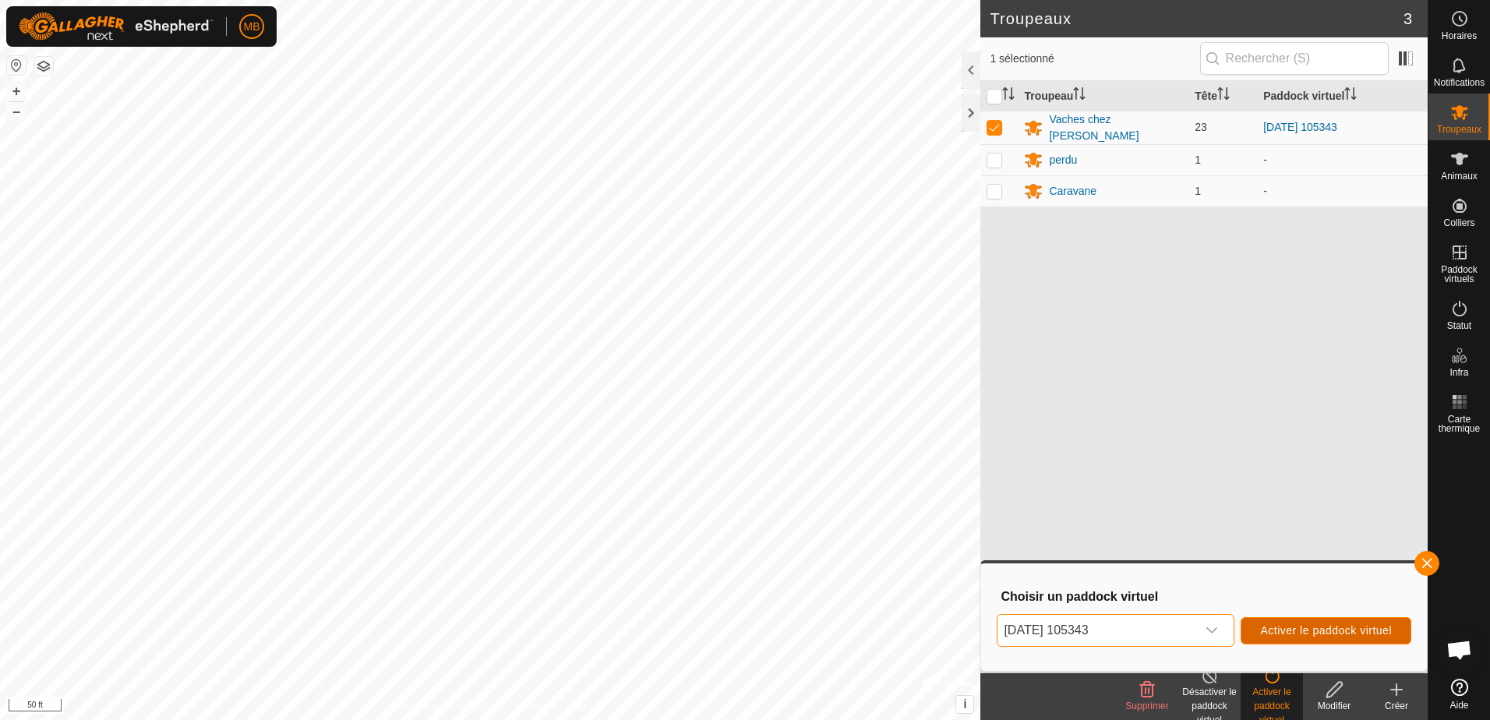
click at [1309, 626] on span "Activer le paddock virtuel" at bounding box center [1326, 630] width 132 height 12
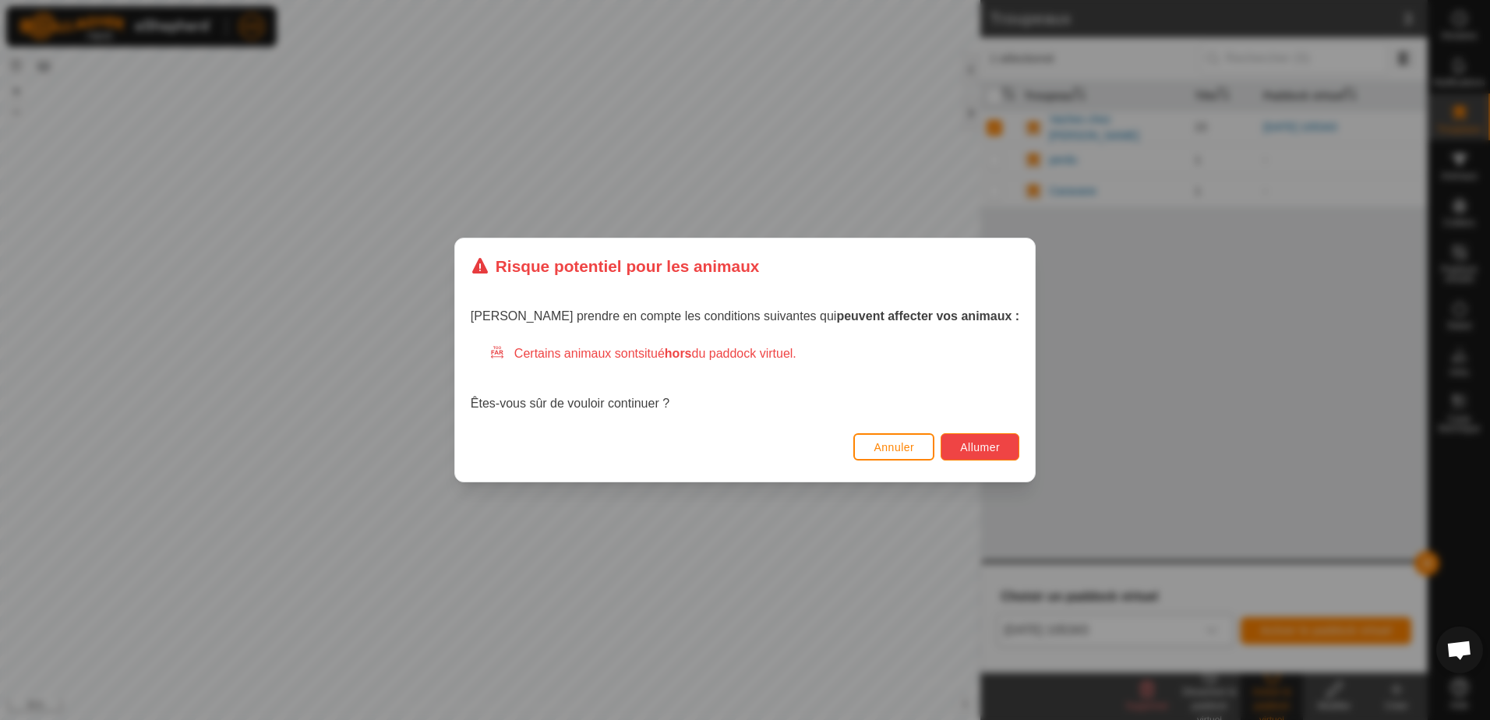
click at [960, 445] on span "Allumer" at bounding box center [980, 447] width 40 height 12
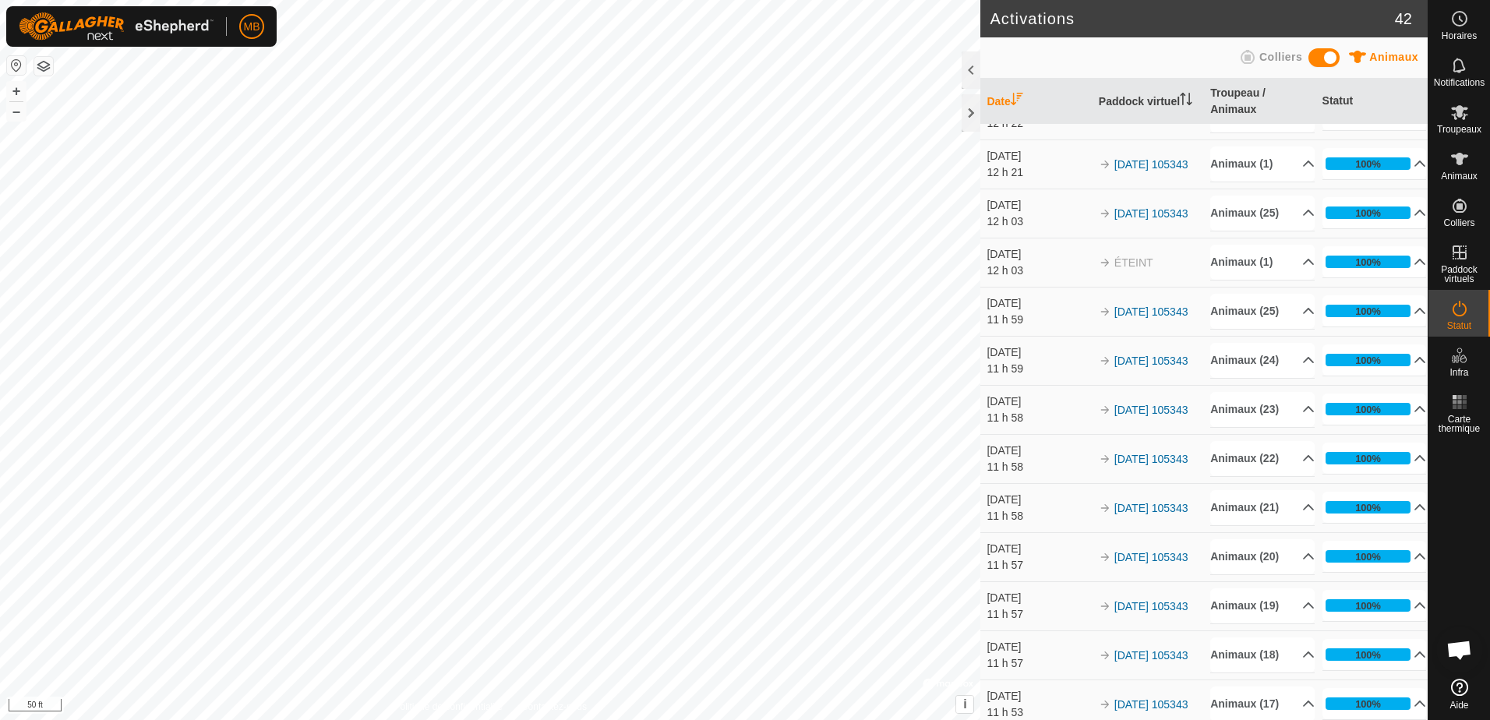
scroll to position [1610, 0]
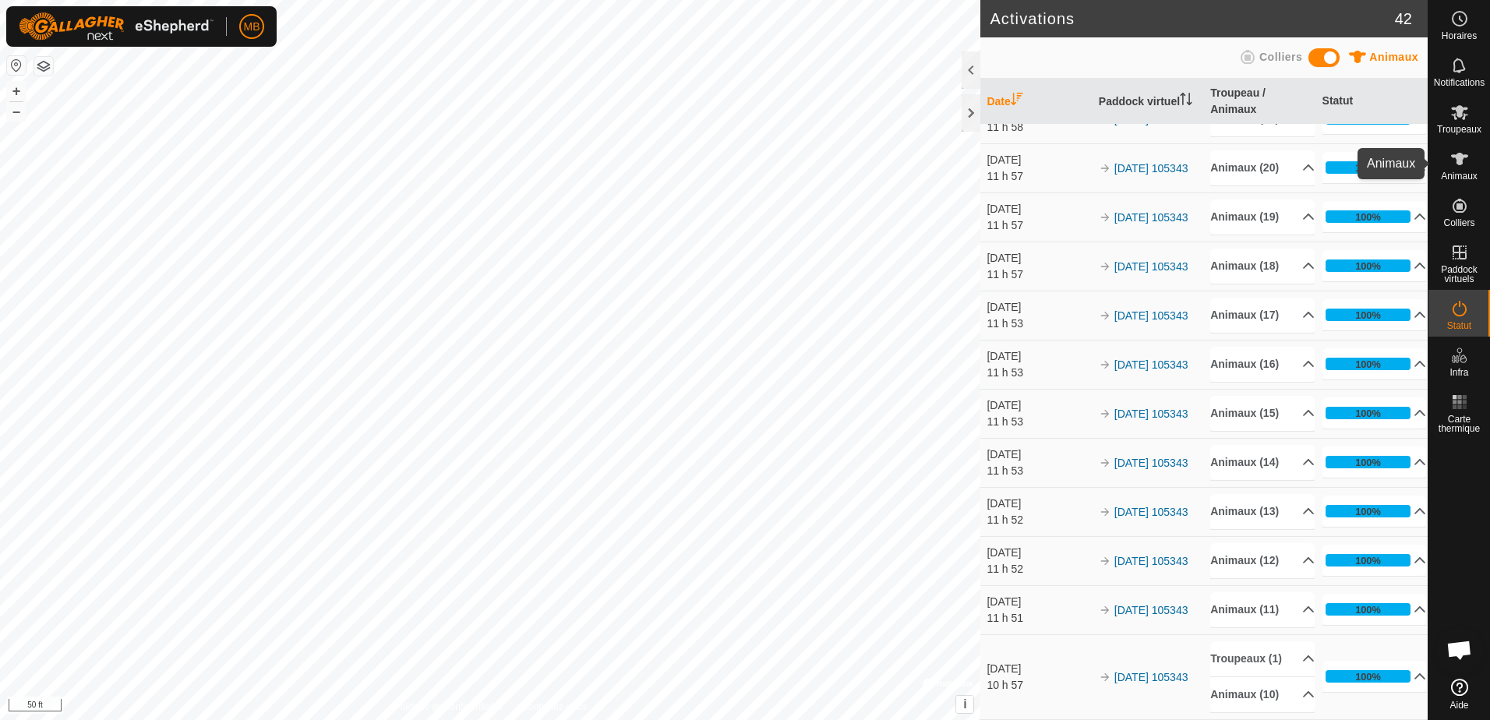
click at [1456, 161] on icon at bounding box center [1459, 159] width 17 height 12
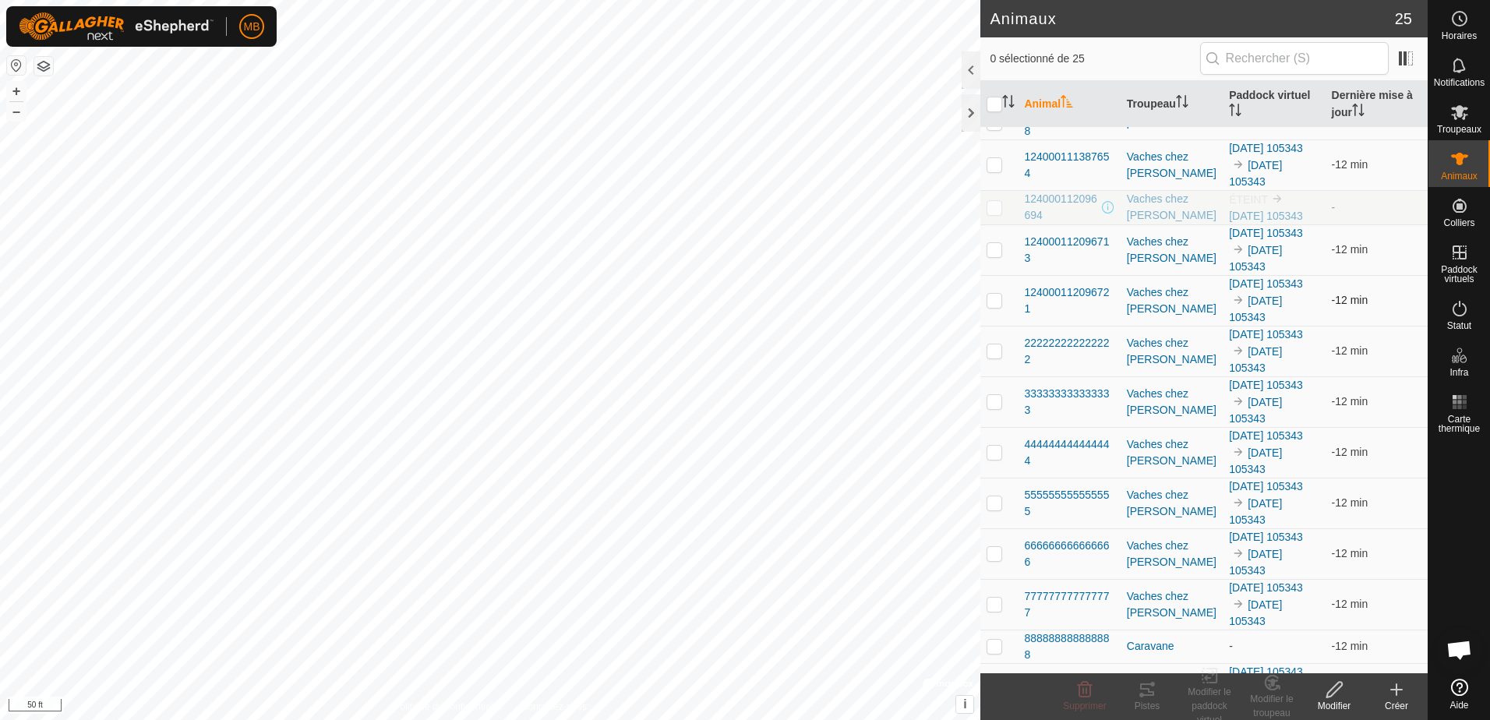
scroll to position [592, 0]
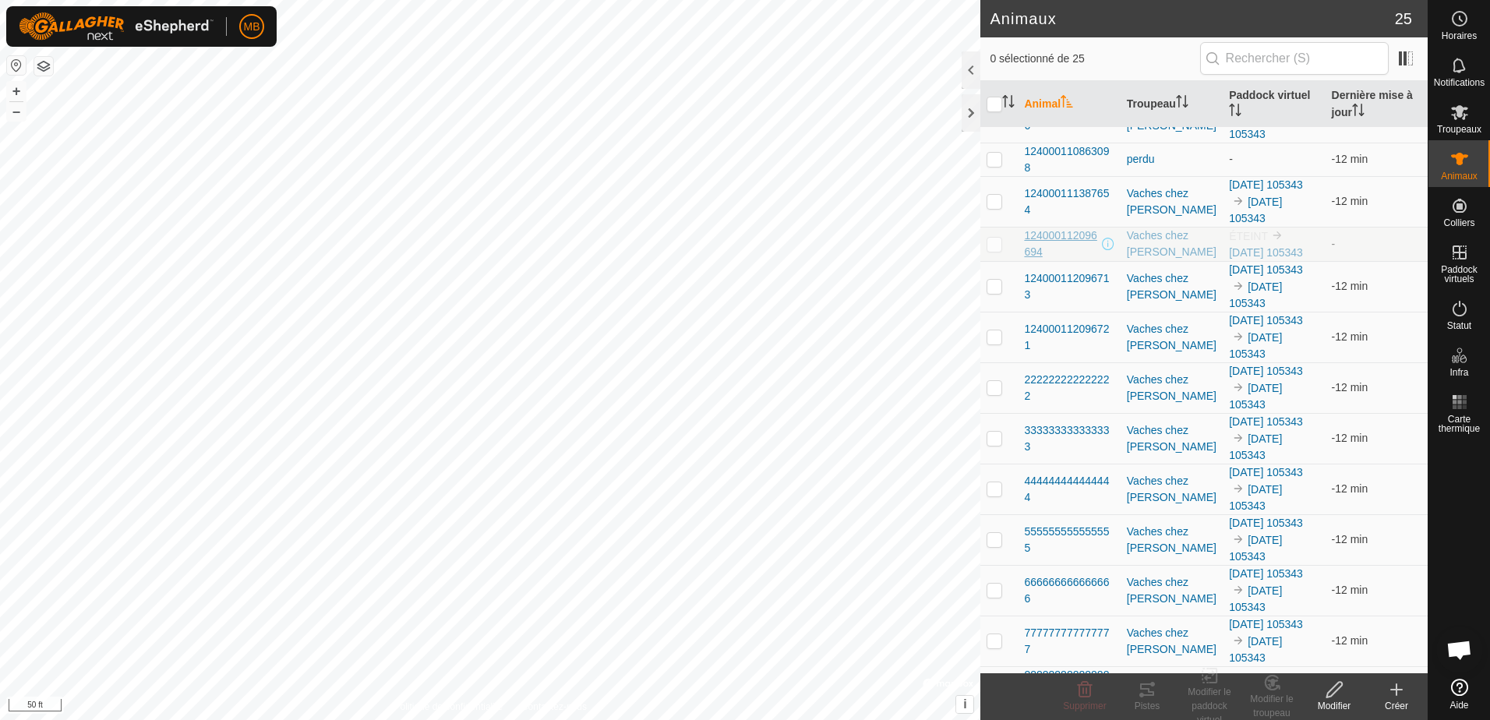
click at [1067, 231] on span "124000112096694" at bounding box center [1061, 244] width 74 height 33
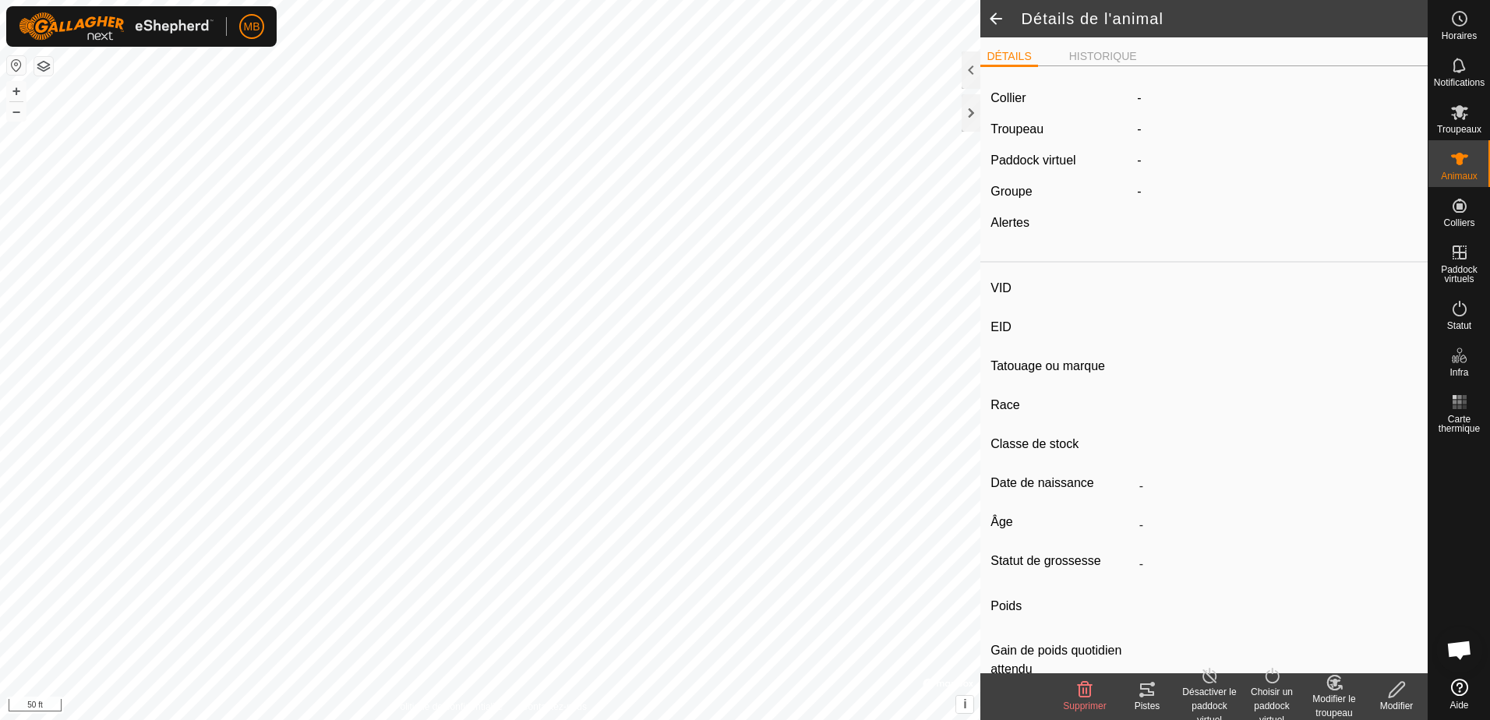
type input "-"
type input "124000112096694"
type input "la 94"
type input "CR"
type input "-"
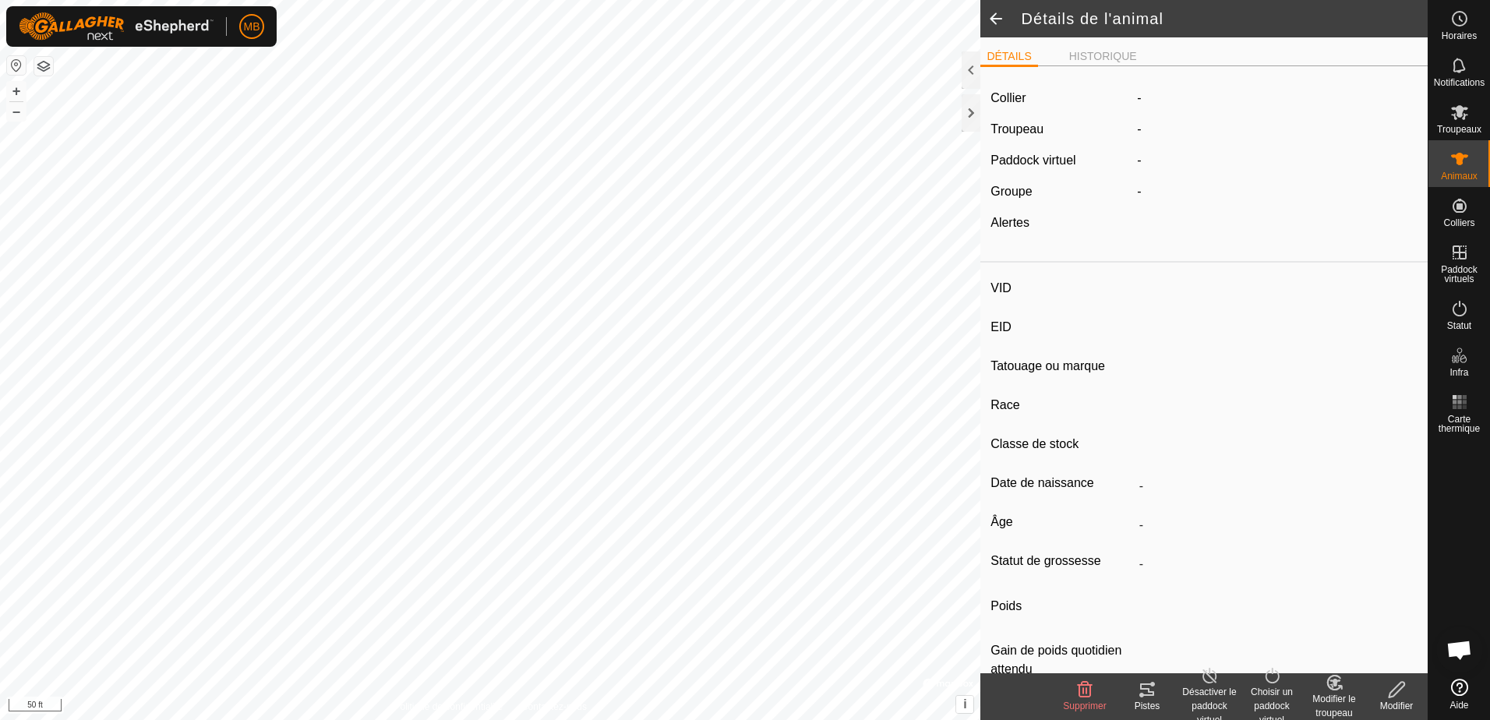
type input "05/2021"
type input "4 years 5 months"
type input "Enceinte"
type input "1000 kg"
type input "-"
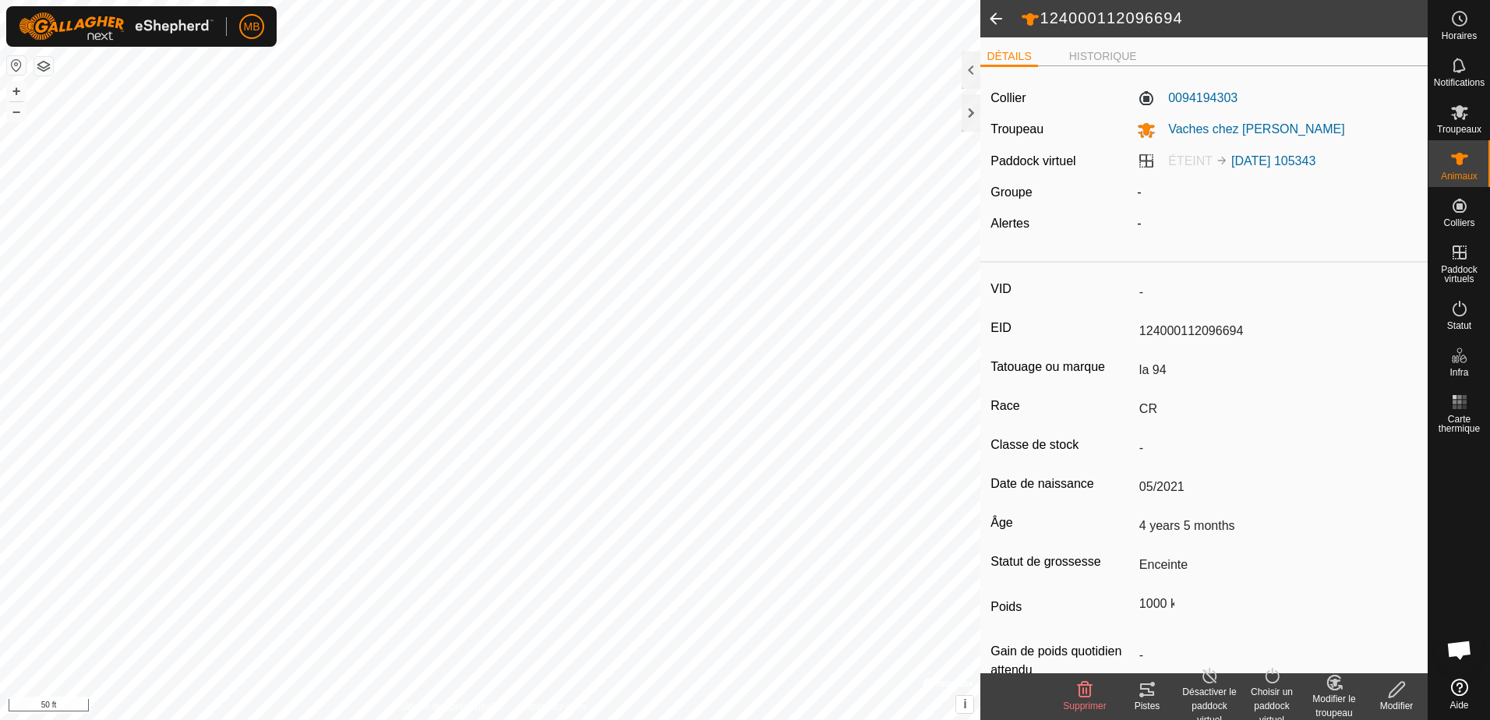
click at [1146, 686] on icon at bounding box center [1147, 689] width 19 height 19
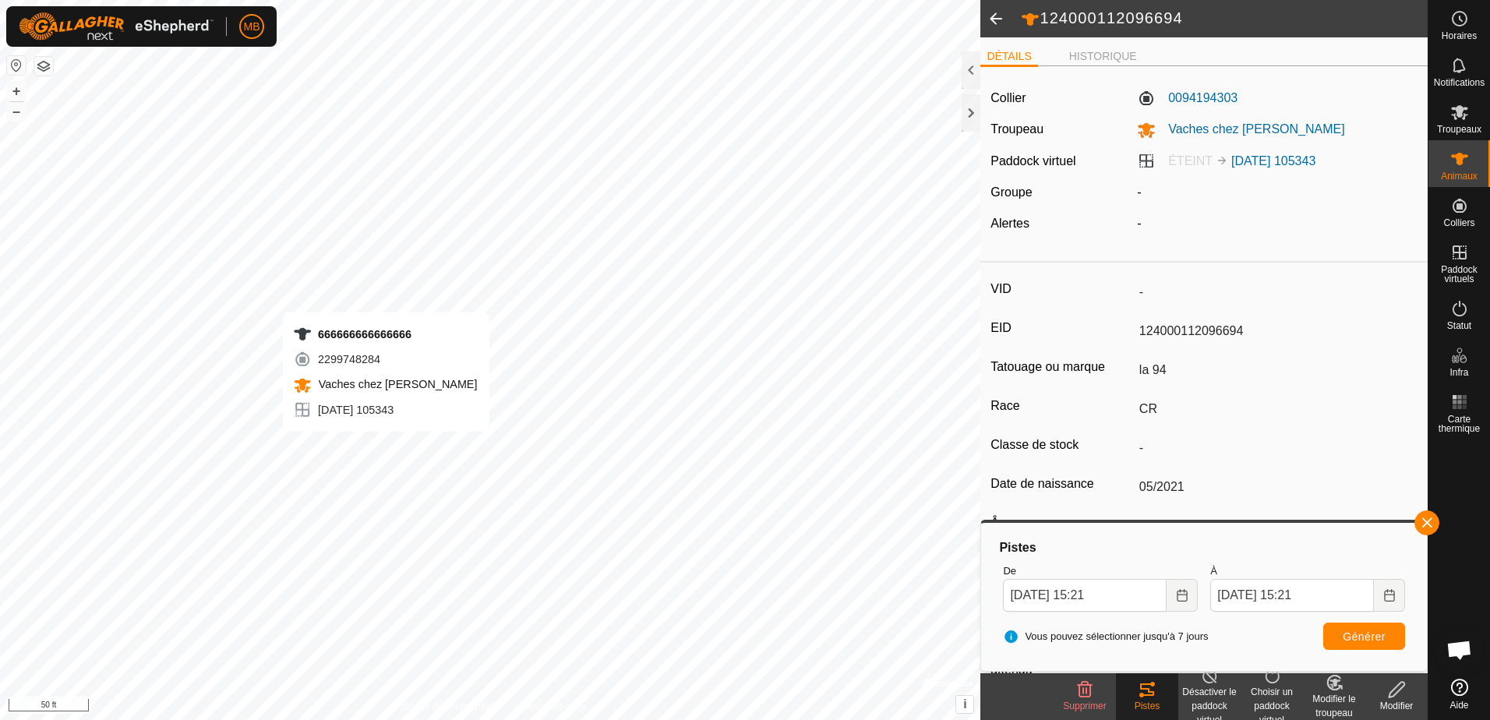
type input "-"
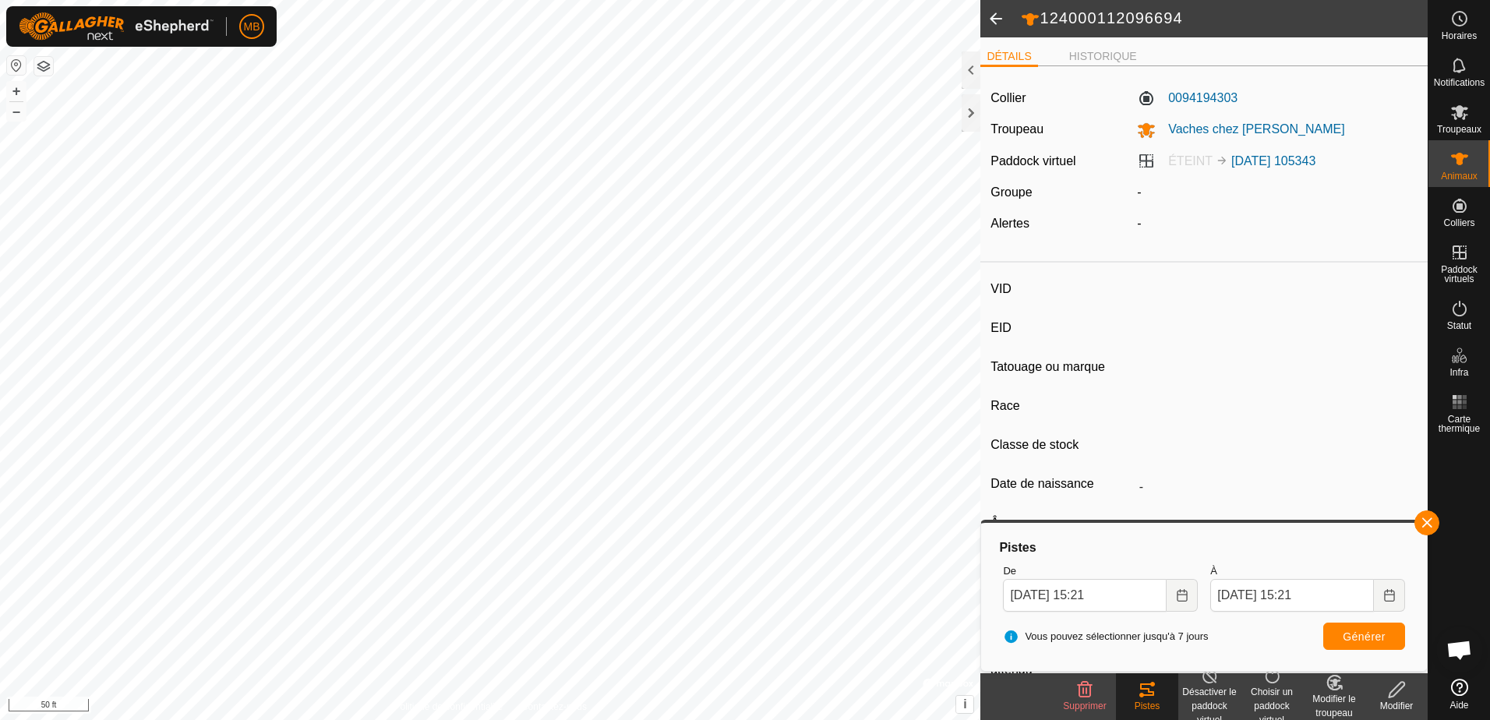
type input "-"
type input "666666666666666"
type input "-"
type input "LH"
type input "-"
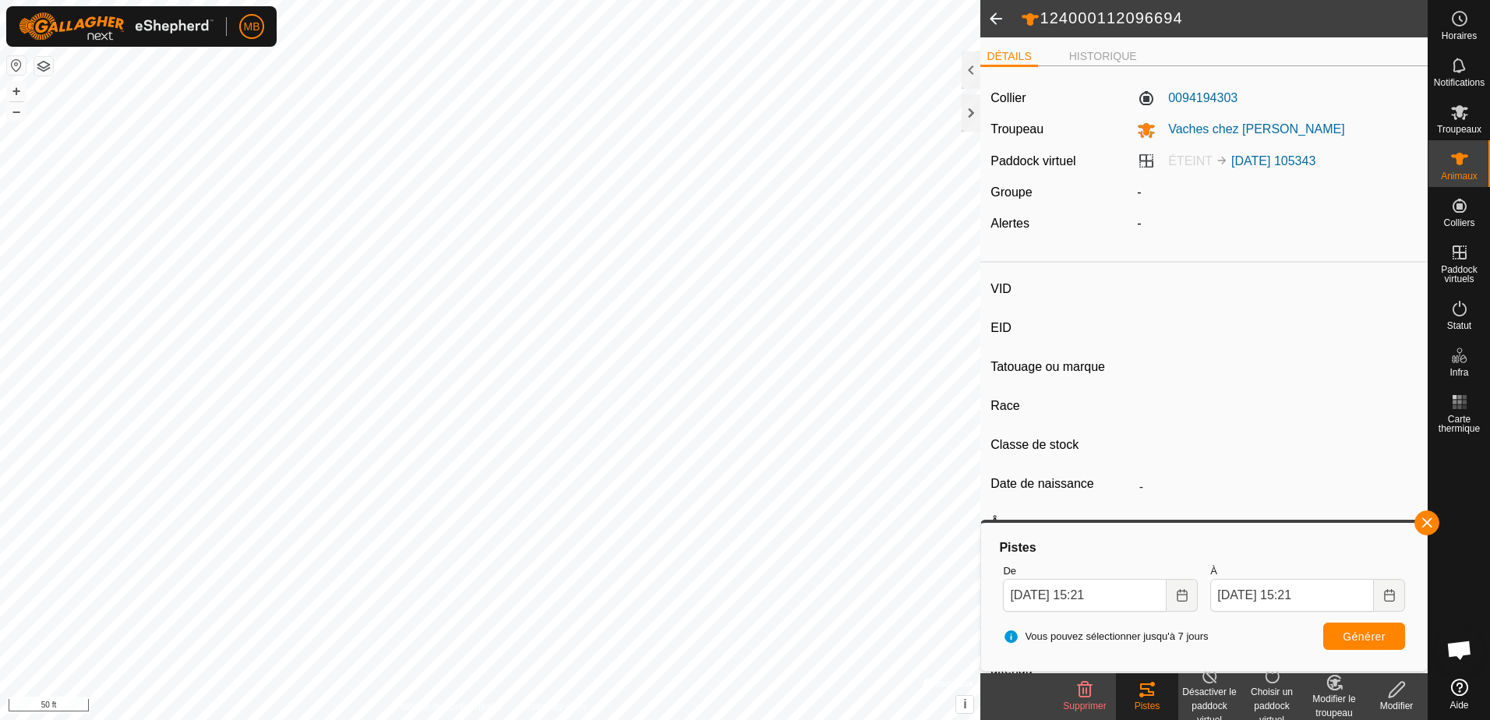
type input "-"
type input "450 kg"
type input "-"
click at [1134, 686] on tracks-svg-icon at bounding box center [1147, 689] width 62 height 19
click at [1351, 637] on span "Générer" at bounding box center [1364, 636] width 43 height 12
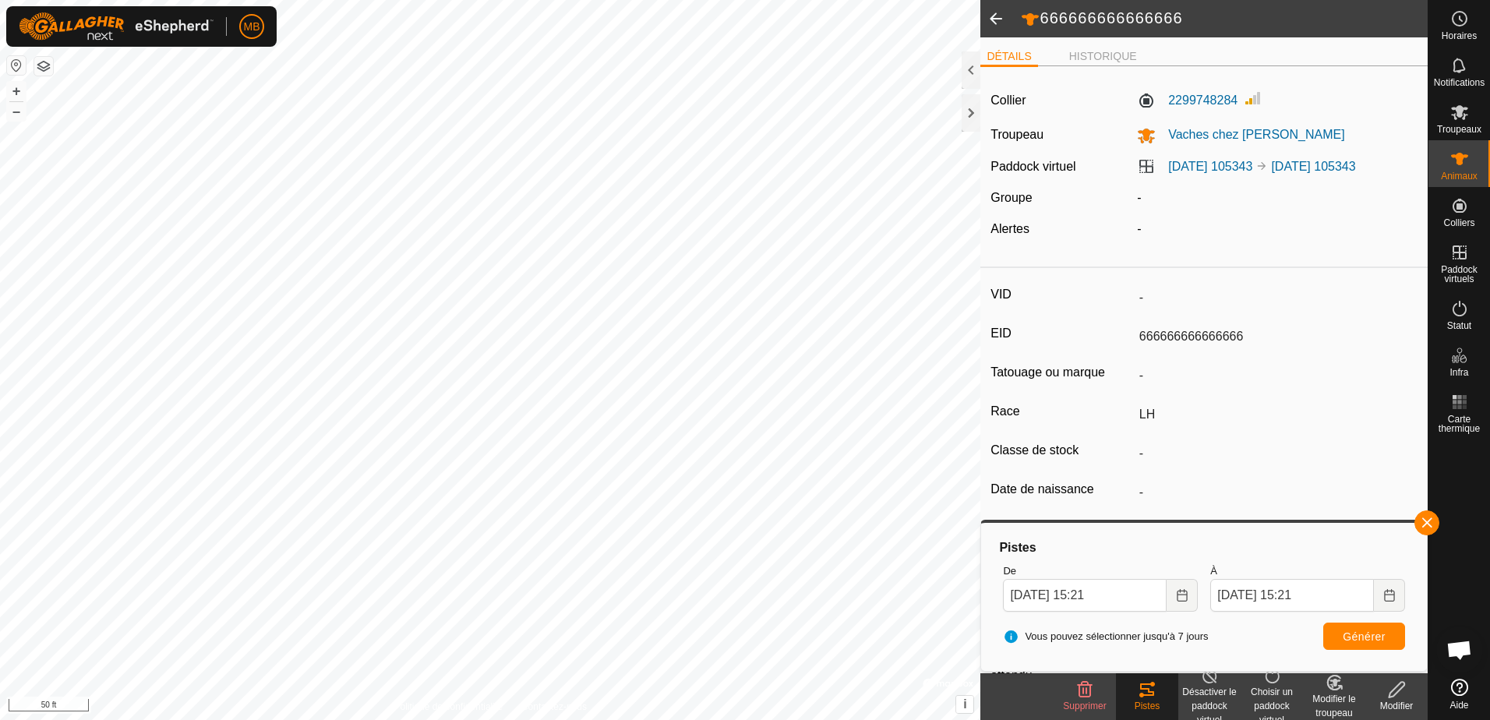
click at [1000, 19] on span at bounding box center [995, 18] width 31 height 37
type input "-"
type input "124000112096694"
type input "la 94"
type input "CR"
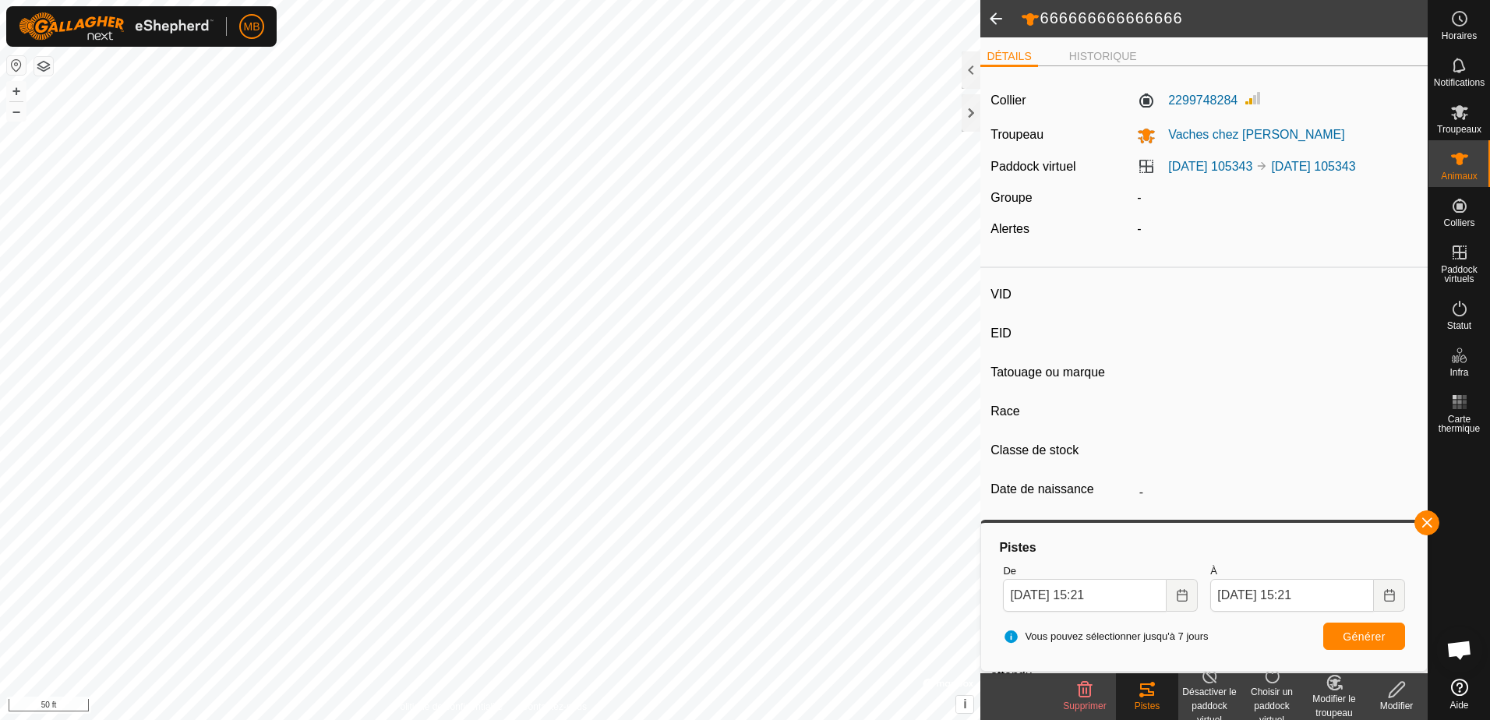
type input "-"
type input "05/2021"
type input "4 years 5 months"
type input "Enceinte"
type input "1000 kg"
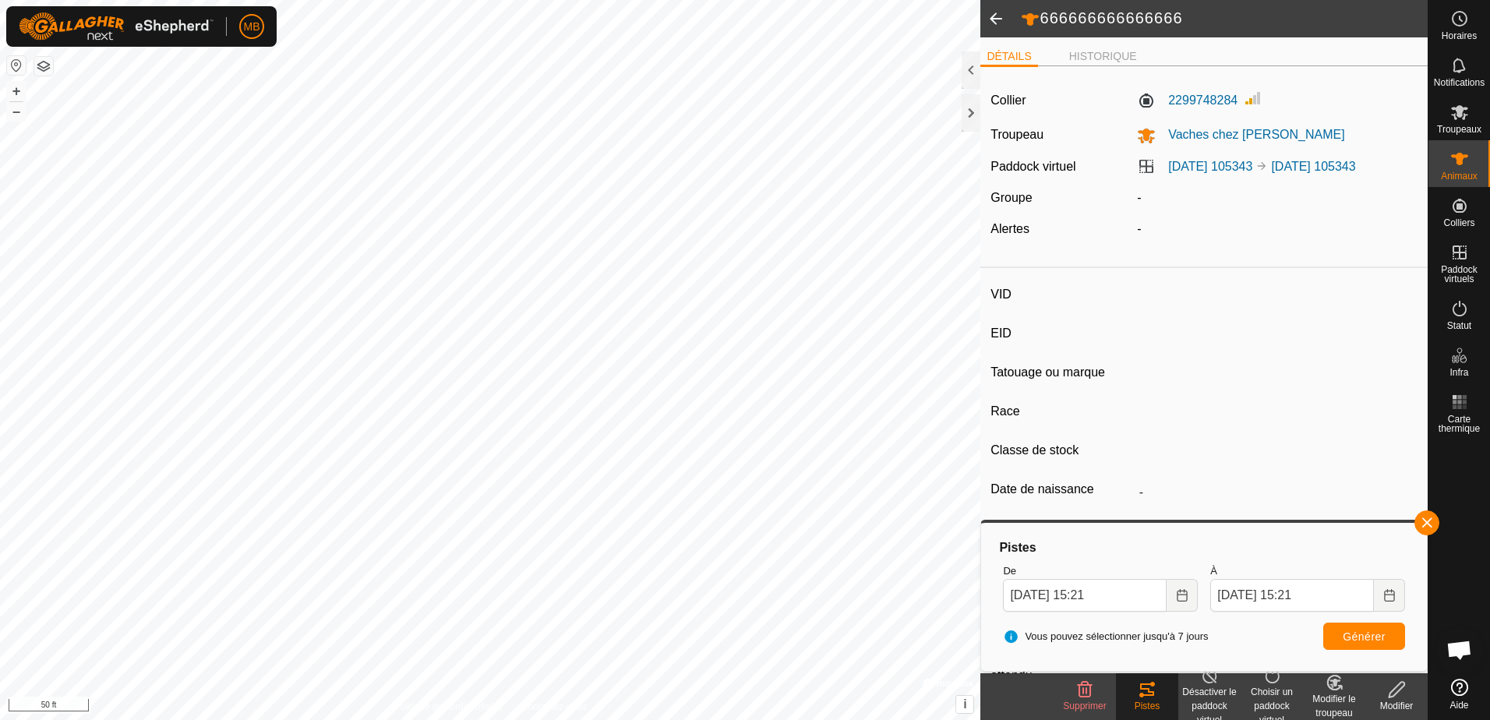
type input "-"
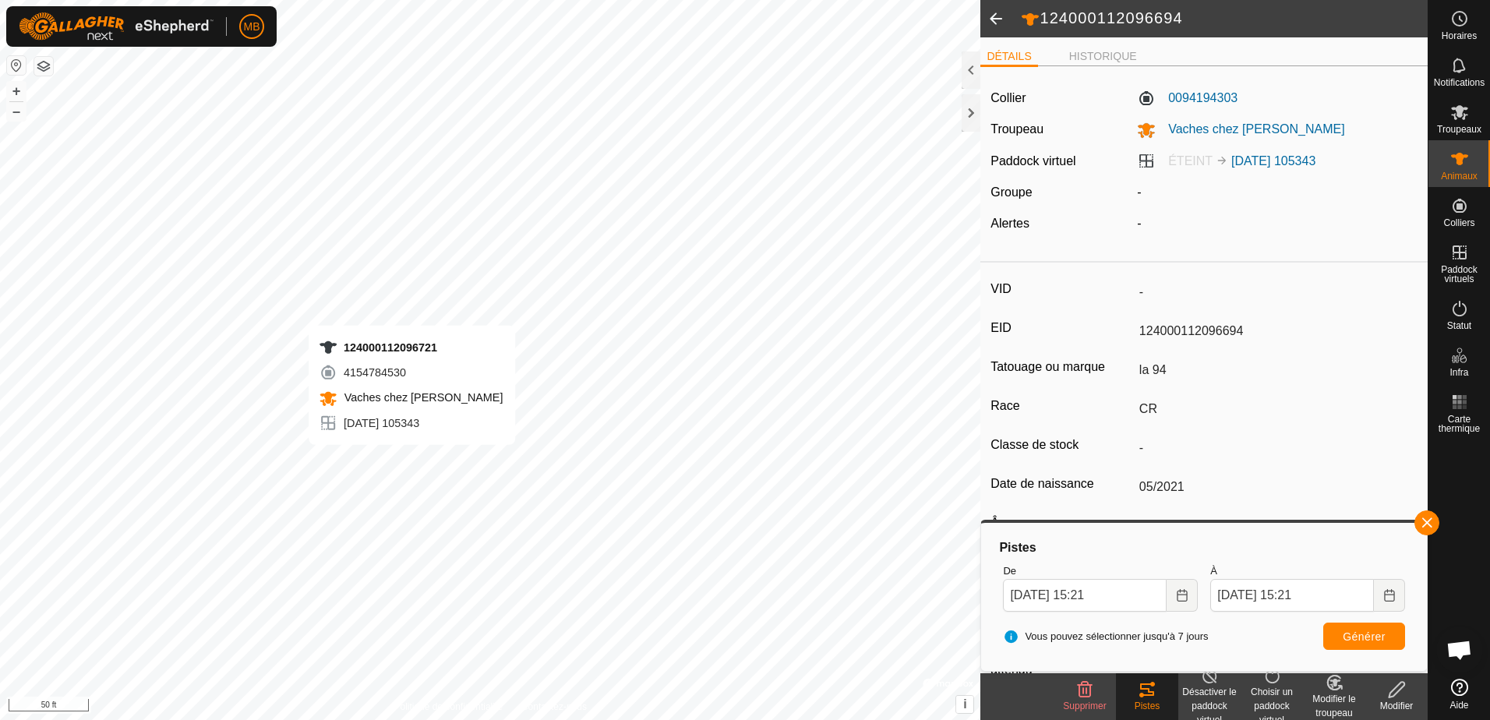
type input "-"
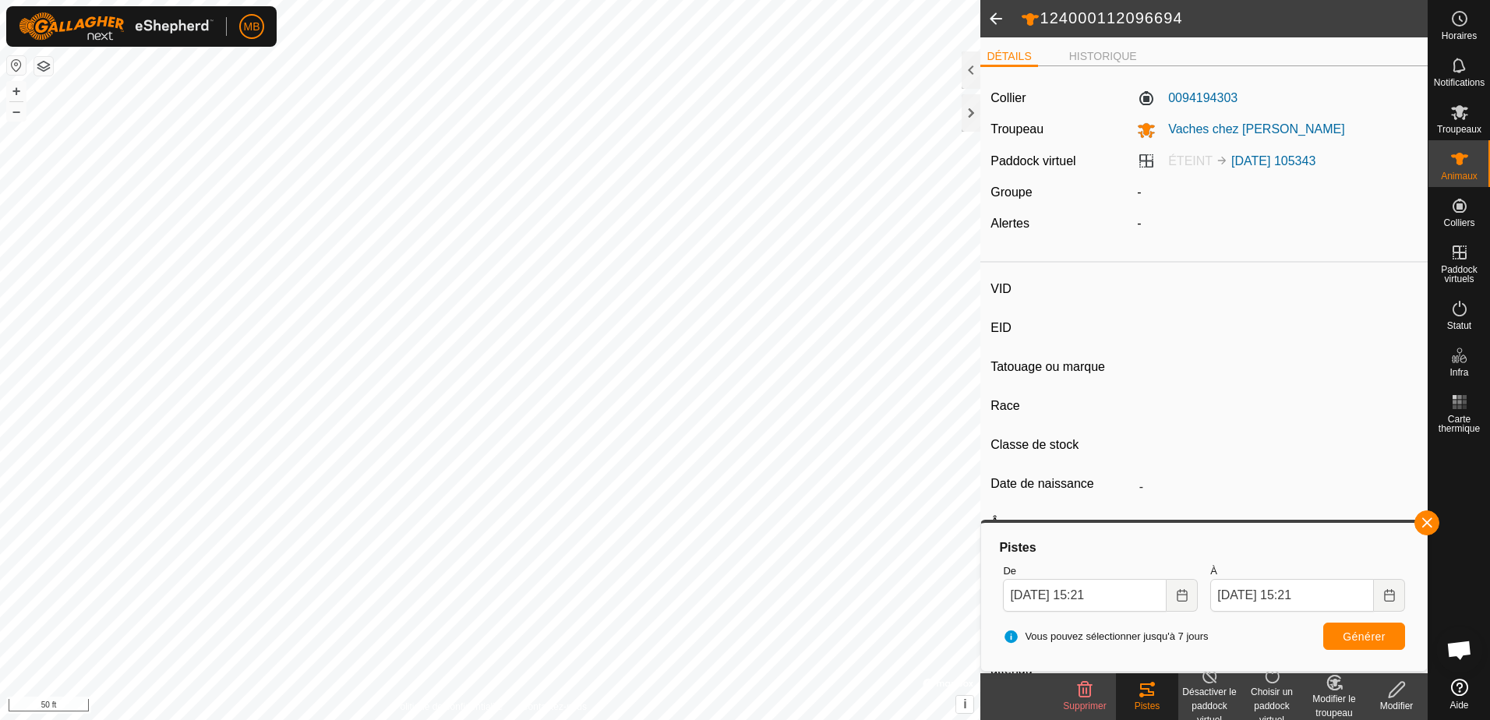
type input "-"
type input "124000112096721"
type input "ont Bl"
type input "LH-CR"
type input "-"
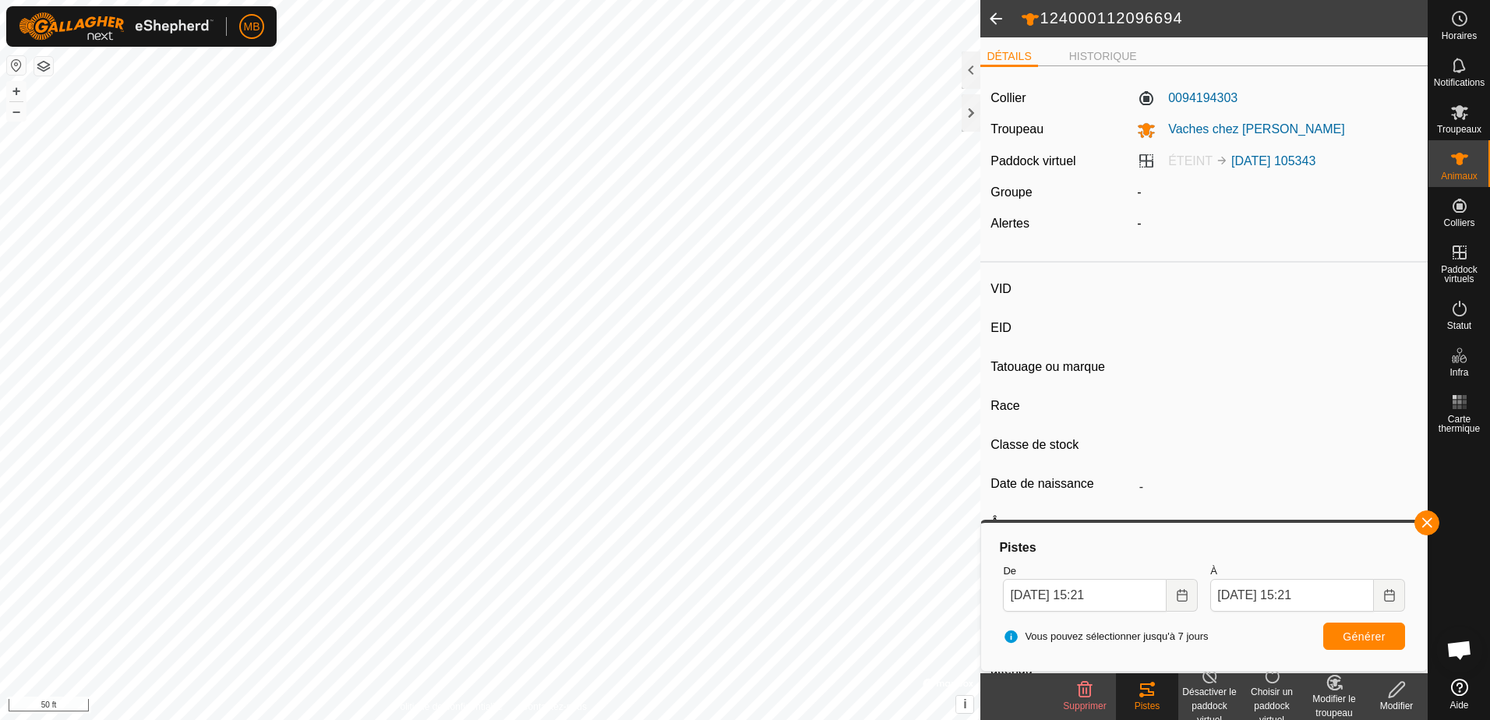
type input "02/2022"
type input "3 years 8 months"
type input "1100 kg"
type input "-"
click at [993, 15] on span at bounding box center [995, 18] width 31 height 37
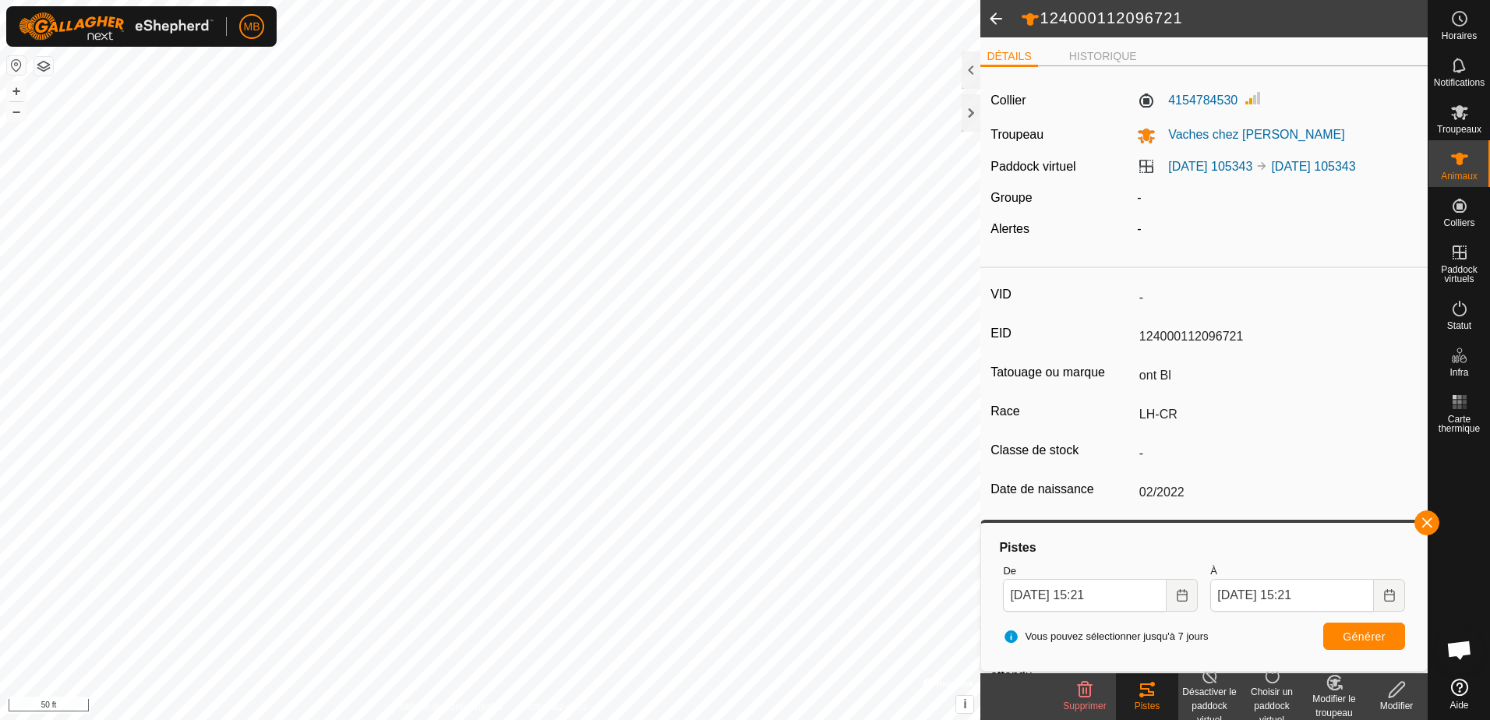
type input "-"
type input "124000112096694"
type input "la 94"
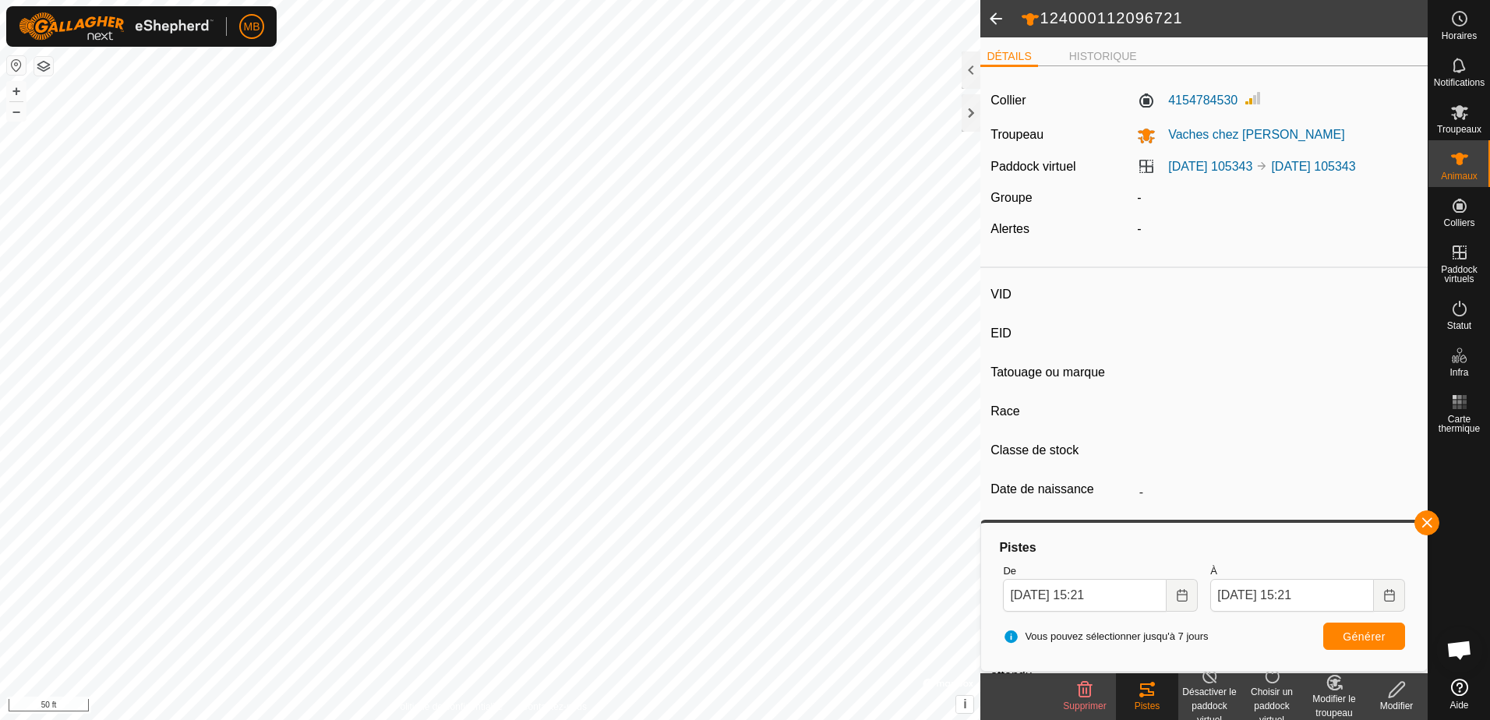
type input "CR"
type input "-"
type input "05/2021"
type input "4 years 5 months"
type input "1000 kg"
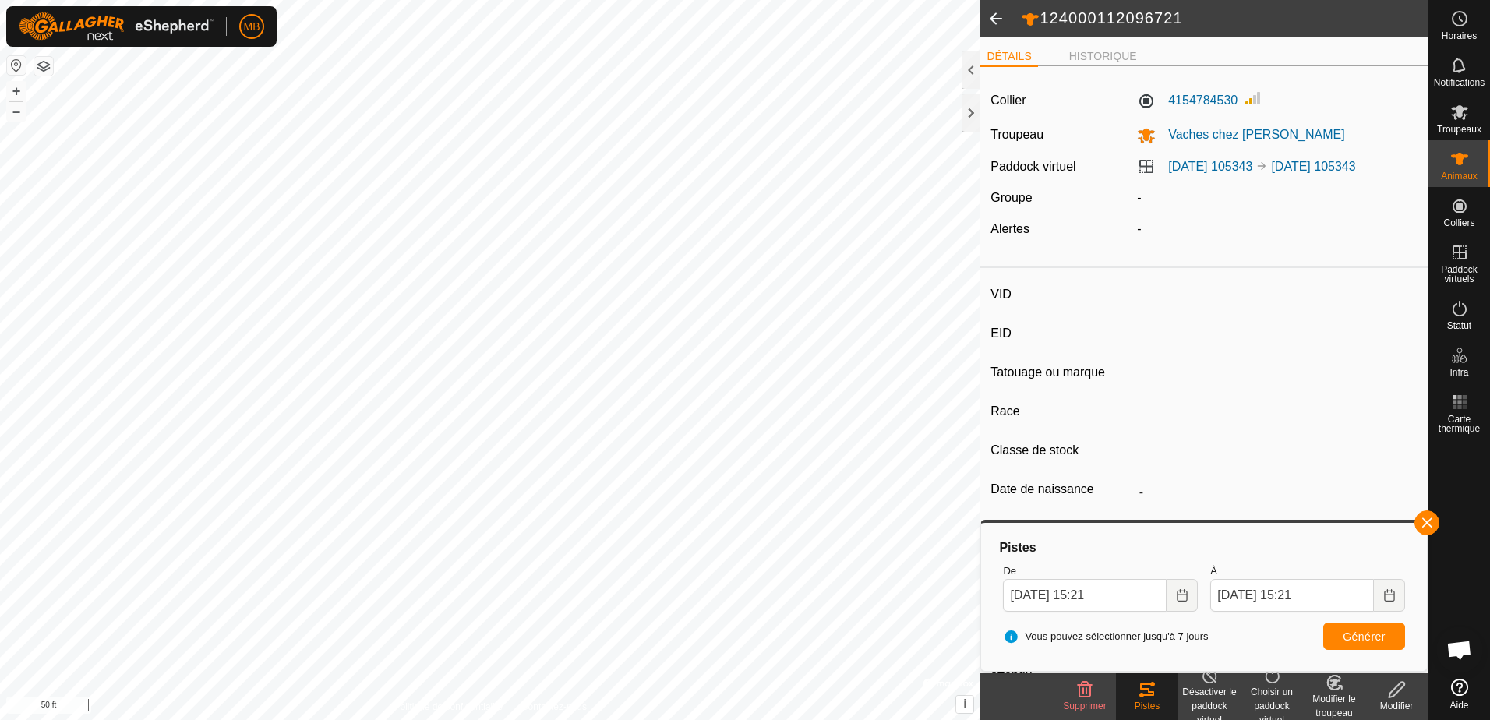
type input "-"
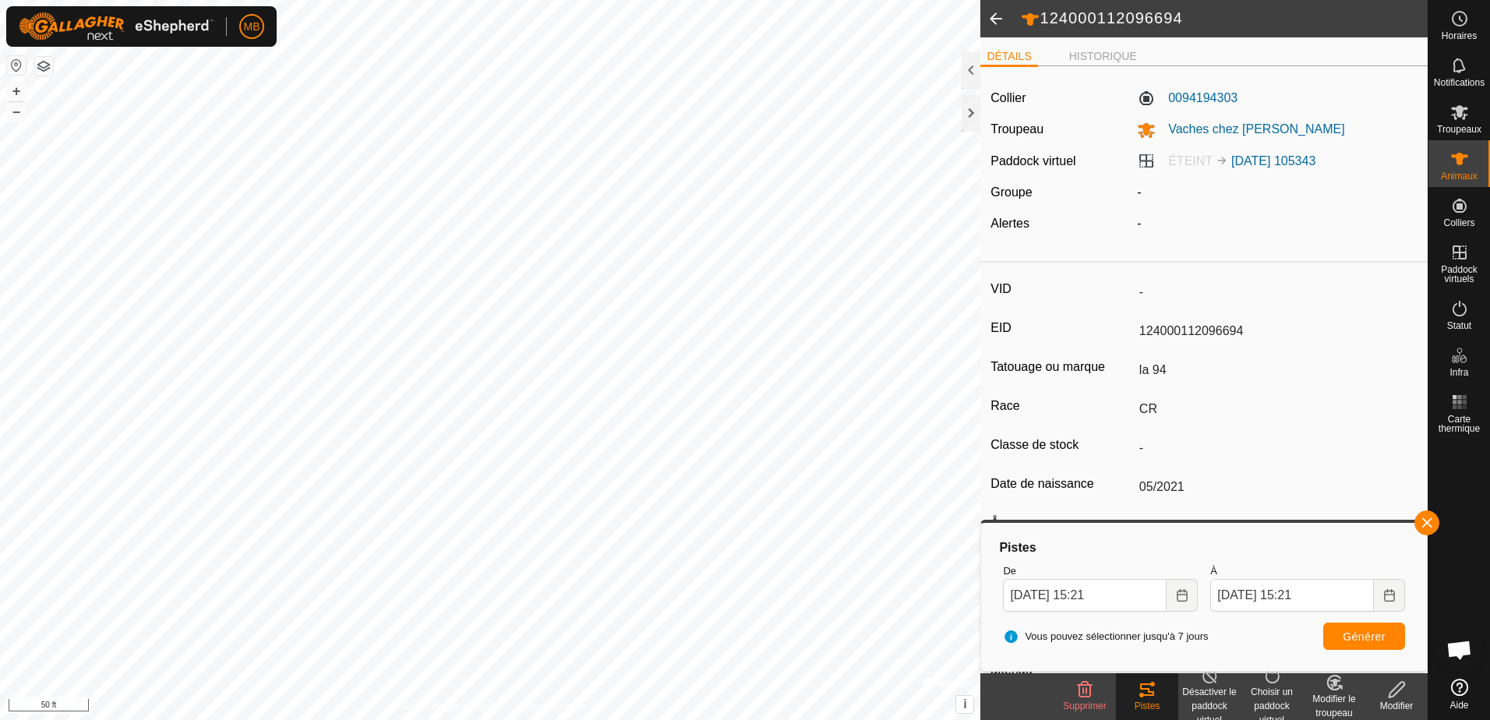
click at [993, 15] on span at bounding box center [995, 18] width 31 height 37
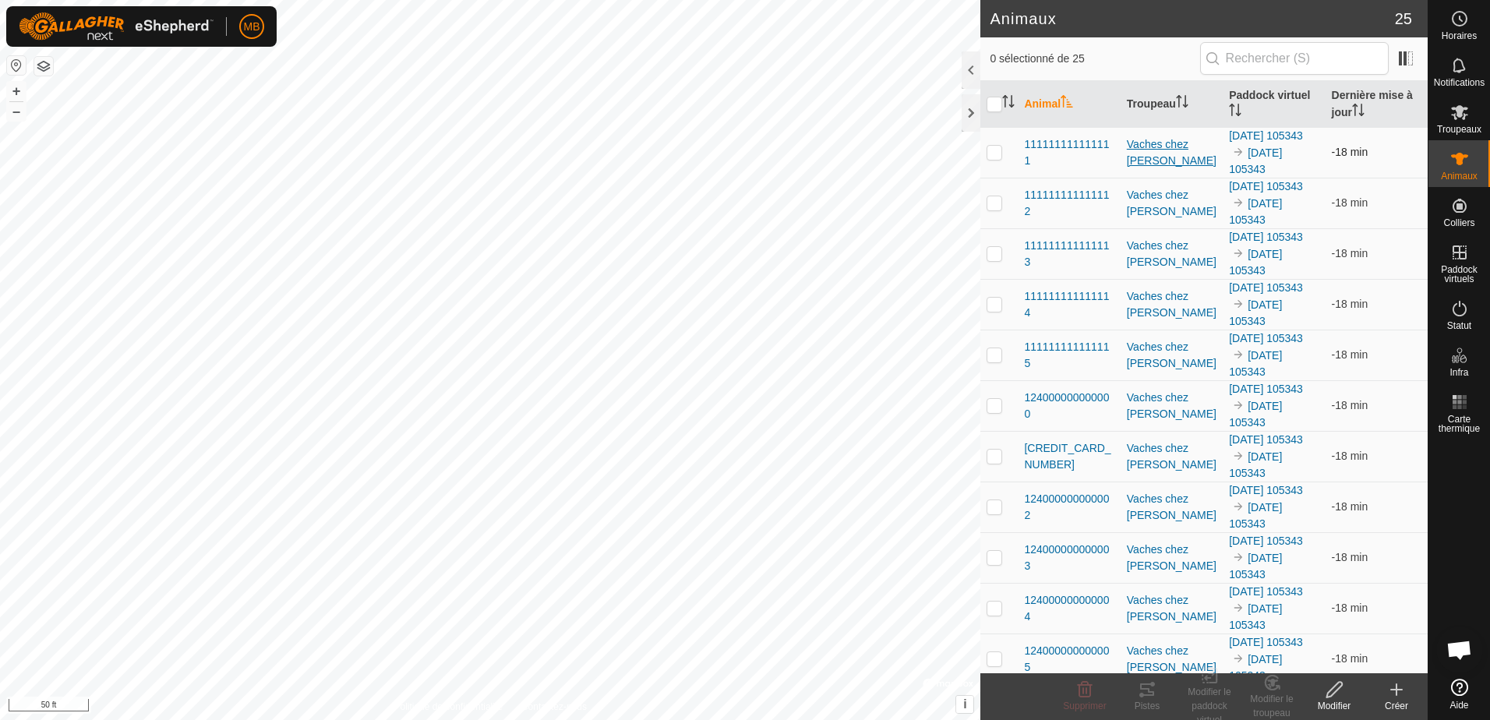
click at [1156, 150] on div "Vaches chez [PERSON_NAME]" at bounding box center [1172, 152] width 90 height 33
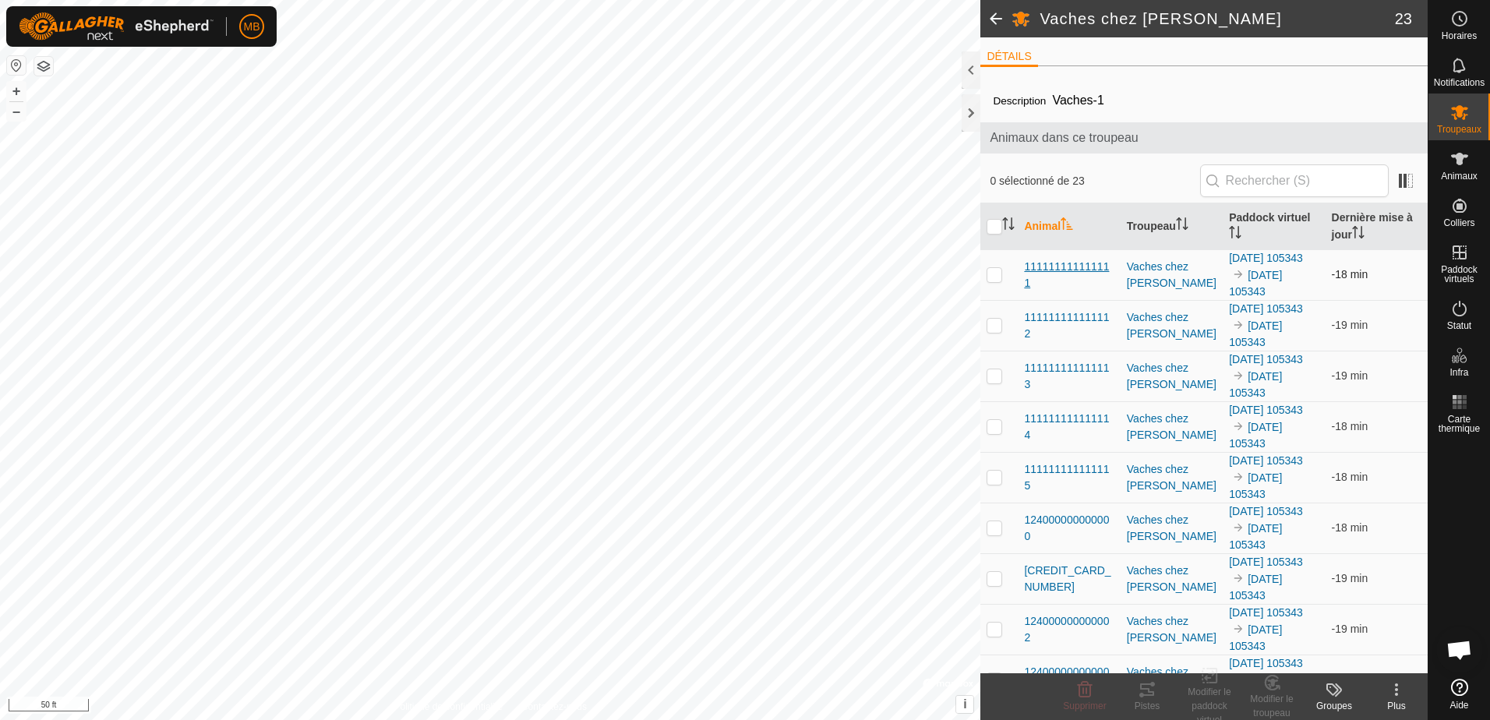
click at [1068, 270] on span "111111111111111" at bounding box center [1069, 275] width 90 height 33
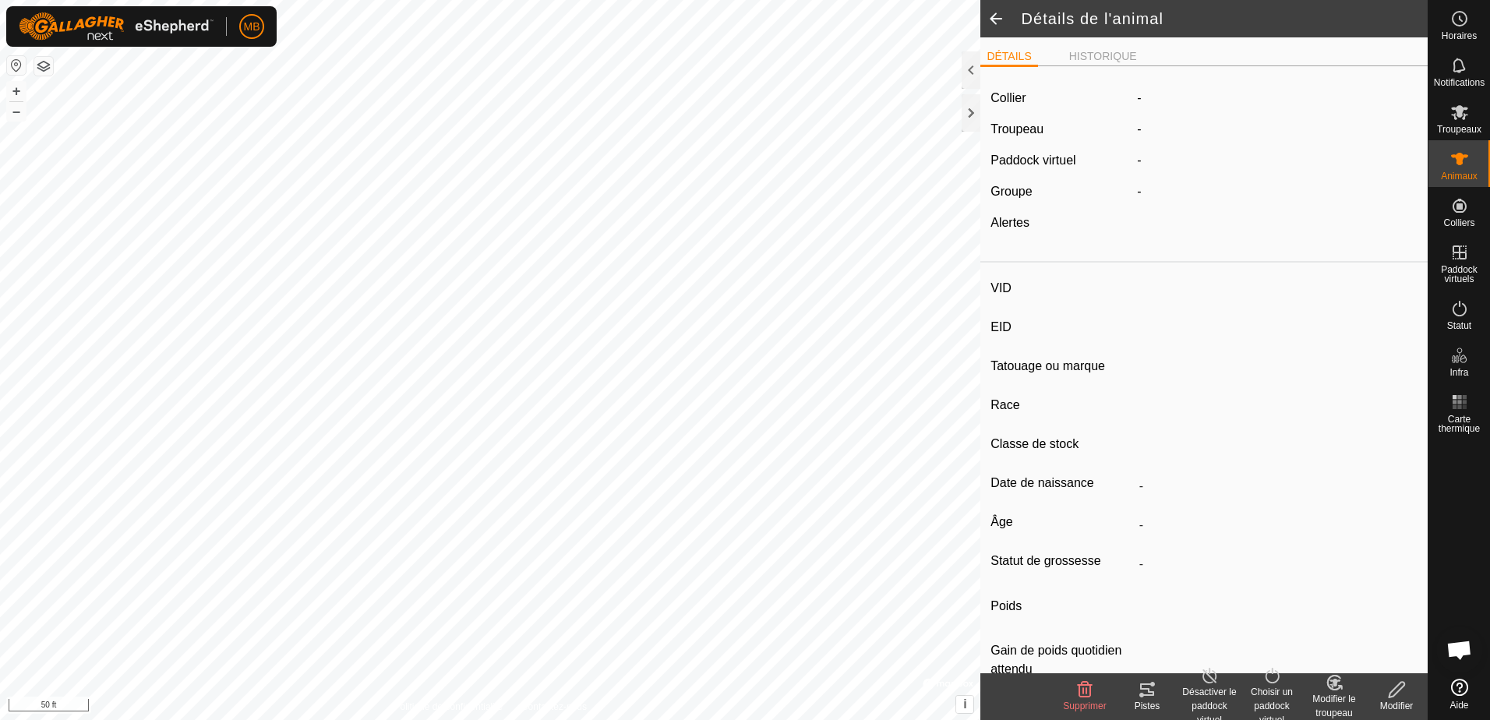
type input "-"
type input "111111111111111"
type input "tag coup"
type input "CR"
type input "-"
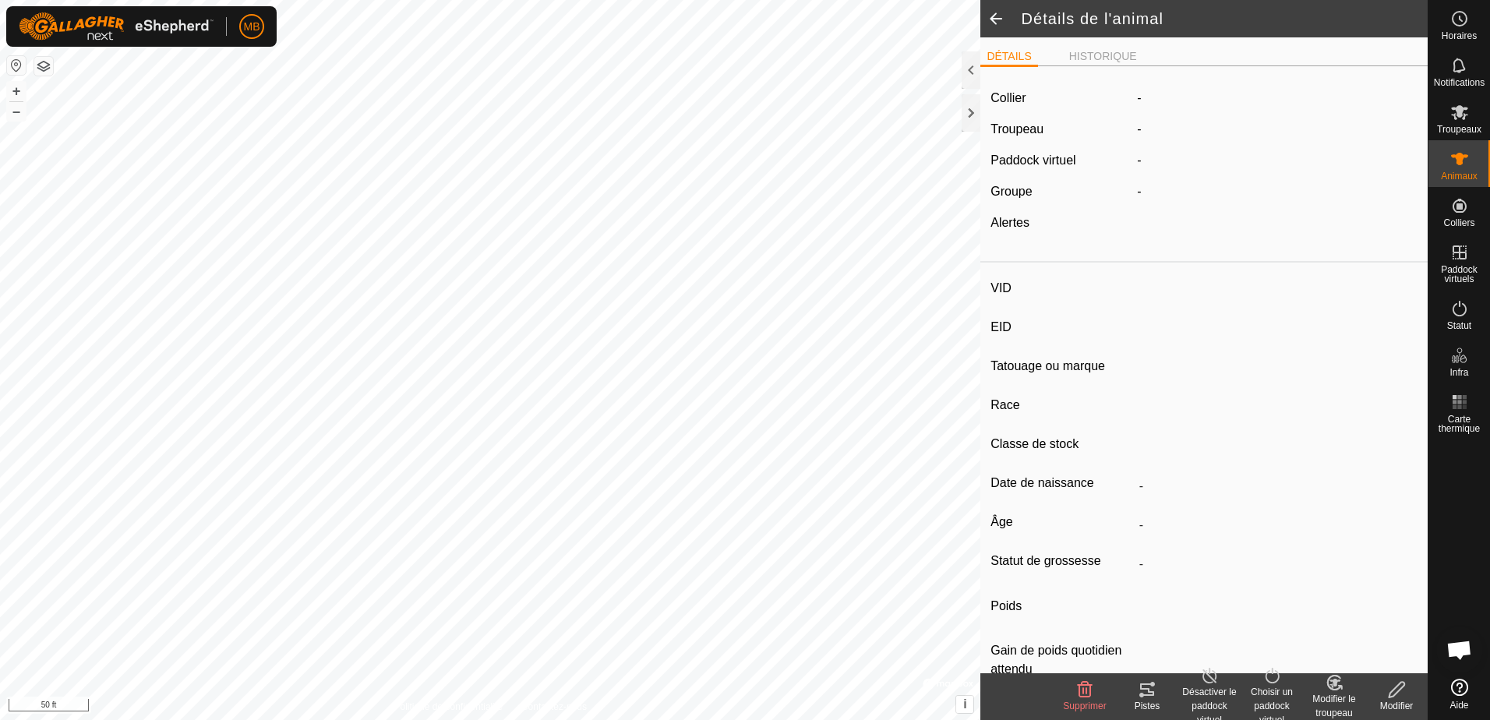
type input "900 kg"
type input "-"
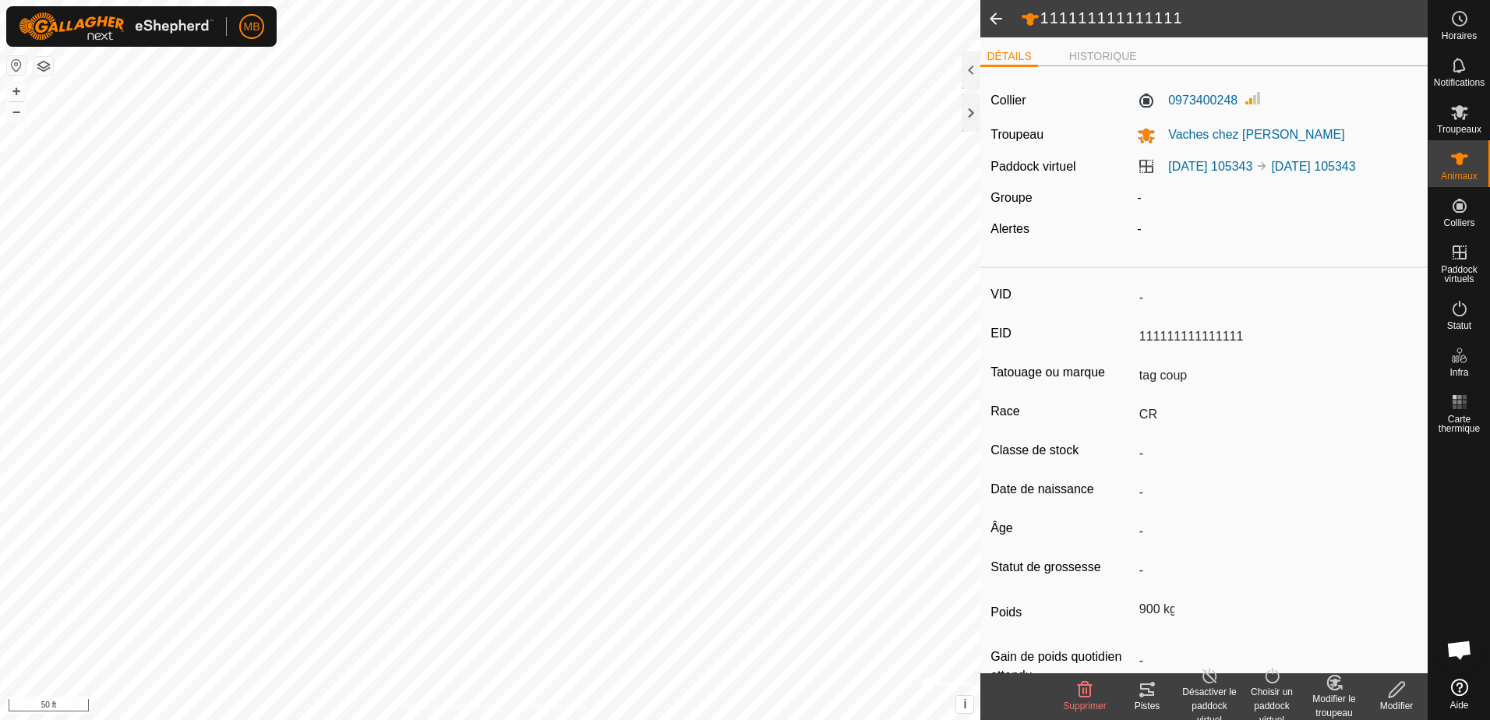
click at [1142, 704] on div "Pistes" at bounding box center [1147, 706] width 62 height 14
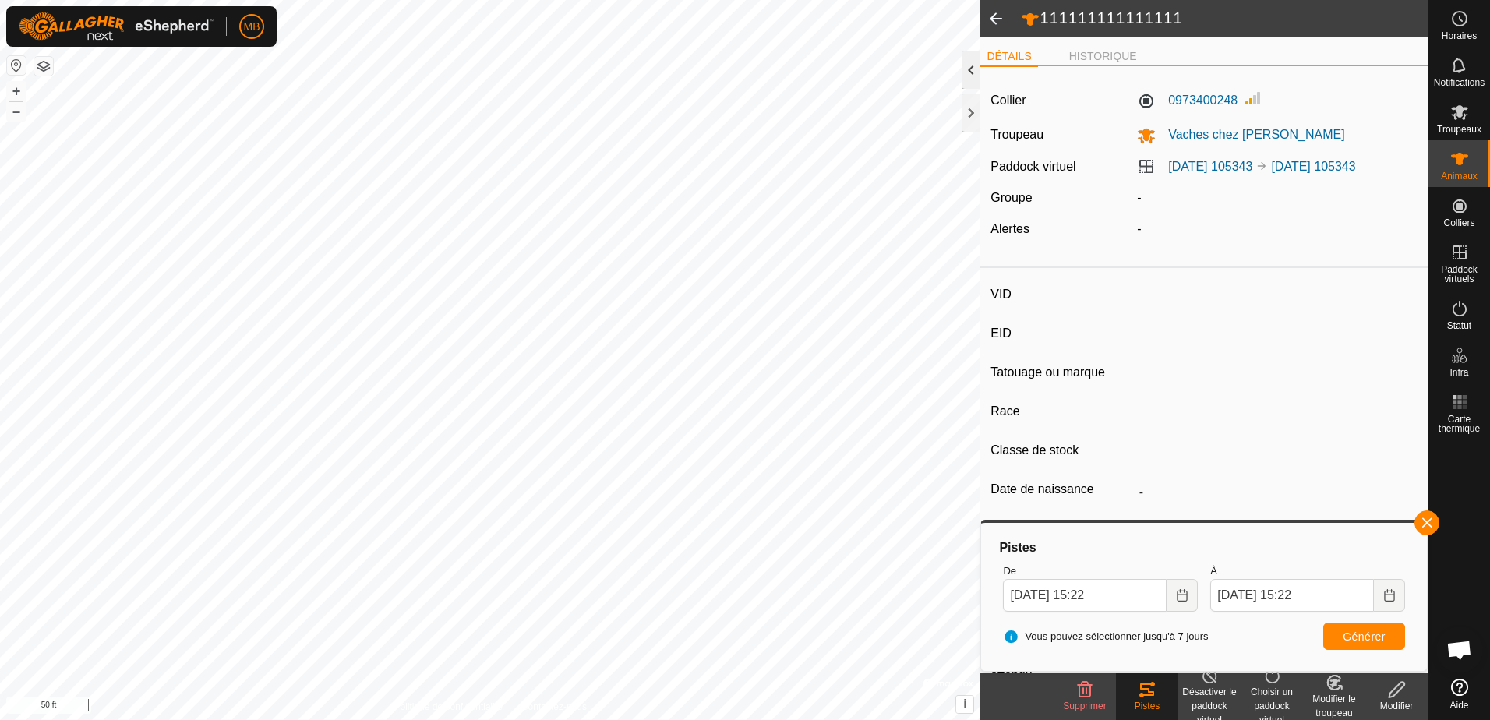
type input "-"
type input "111111111111115"
type input "Legau"
type input "LH"
type input "-"
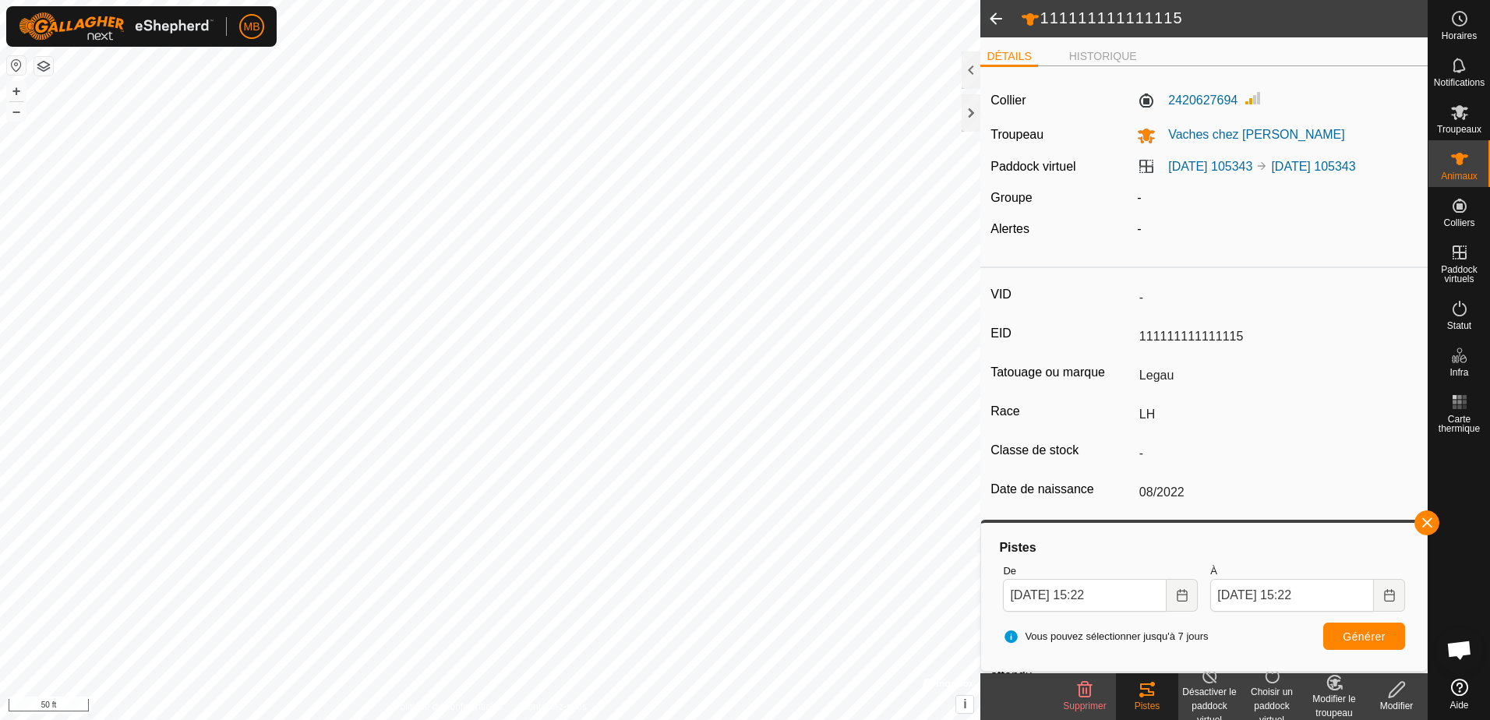
click at [1131, 694] on tracks-svg-icon at bounding box center [1147, 689] width 62 height 19
click at [1364, 640] on span "Générer" at bounding box center [1364, 636] width 43 height 12
click at [992, 25] on span at bounding box center [995, 18] width 31 height 37
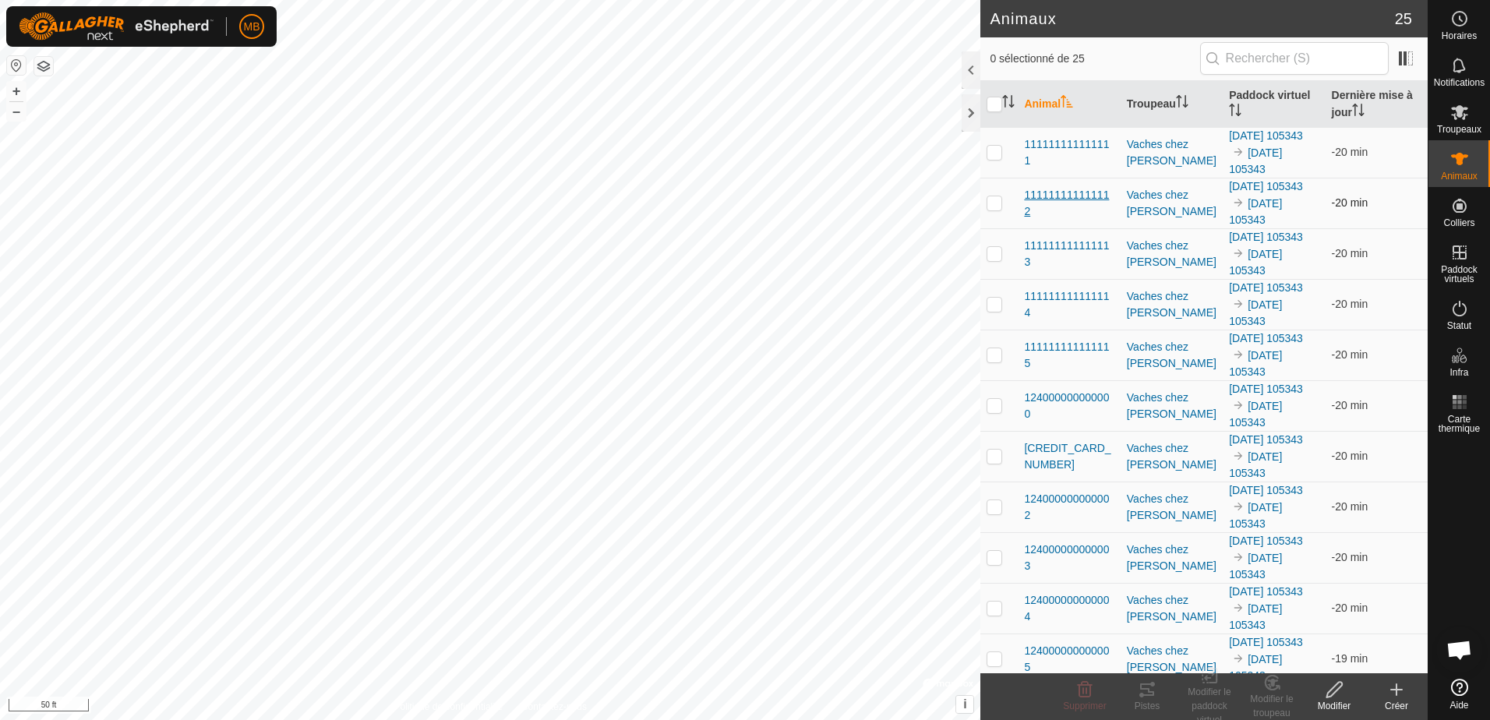
click at [1053, 193] on span "111111111111112" at bounding box center [1069, 203] width 90 height 33
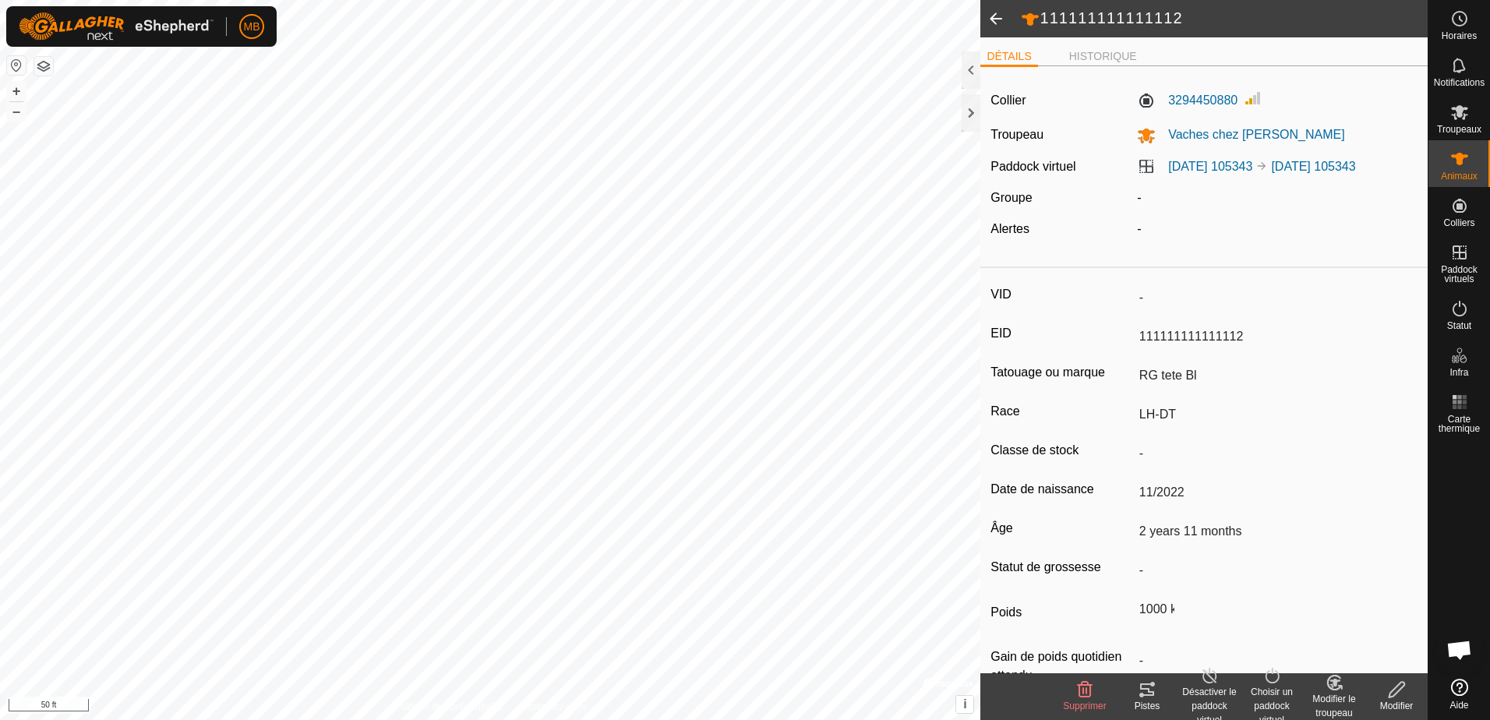
click at [1139, 695] on icon at bounding box center [1141, 695] width 5 height 5
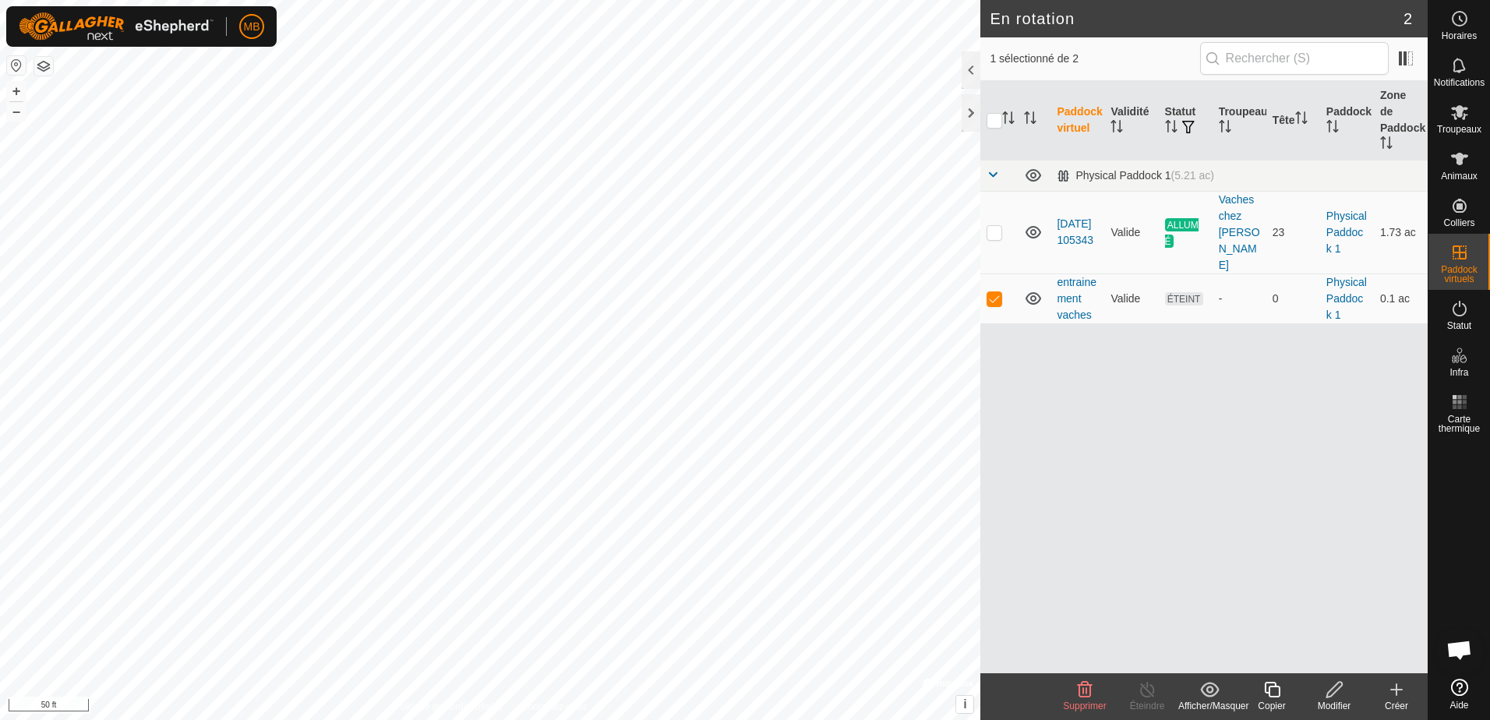
click at [1332, 703] on div "Modifier" at bounding box center [1334, 706] width 62 height 14
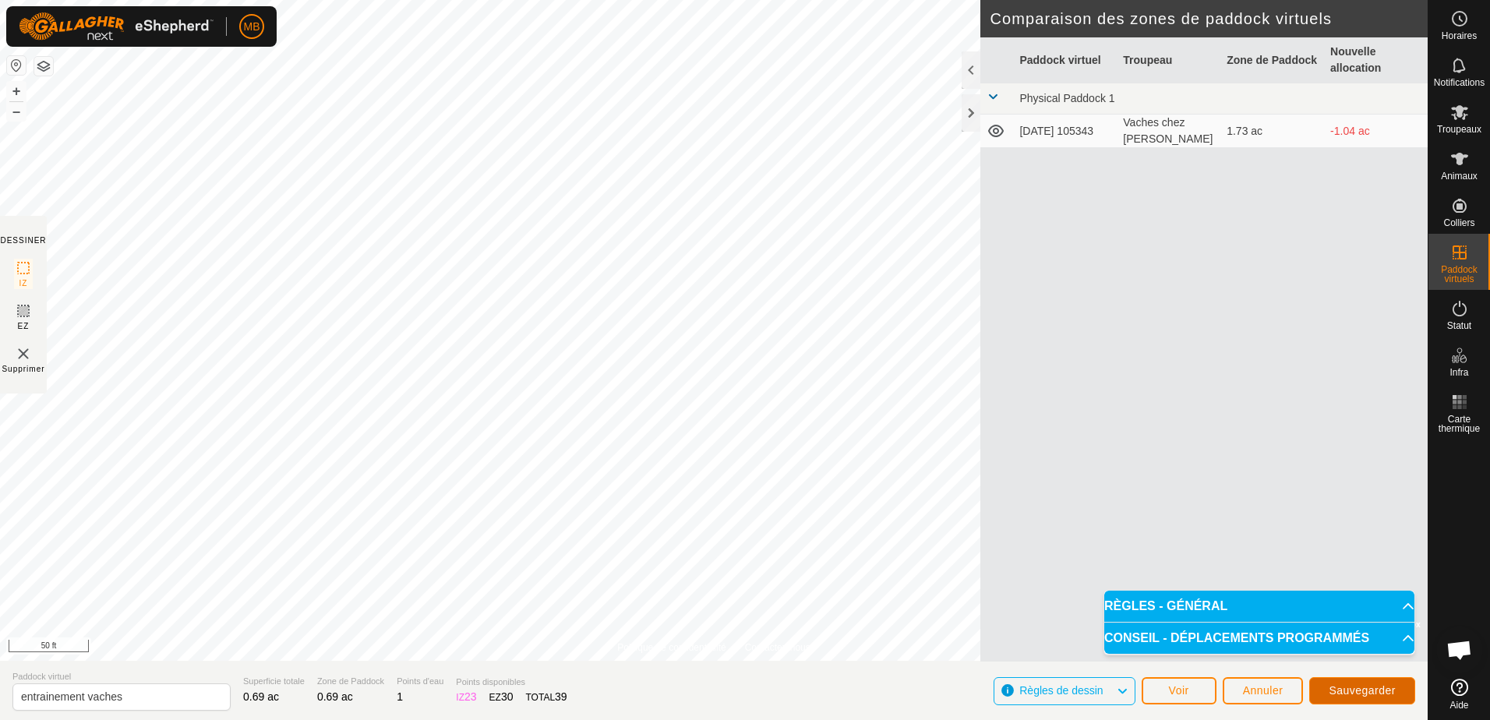
click at [1362, 697] on button "Sauvegarder" at bounding box center [1362, 690] width 106 height 27
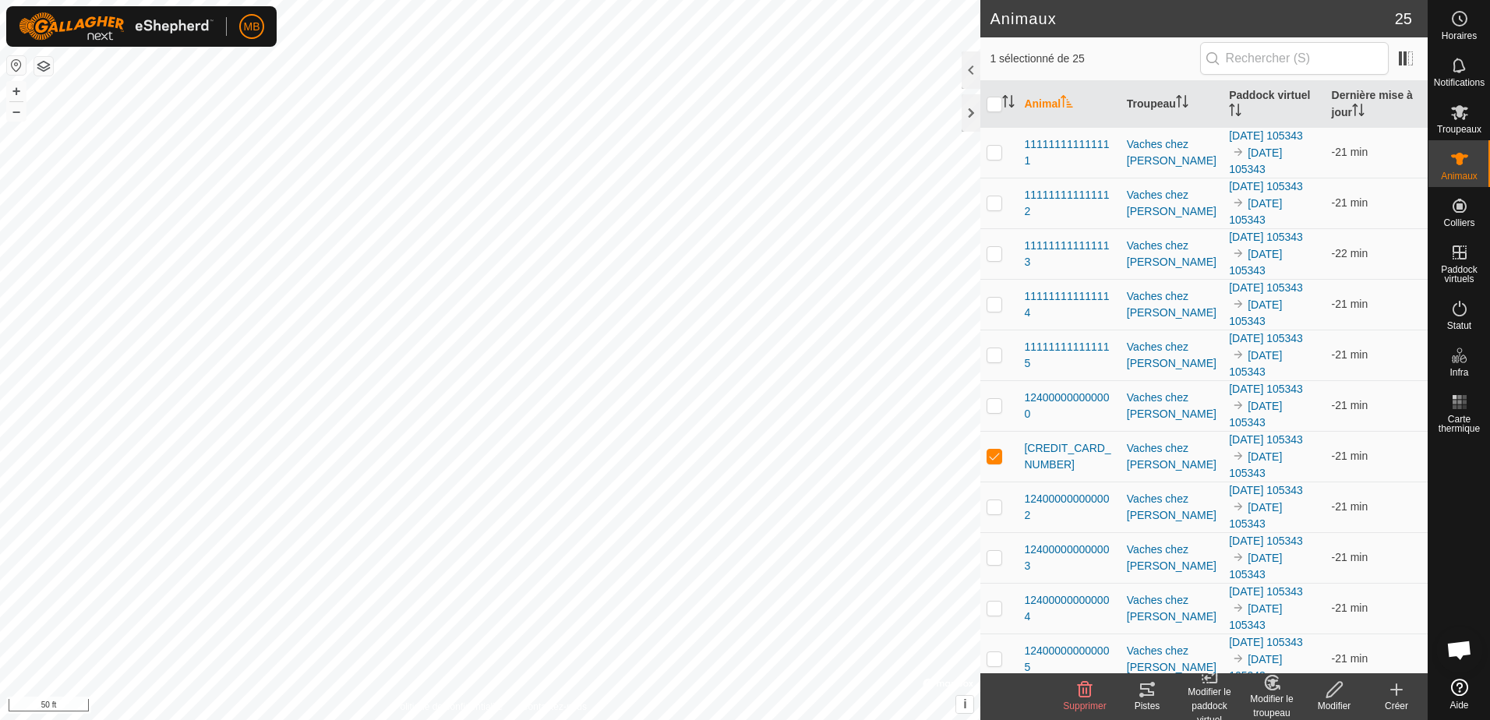
click at [1153, 695] on icon at bounding box center [1147, 689] width 14 height 12
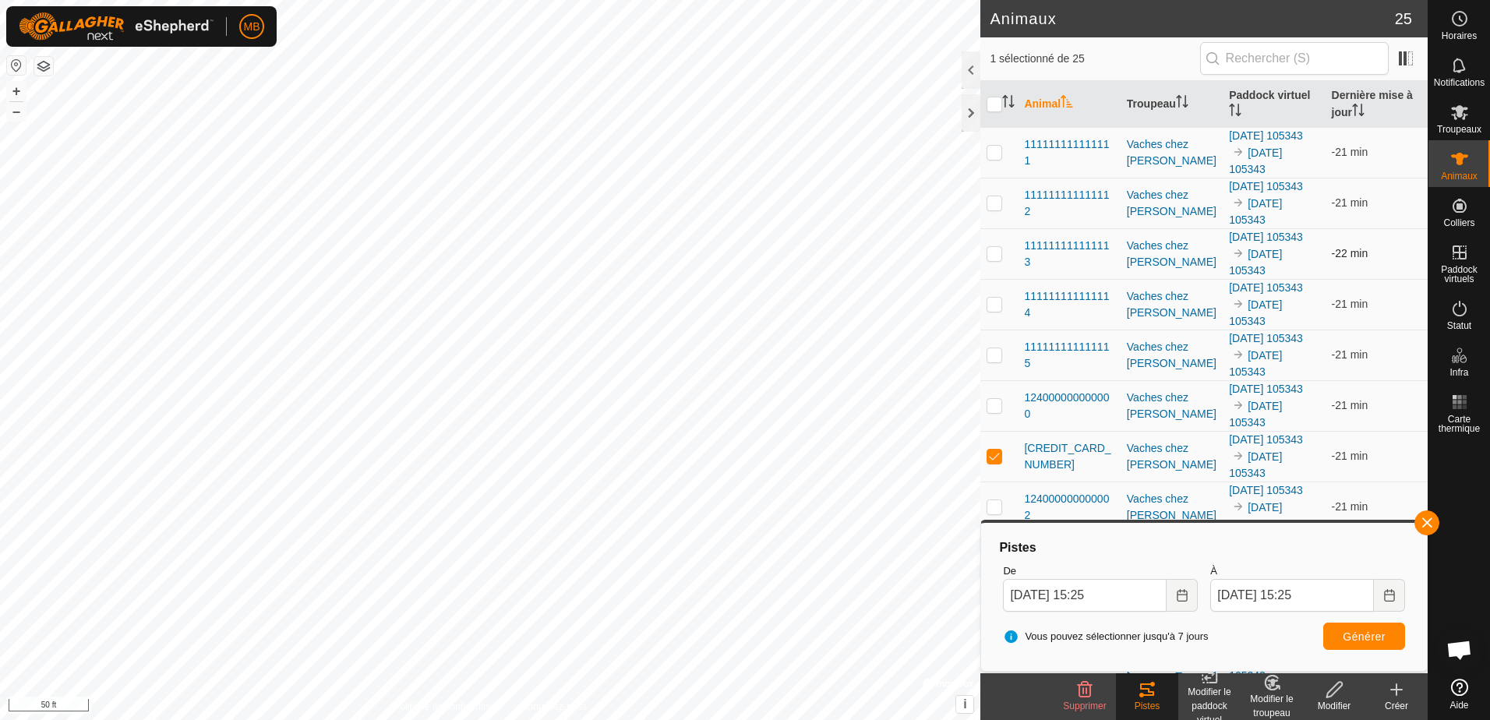
click at [992, 254] on p-checkbox at bounding box center [994, 253] width 16 height 12
click at [993, 455] on p-checkbox at bounding box center [994, 456] width 16 height 12
click at [1378, 642] on span "Générer" at bounding box center [1364, 636] width 43 height 12
click at [1060, 348] on span "111111111111115" at bounding box center [1069, 355] width 90 height 33
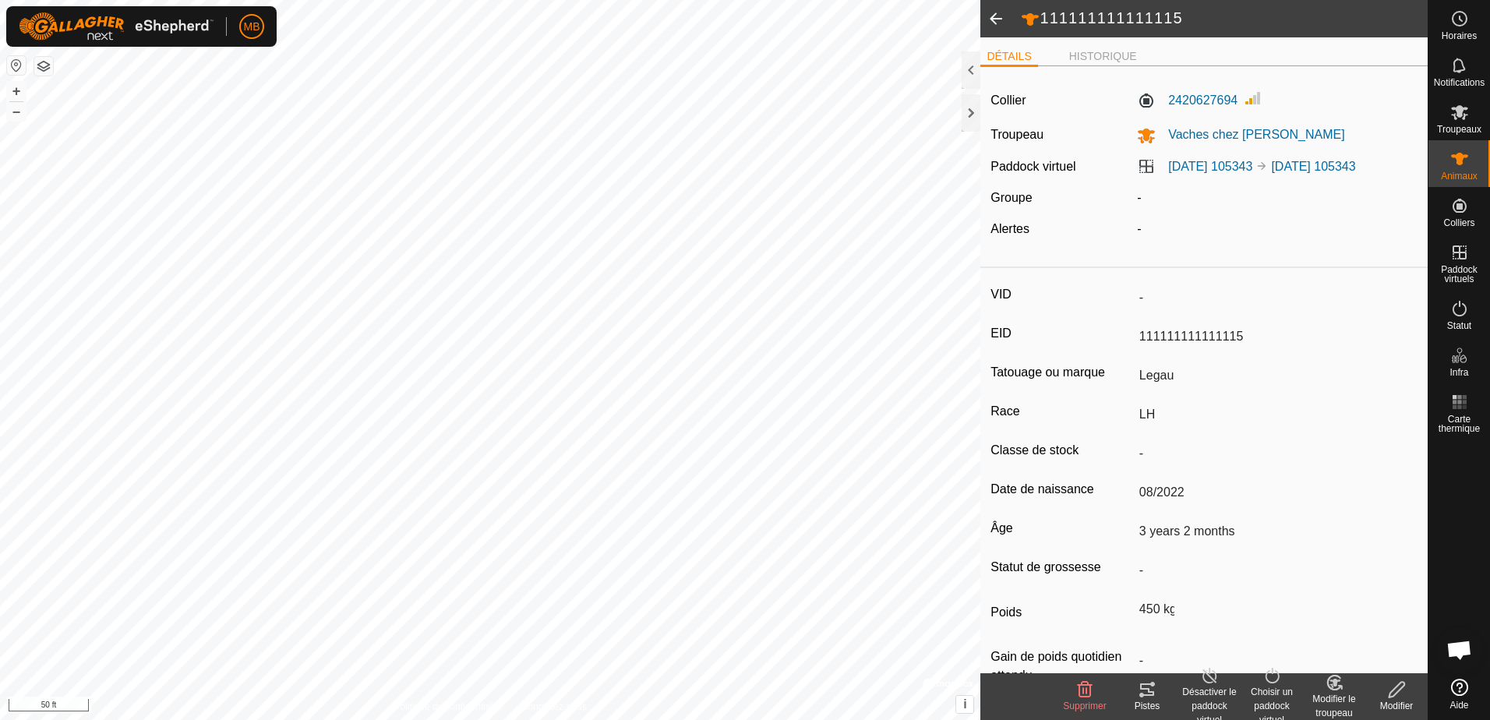
click at [1142, 691] on icon at bounding box center [1147, 689] width 19 height 19
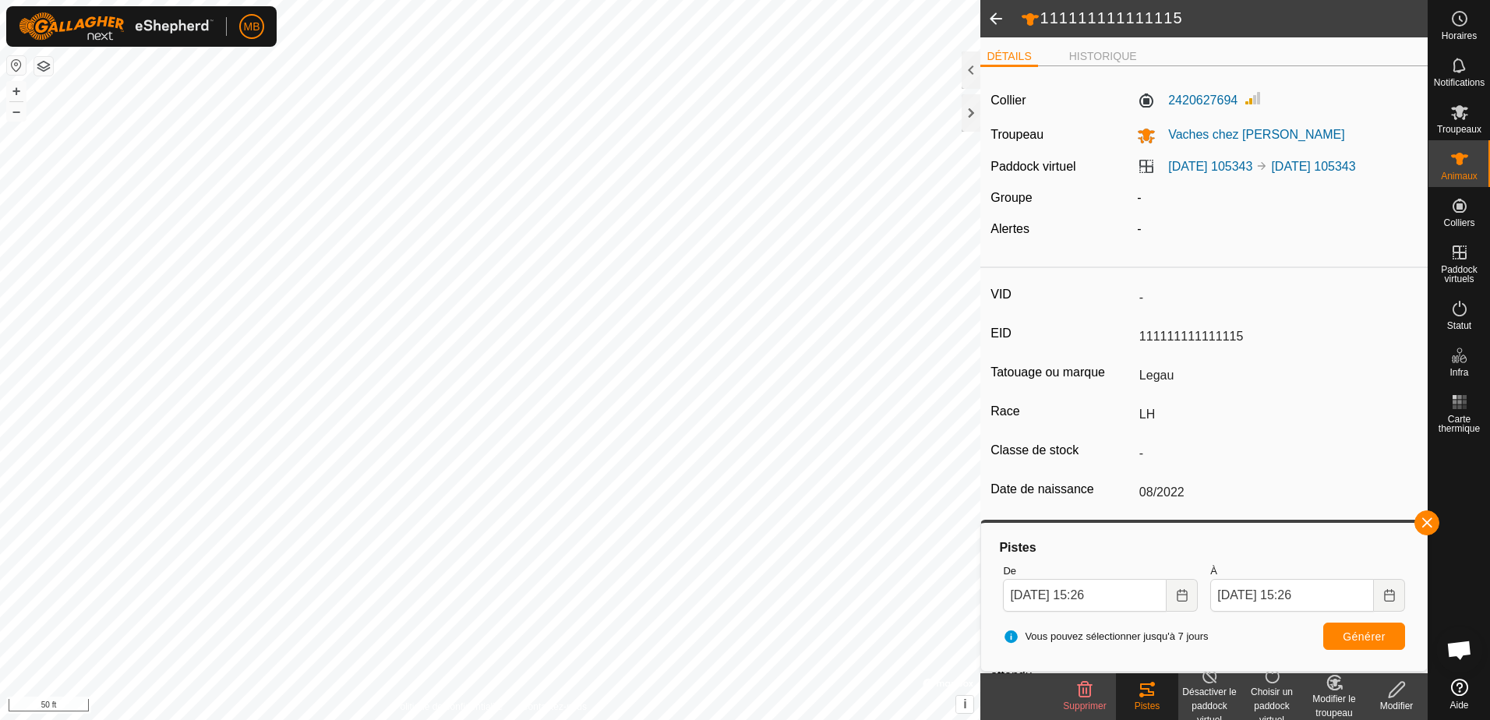
click at [994, 20] on span at bounding box center [995, 18] width 31 height 37
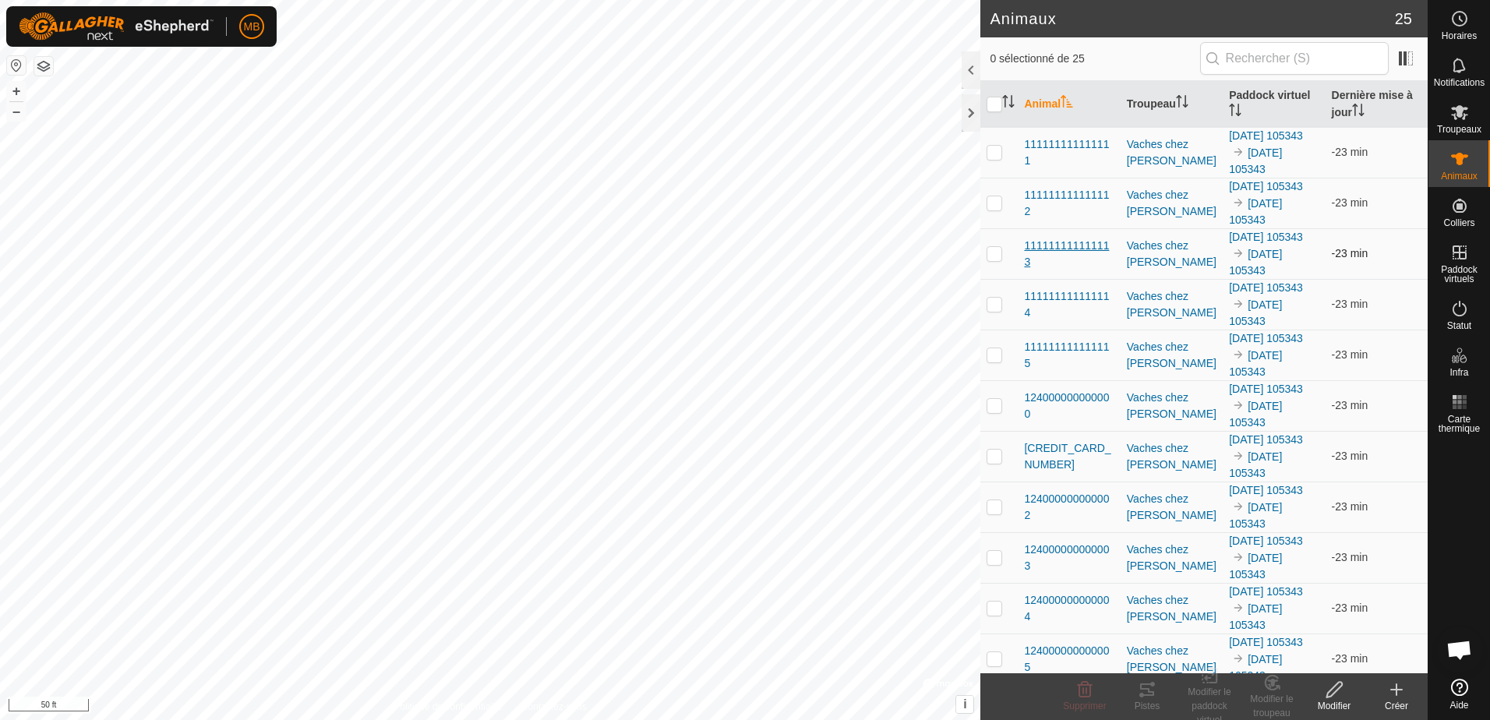
click at [1060, 241] on span "111111111111113" at bounding box center [1069, 254] width 90 height 33
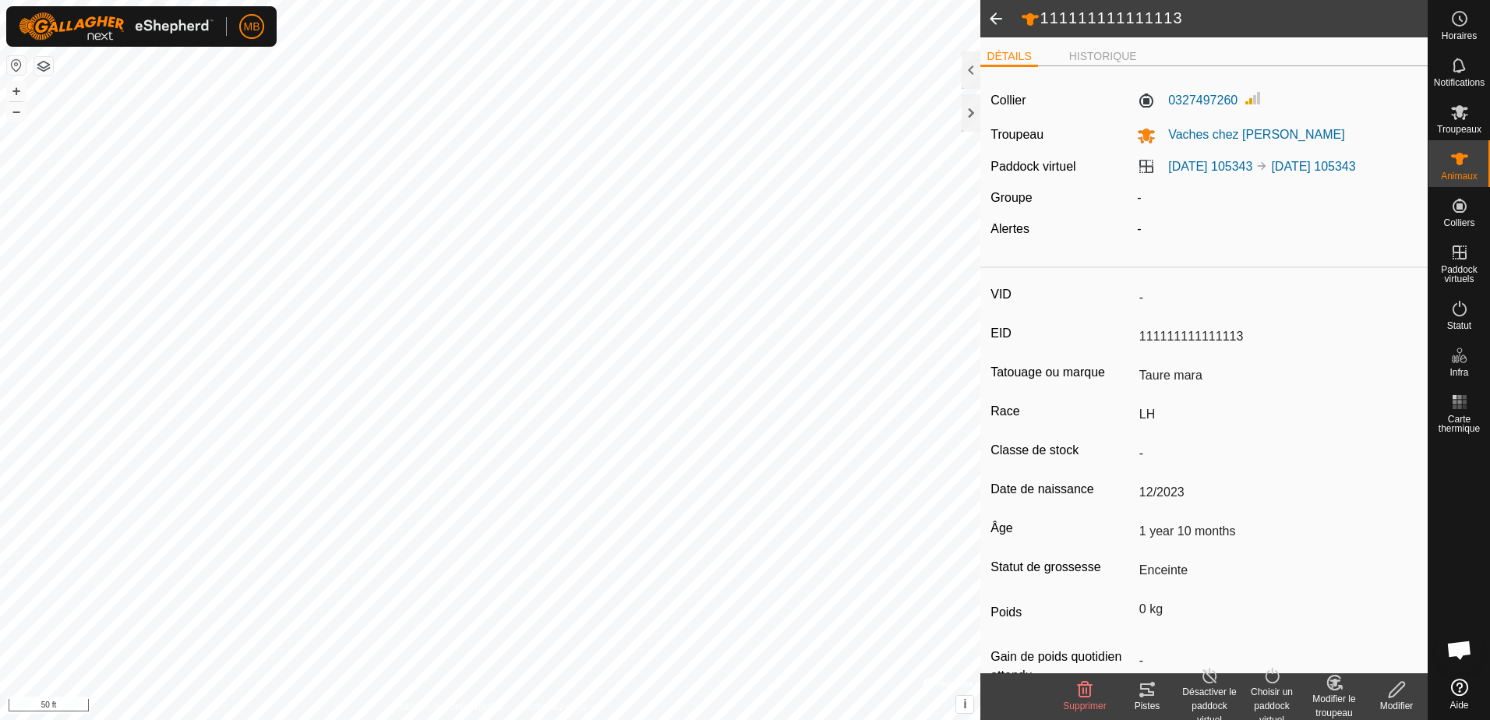
click at [1152, 697] on icon at bounding box center [1147, 689] width 19 height 19
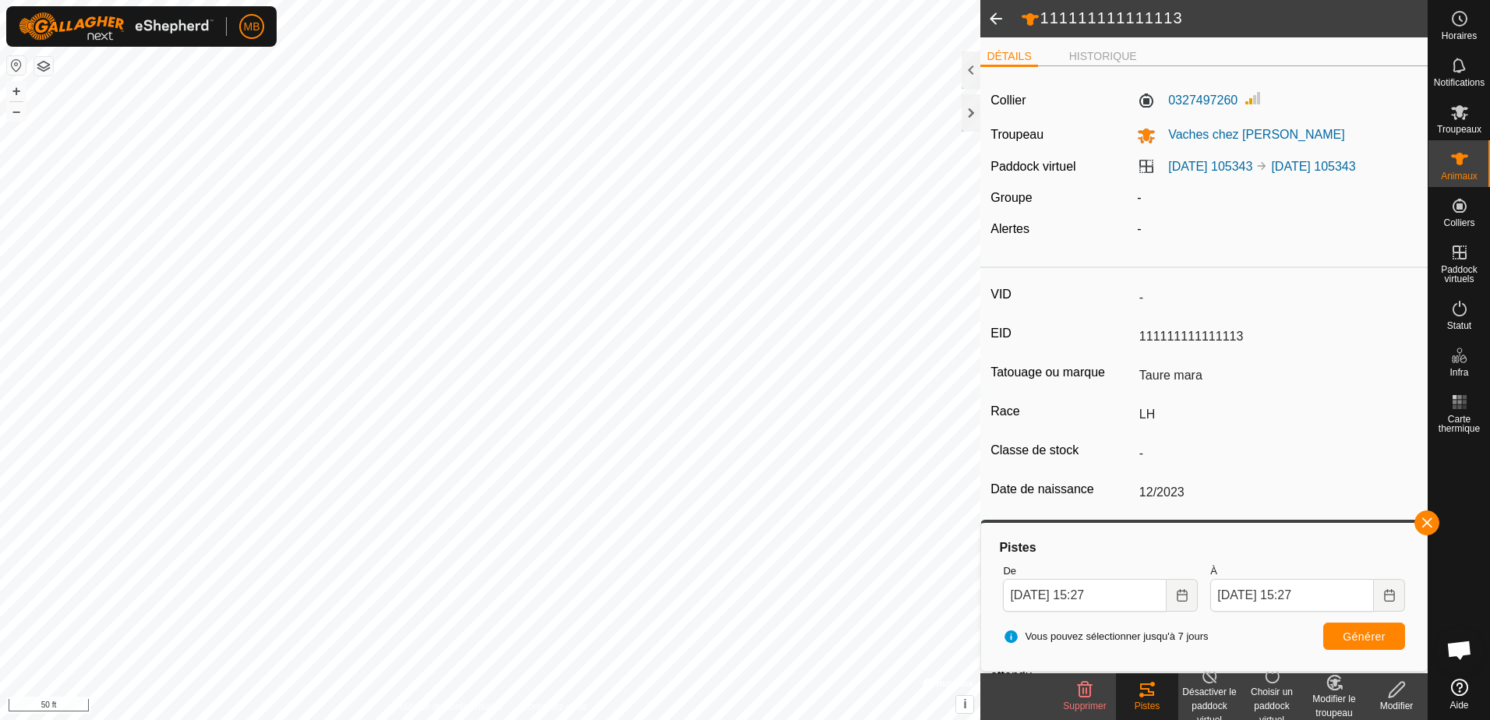
click at [991, 20] on span at bounding box center [995, 18] width 31 height 37
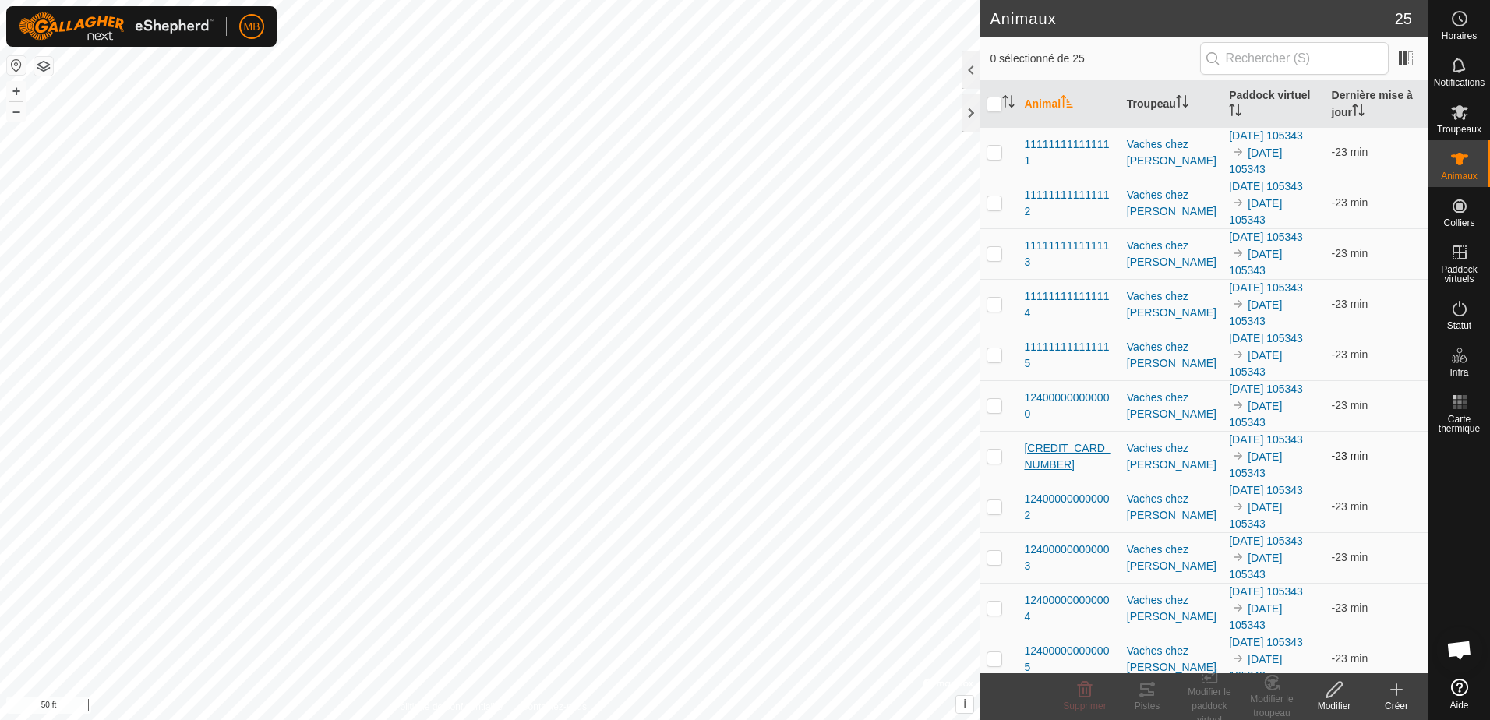
click at [1074, 452] on span "[CREDIT_CARD_NUMBER]" at bounding box center [1069, 456] width 90 height 33
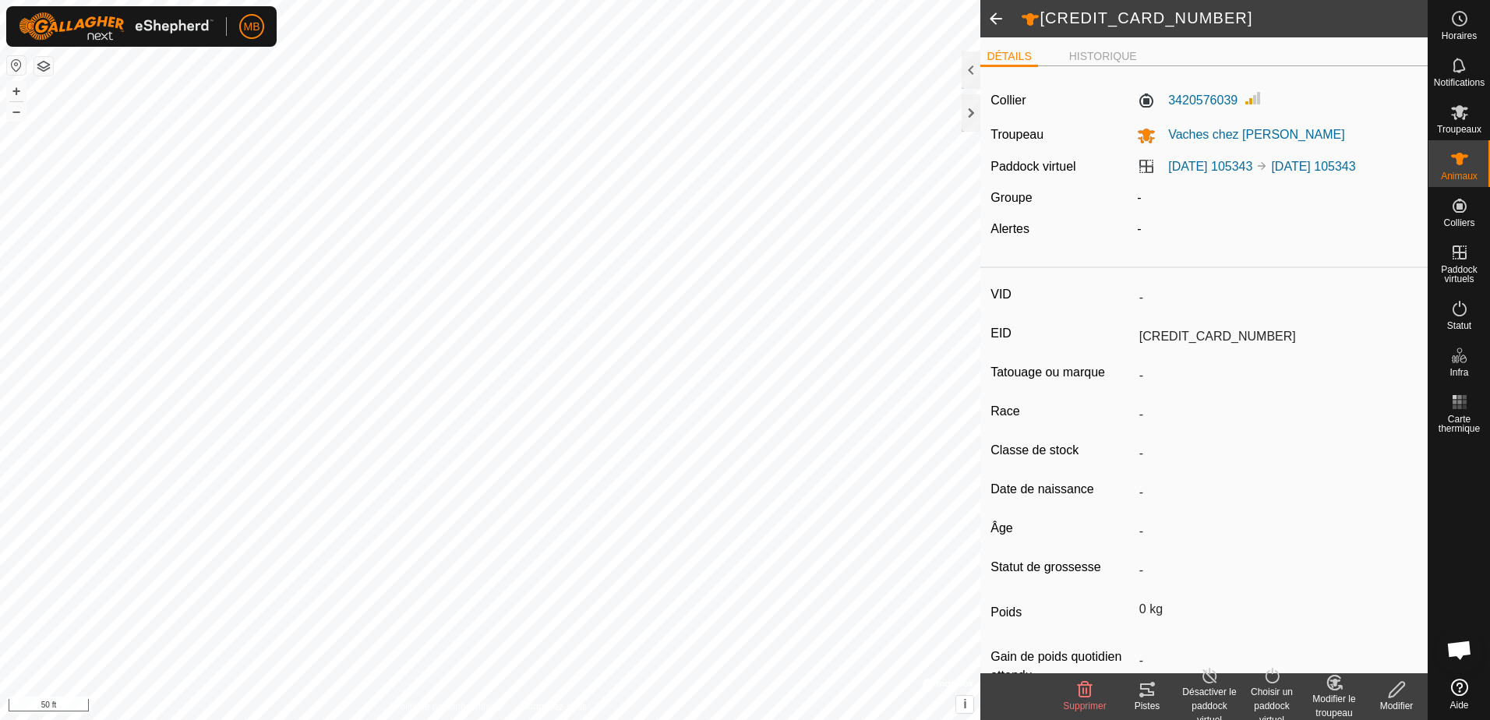
click at [1141, 704] on div "Pistes" at bounding box center [1147, 706] width 62 height 14
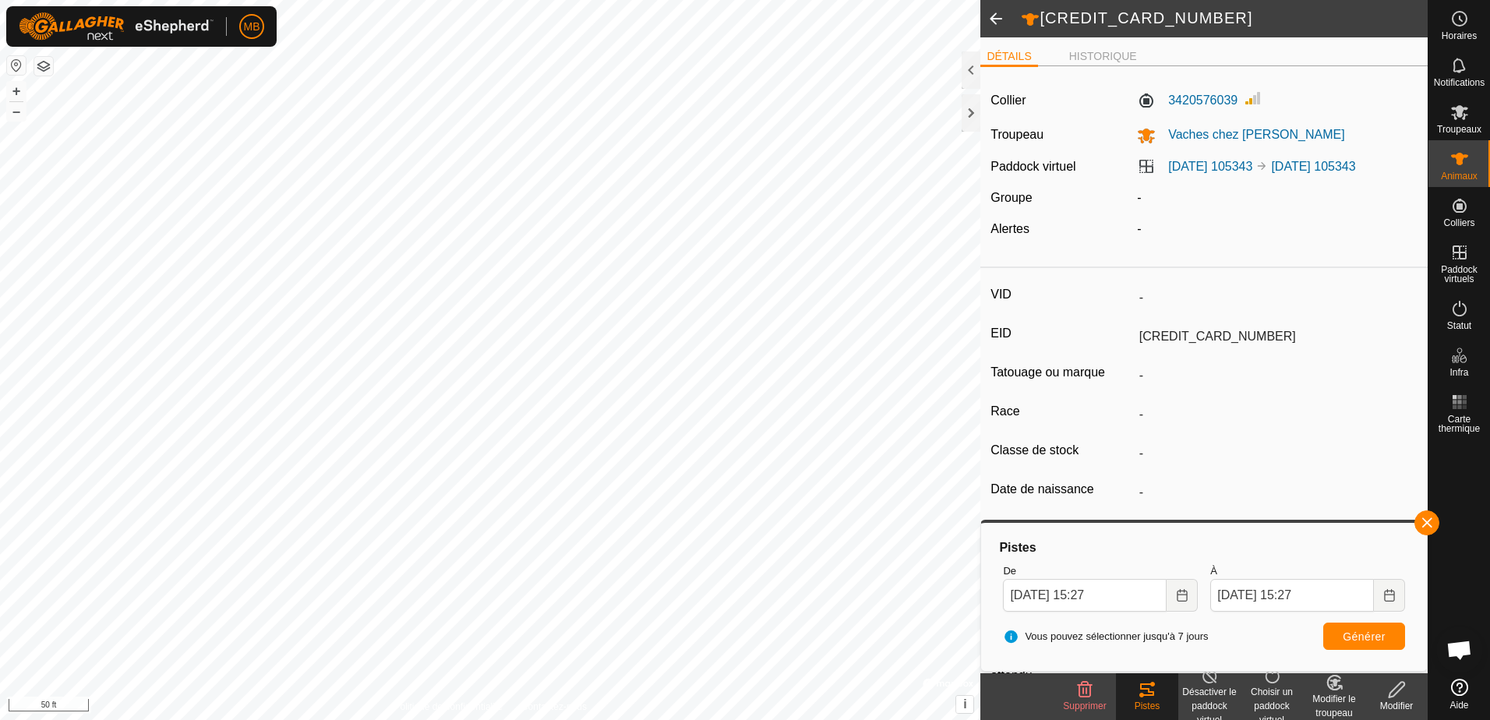
click at [992, 20] on span at bounding box center [995, 18] width 31 height 37
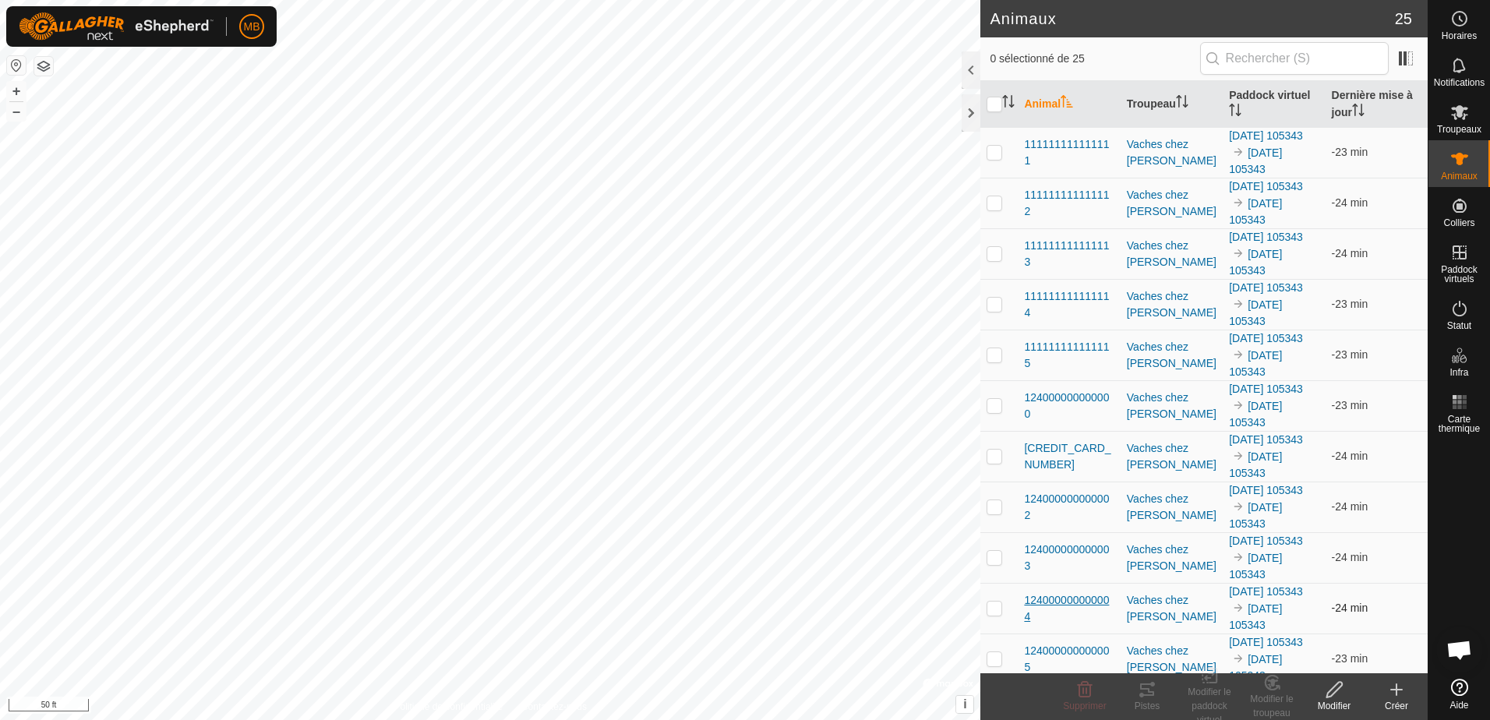
click at [1099, 596] on span "124000000000004" at bounding box center [1069, 608] width 90 height 33
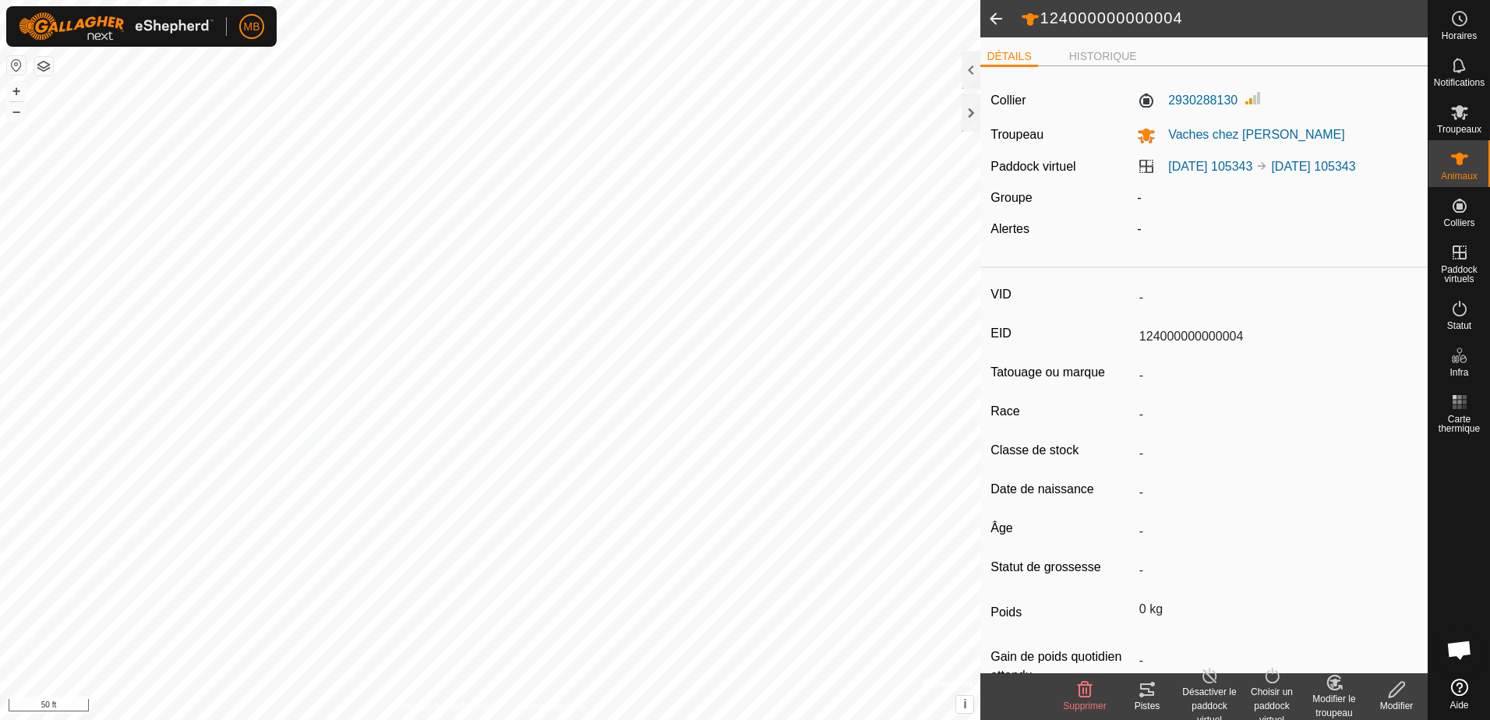
click at [1153, 704] on div "Pistes" at bounding box center [1147, 706] width 62 height 14
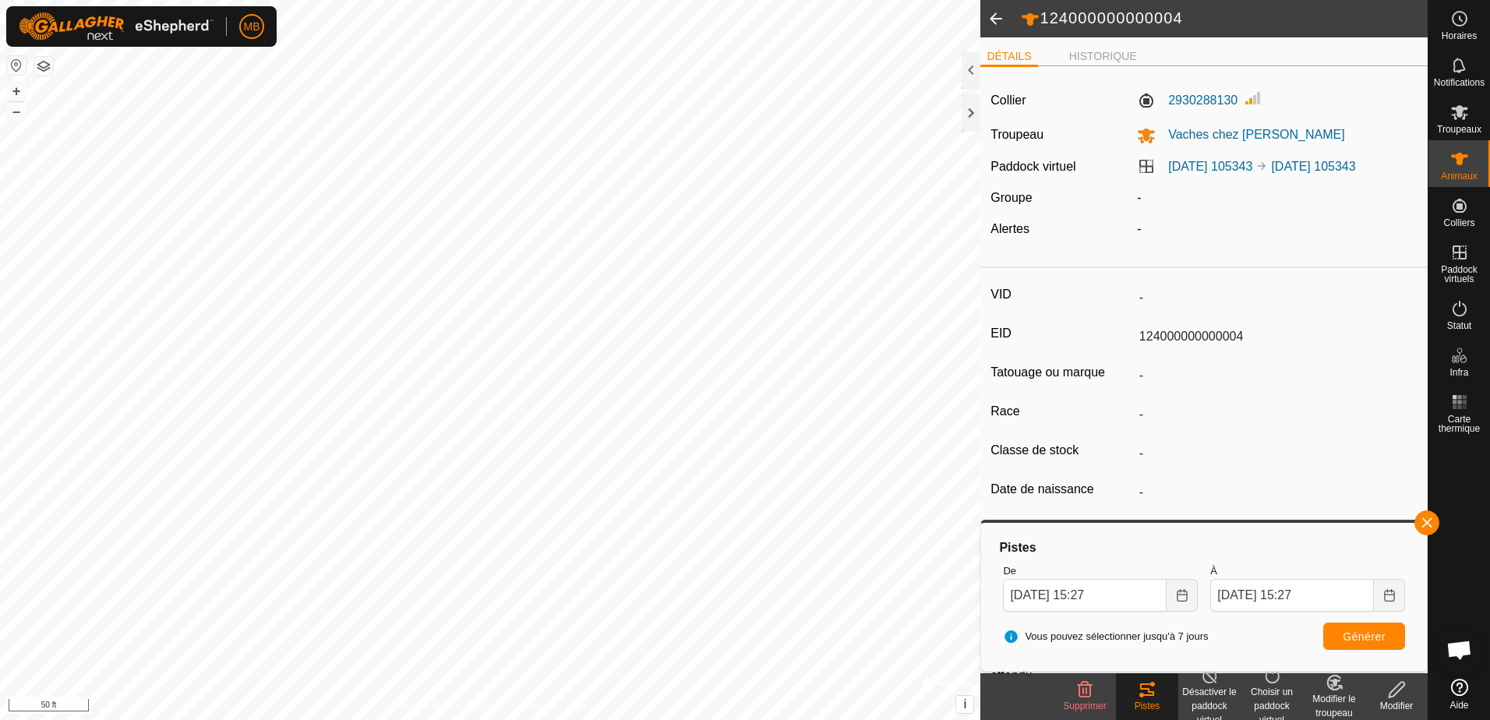
click at [1000, 19] on span at bounding box center [995, 18] width 31 height 37
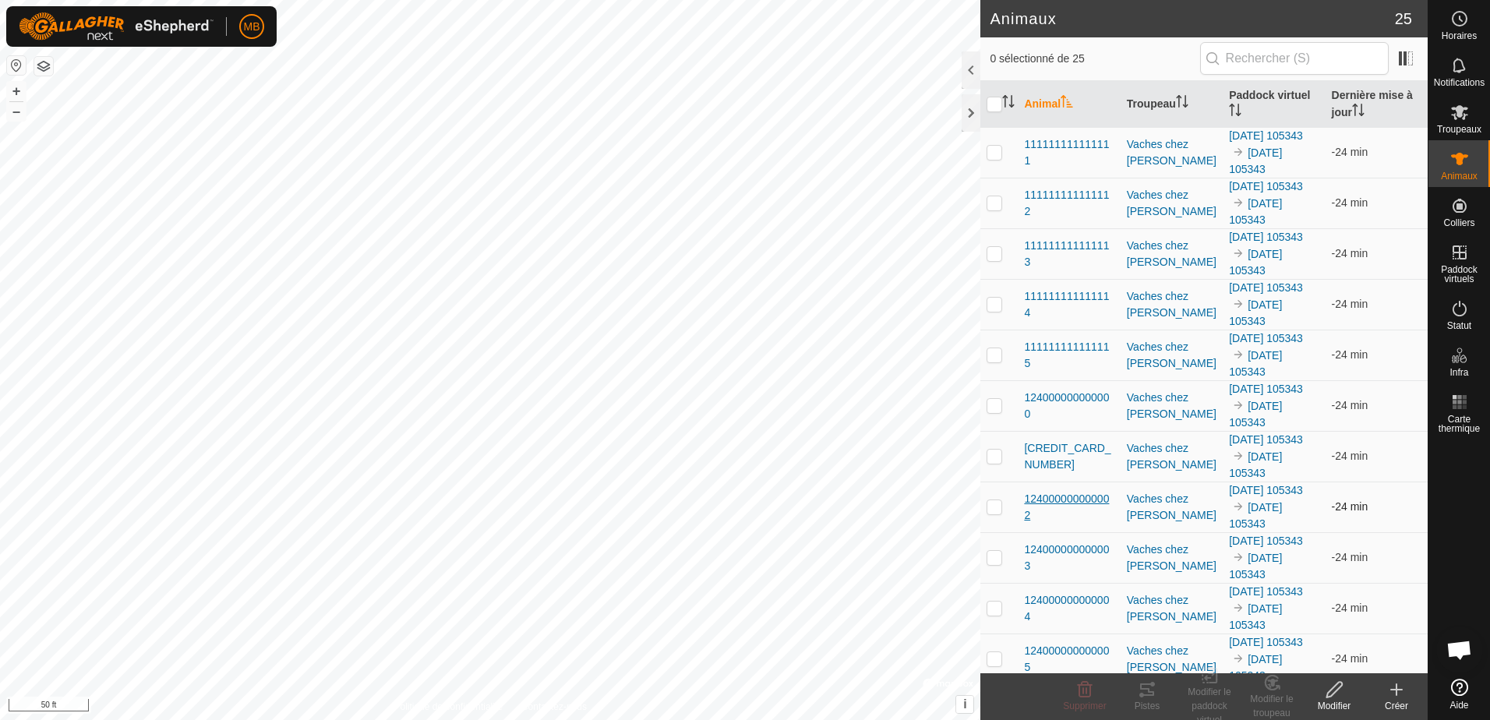
click at [1074, 498] on span "124000000000002" at bounding box center [1069, 507] width 90 height 33
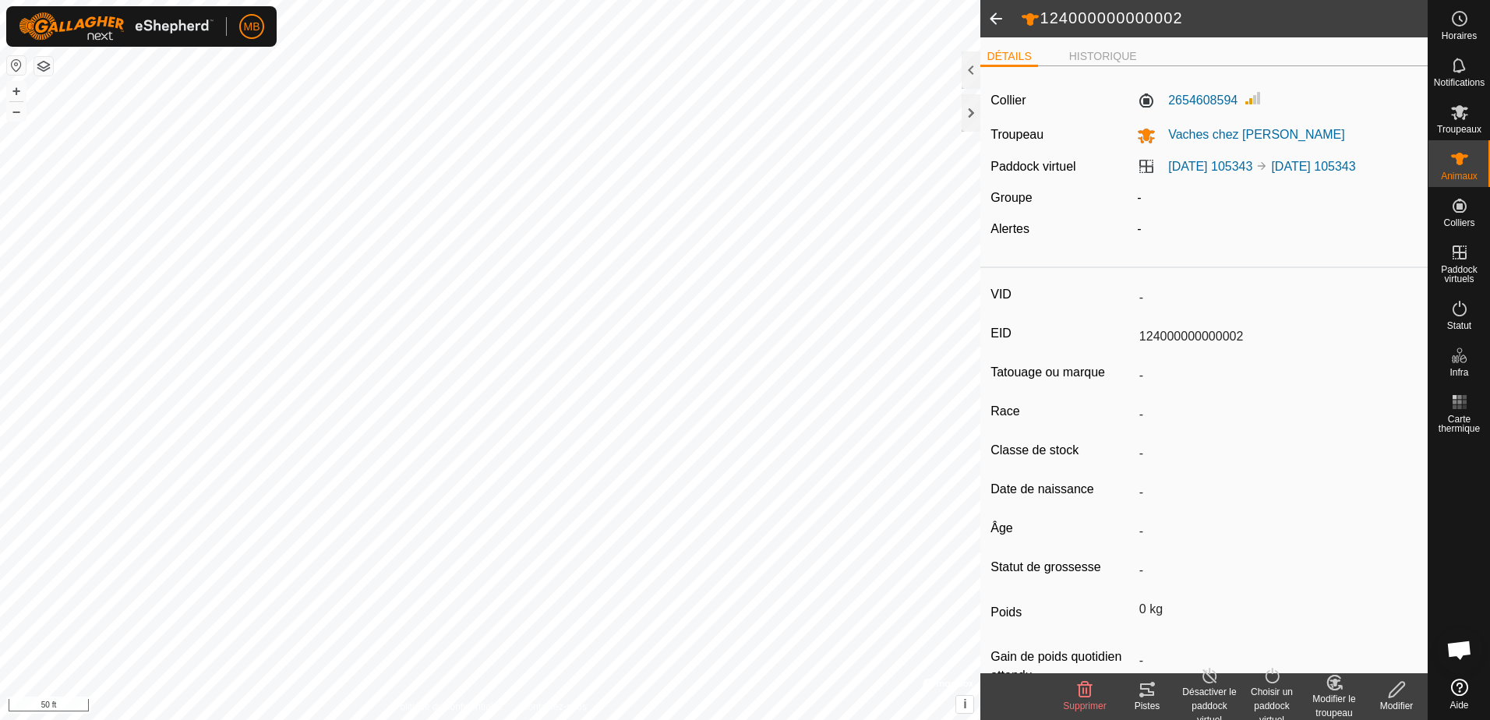
click at [1142, 694] on icon at bounding box center [1147, 689] width 14 height 12
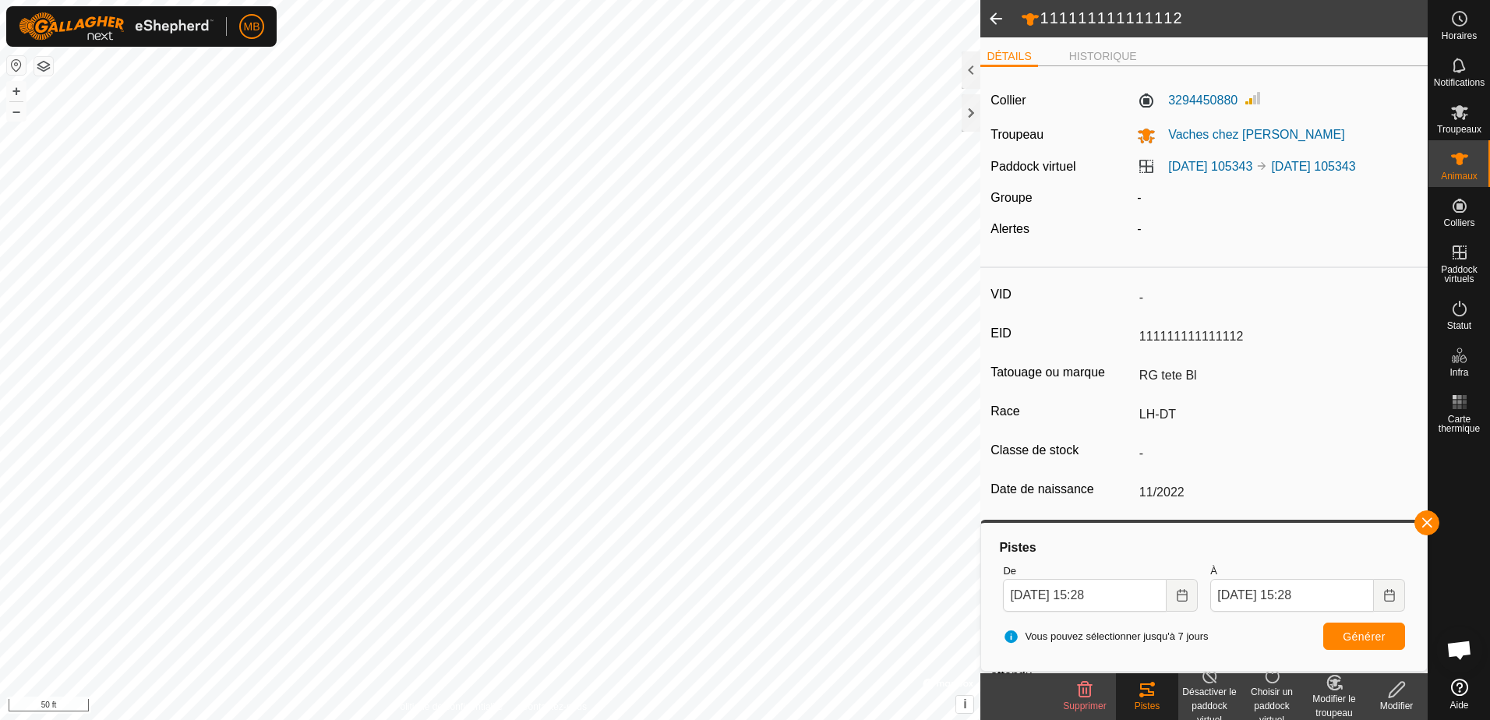
click at [1159, 705] on div "Pistes" at bounding box center [1147, 706] width 62 height 14
click at [1371, 634] on span "Générer" at bounding box center [1364, 636] width 43 height 12
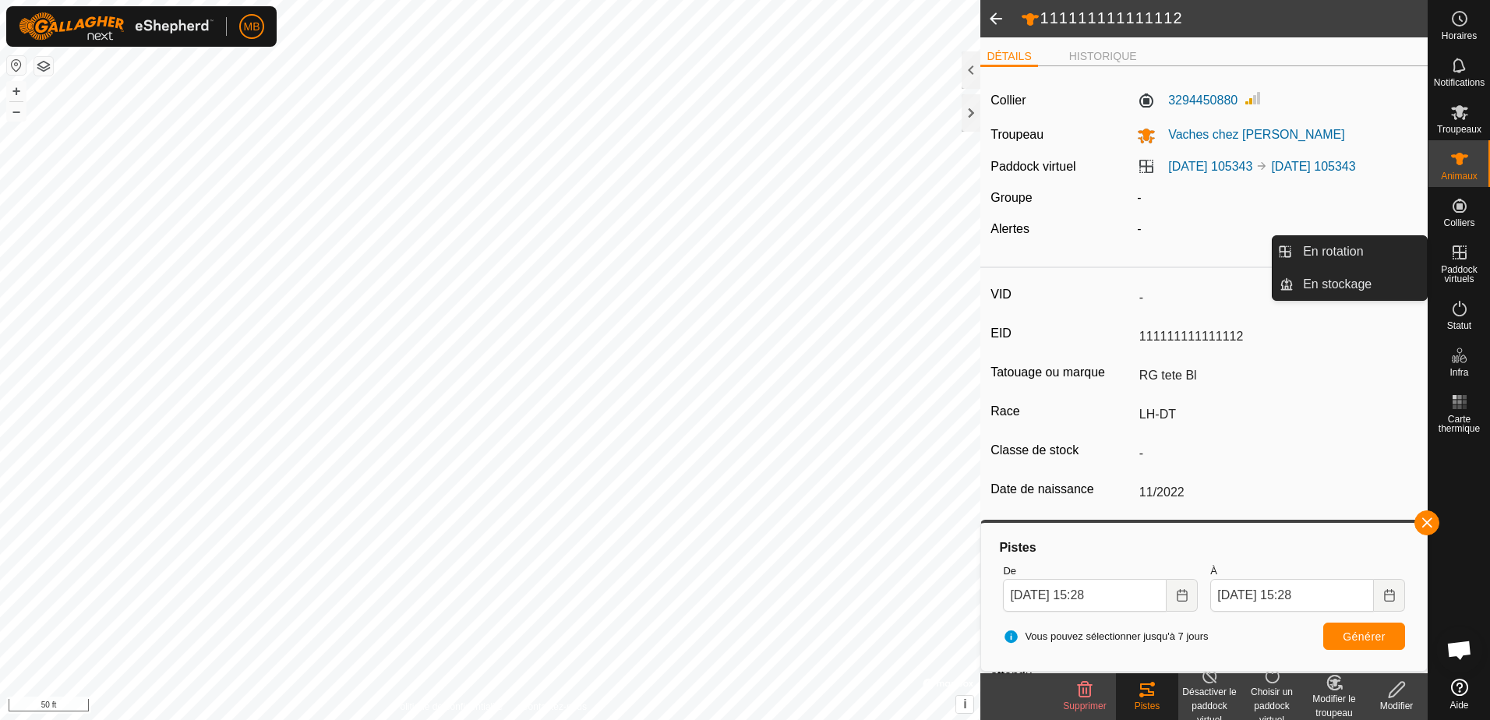
click at [1454, 265] on span "Paddock virtuels" at bounding box center [1459, 274] width 54 height 19
click at [1360, 252] on link "En rotation" at bounding box center [1359, 251] width 133 height 31
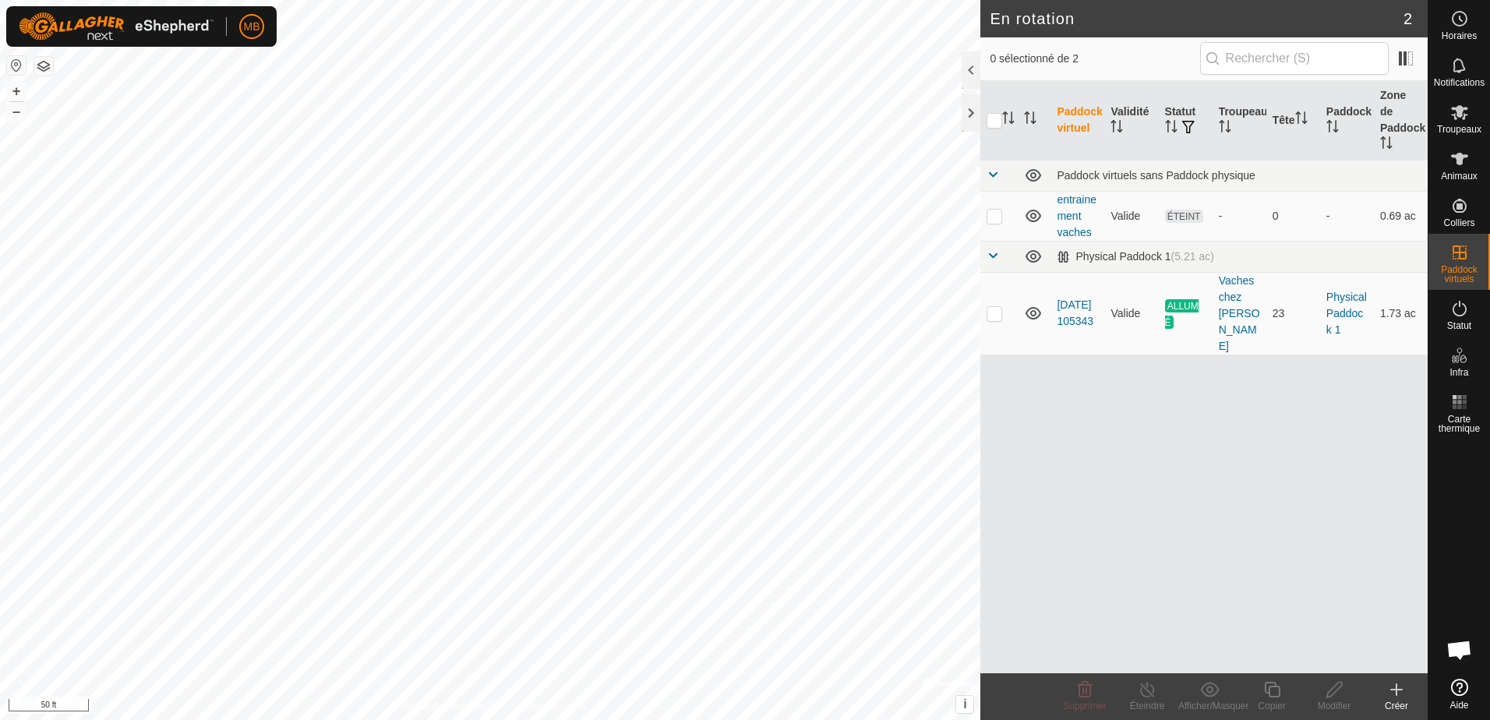
click at [1393, 697] on icon at bounding box center [1396, 689] width 19 height 19
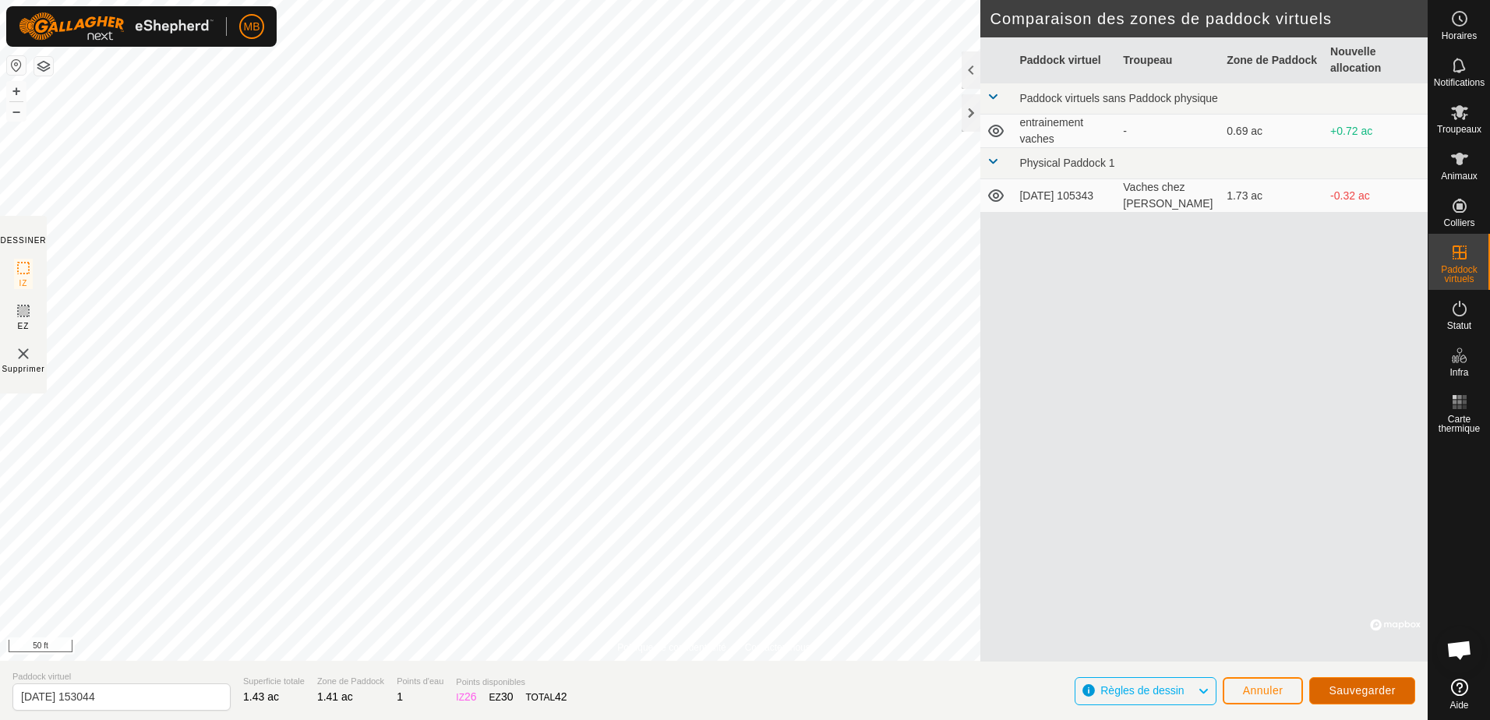
click at [1362, 690] on span "Sauvegarder" at bounding box center [1362, 690] width 67 height 12
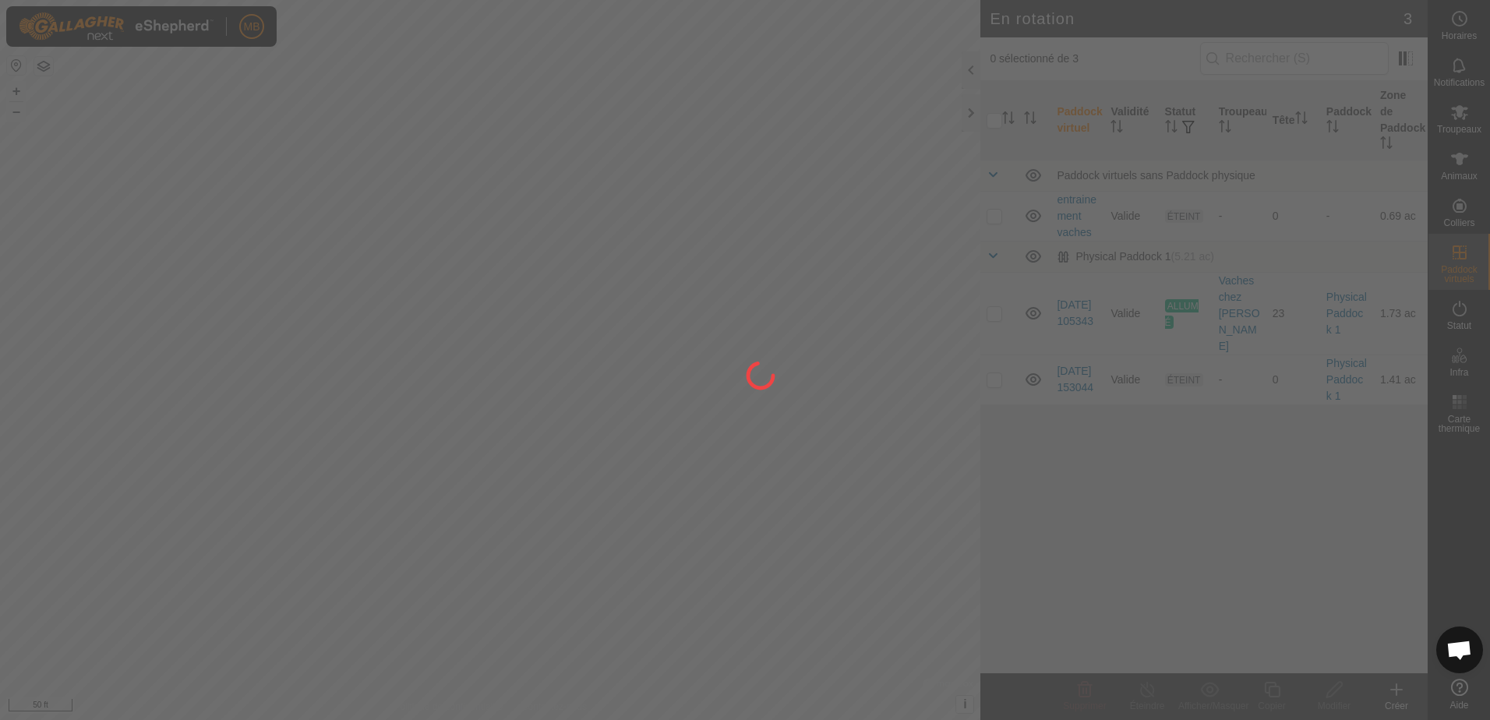
click at [1394, 693] on div at bounding box center [745, 360] width 1490 height 720
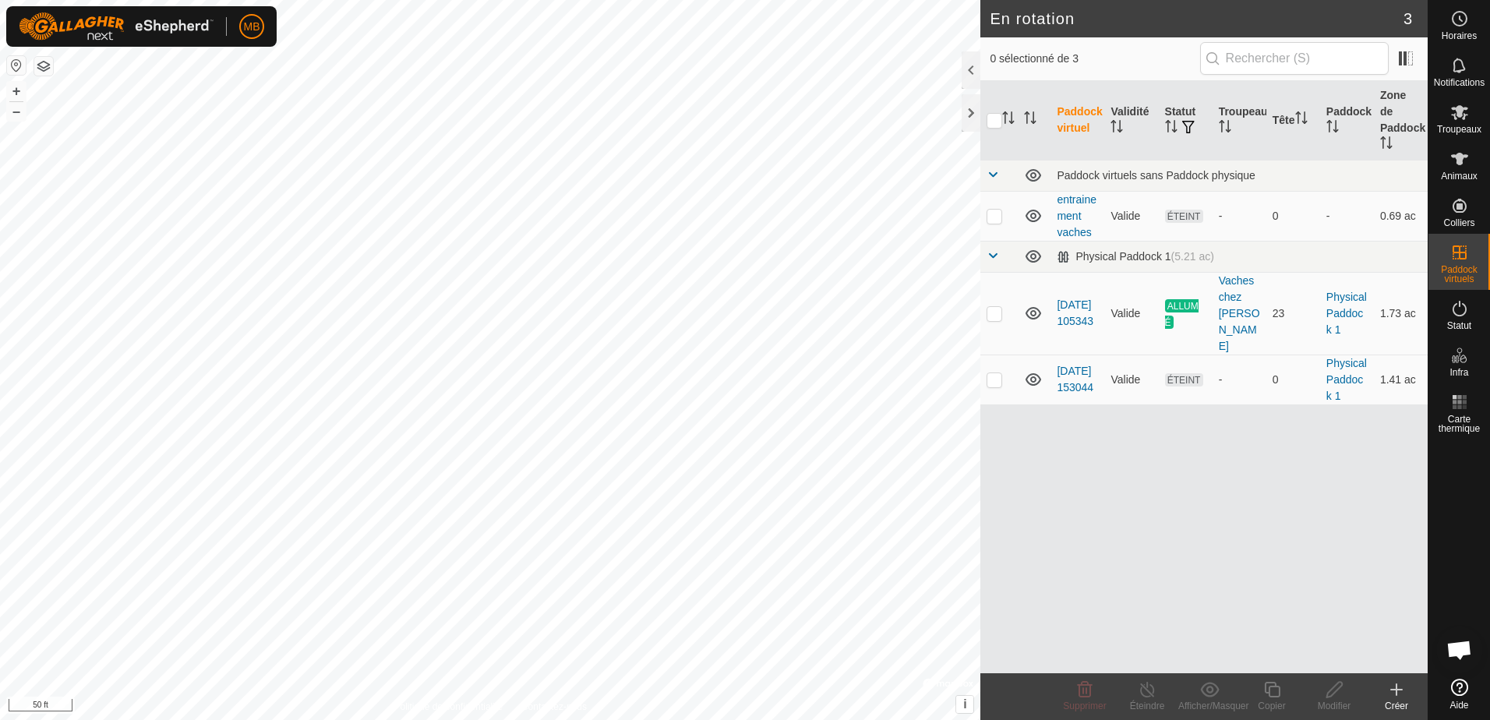
click at [1395, 692] on icon at bounding box center [1396, 689] width 19 height 19
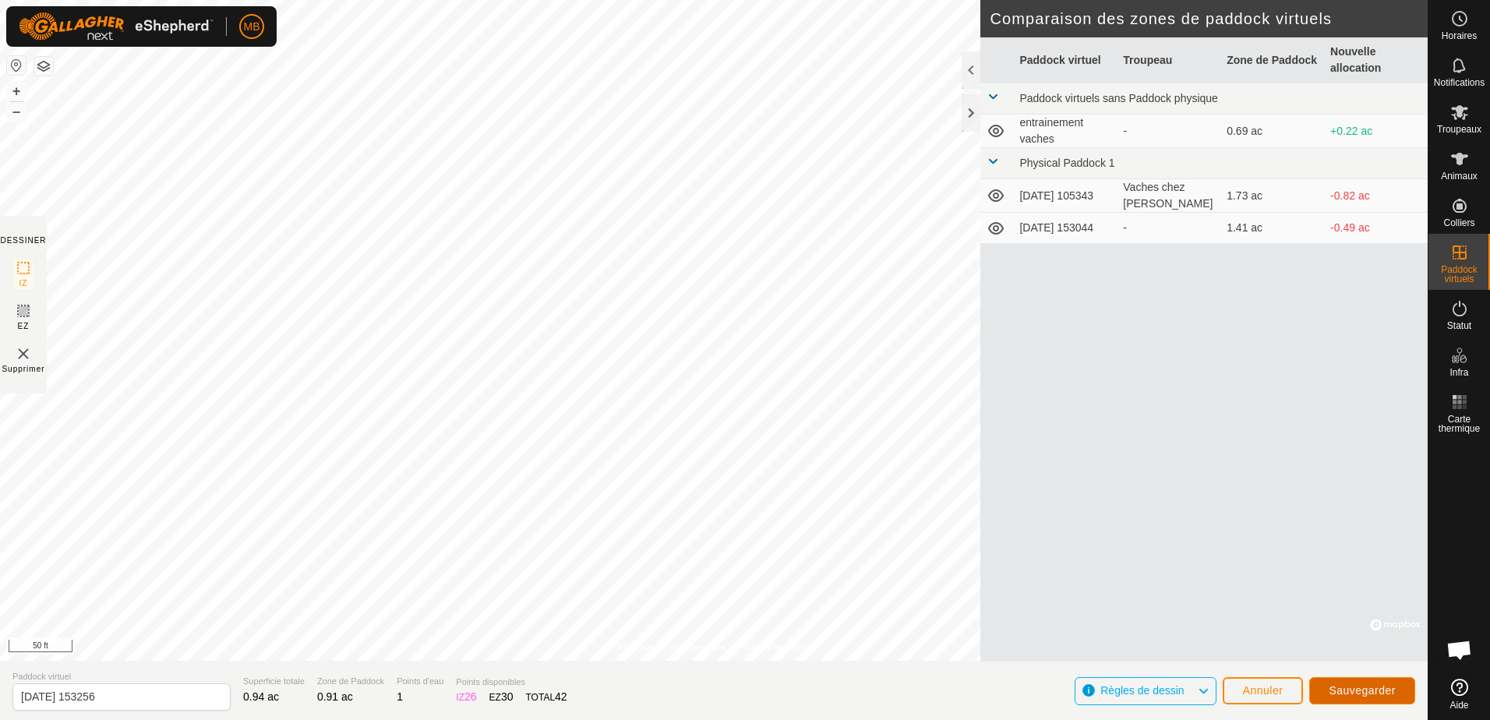
click at [1346, 686] on span "Sauvegarder" at bounding box center [1362, 690] width 67 height 12
